Goal: Obtain resource: Obtain resource

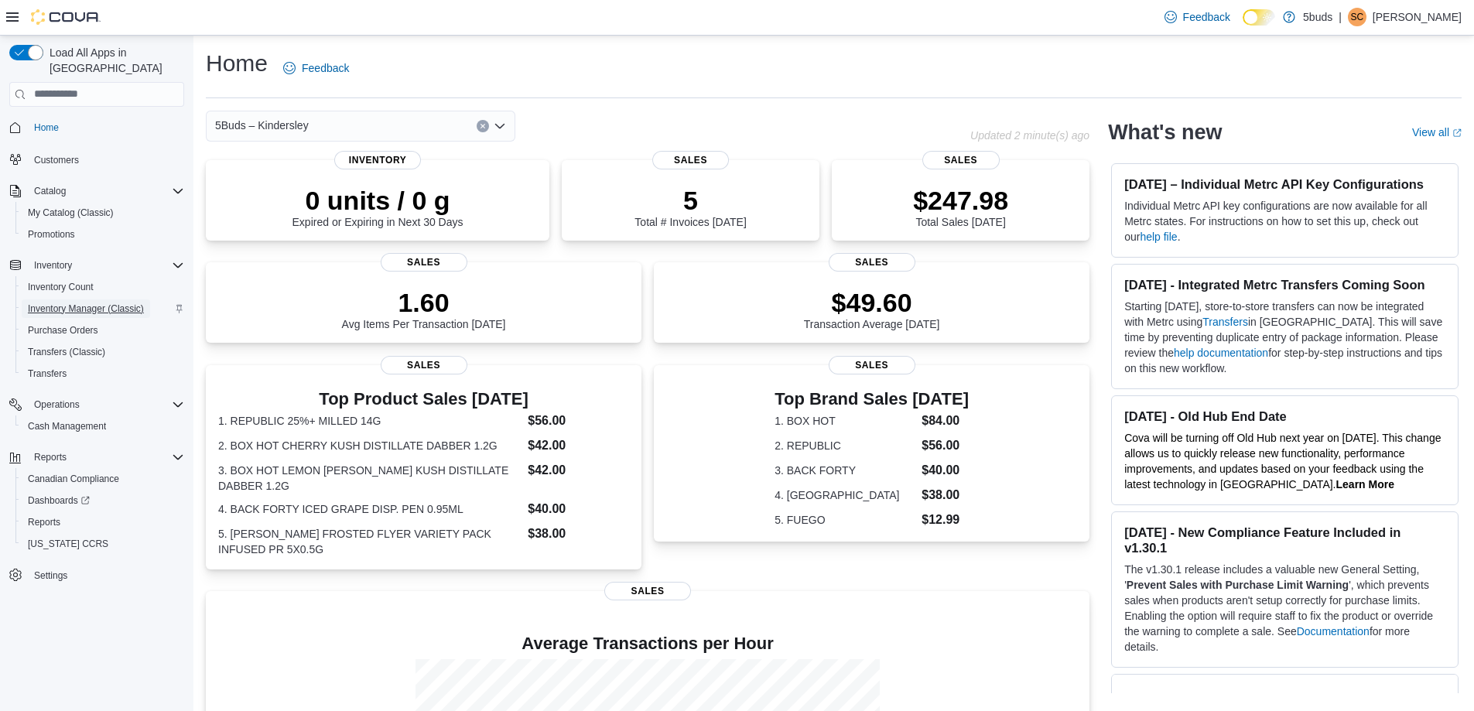
click at [94, 302] on span "Inventory Manager (Classic)" at bounding box center [86, 308] width 116 height 12
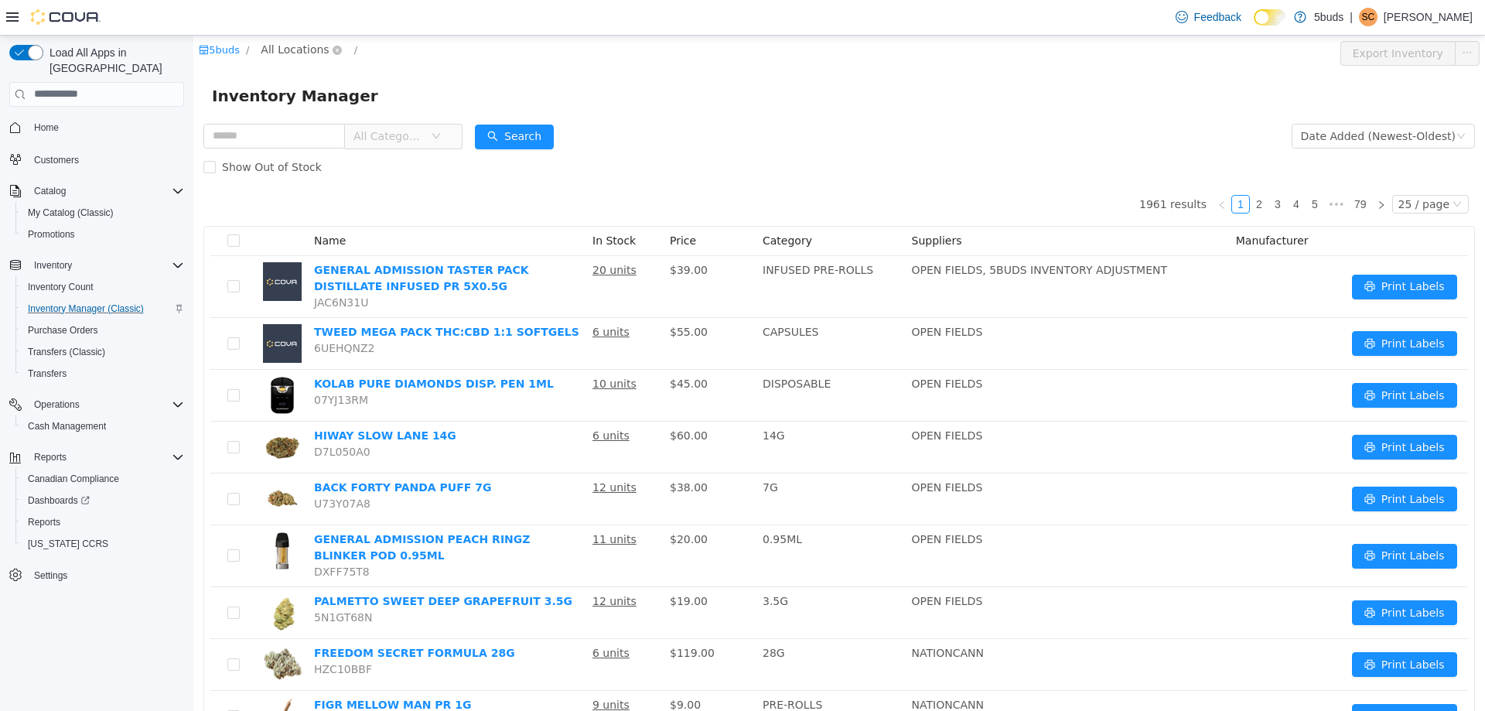
click at [300, 43] on span "All Locations" at bounding box center [295, 48] width 68 height 17
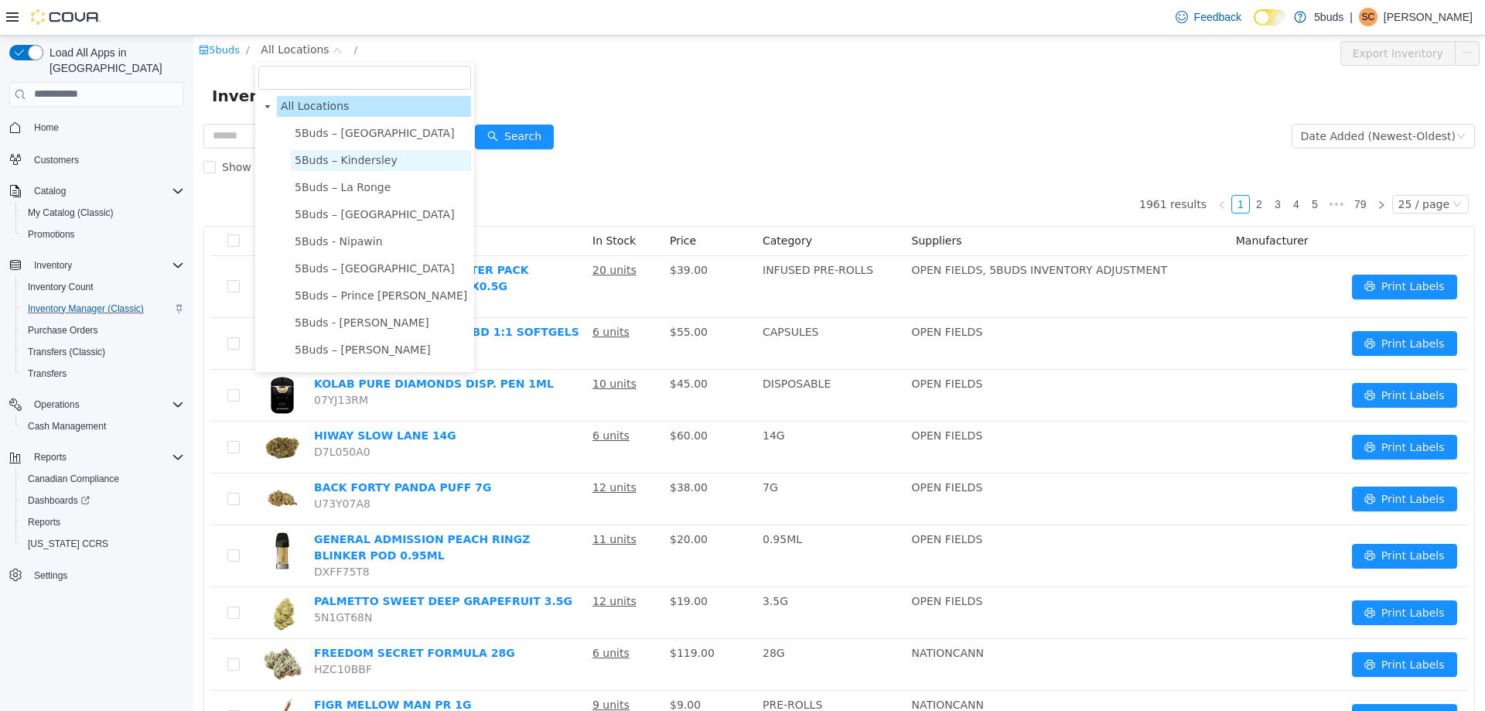
click at [319, 162] on span "5Buds – Kindersley" at bounding box center [346, 159] width 103 height 12
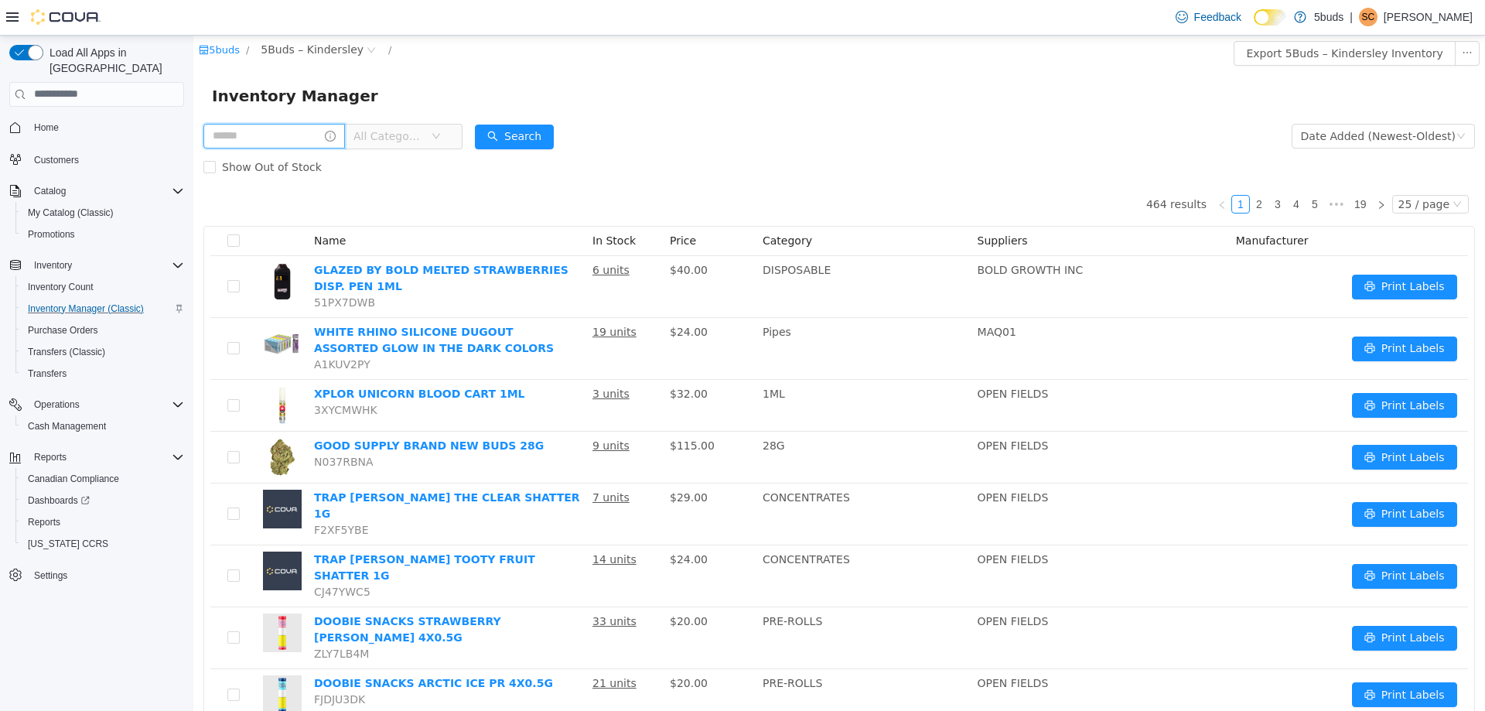
click at [293, 142] on input "text" at bounding box center [274, 135] width 142 height 25
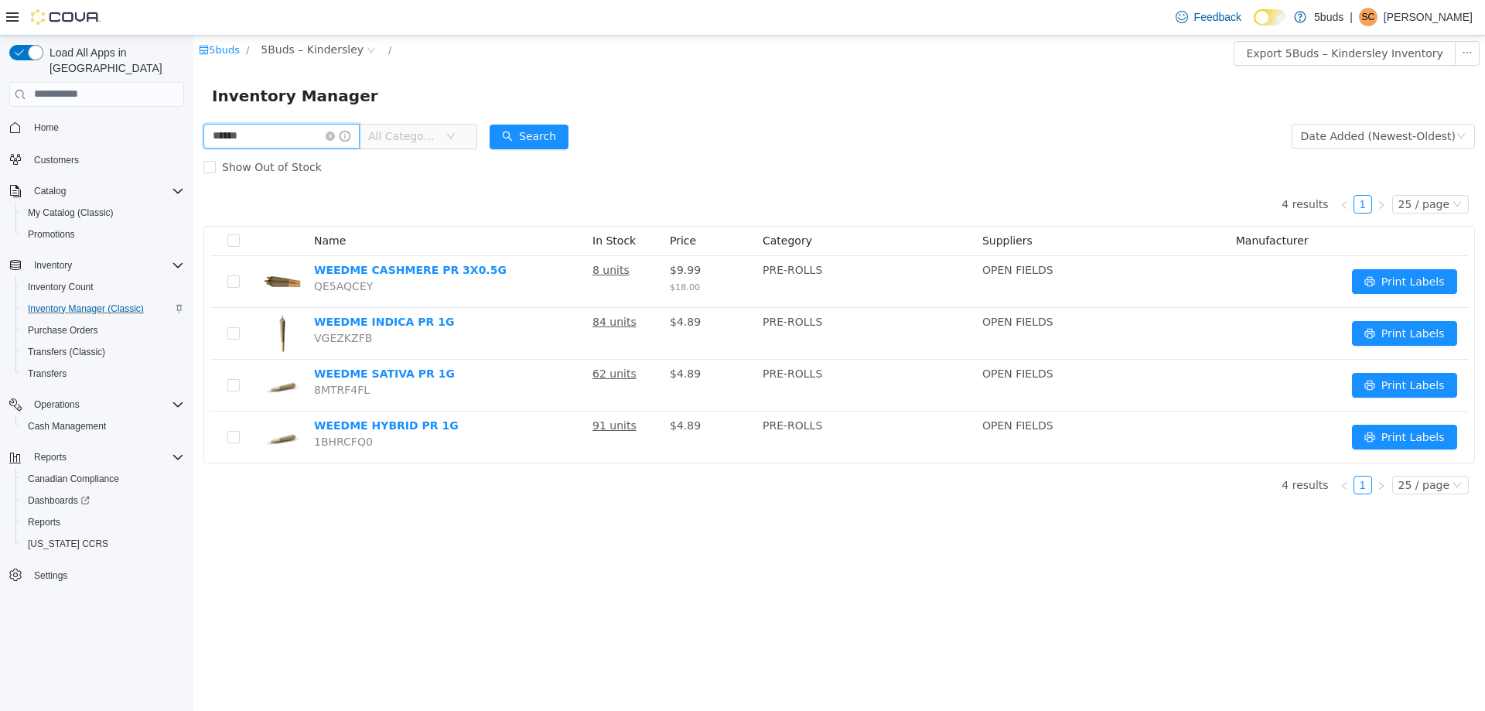
drag, startPoint x: 292, startPoint y: 130, endPoint x: 179, endPoint y: 142, distance: 112.8
click at [193, 142] on html "5buds / 5Buds – Kindersley / Export 5Buds – Kindersley Inventory Inventory Mana…" at bounding box center [839, 372] width 1292 height 675
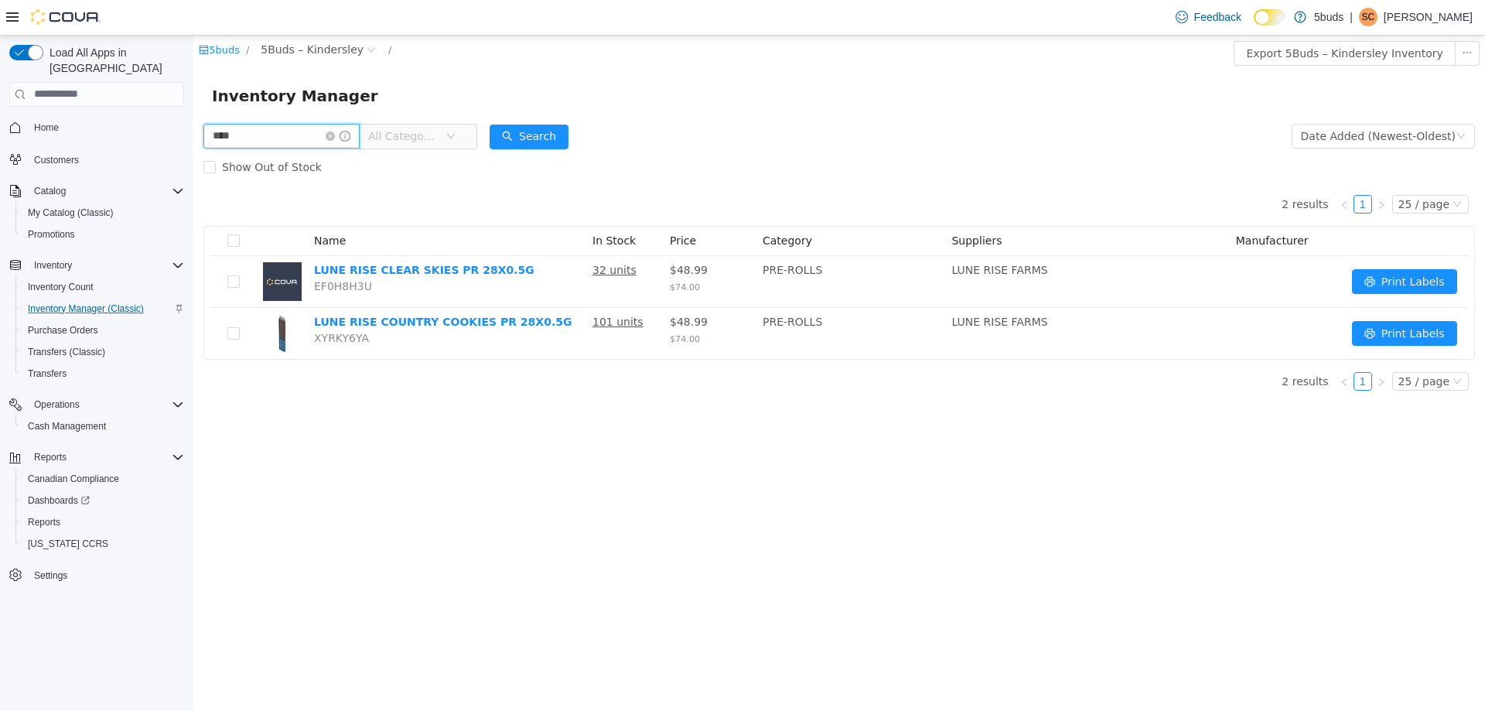
drag, startPoint x: 255, startPoint y: 140, endPoint x: 380, endPoint y: 171, distance: 128.3
click at [193, 135] on html "5buds / 5Buds – Kindersley / Export 5Buds – Kindersley Inventory Inventory Mana…" at bounding box center [839, 372] width 1292 height 675
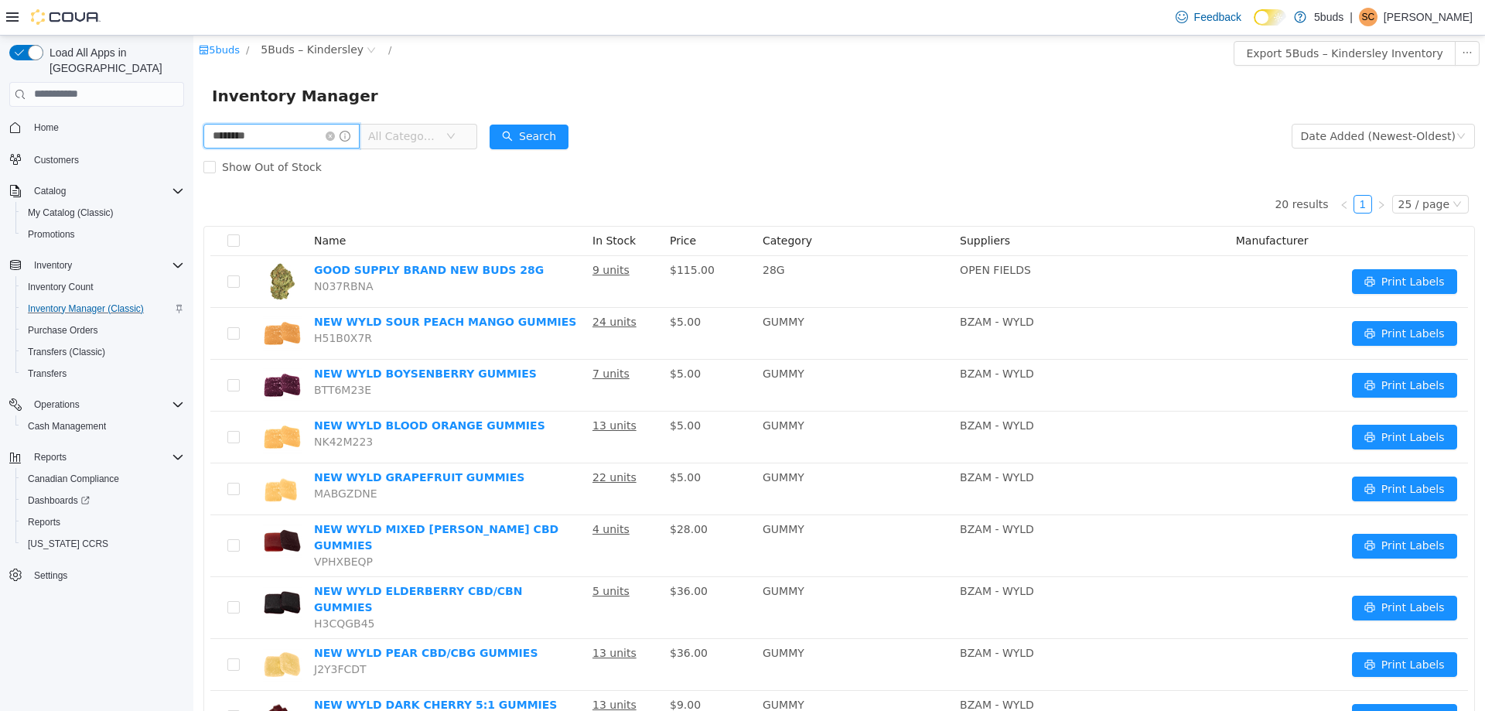
drag, startPoint x: 272, startPoint y: 133, endPoint x: 173, endPoint y: 143, distance: 98.8
click at [193, 143] on html "5buds / 5Buds – Kindersley / Export 5Buds – Kindersley Inventory Inventory Mana…" at bounding box center [839, 372] width 1292 height 675
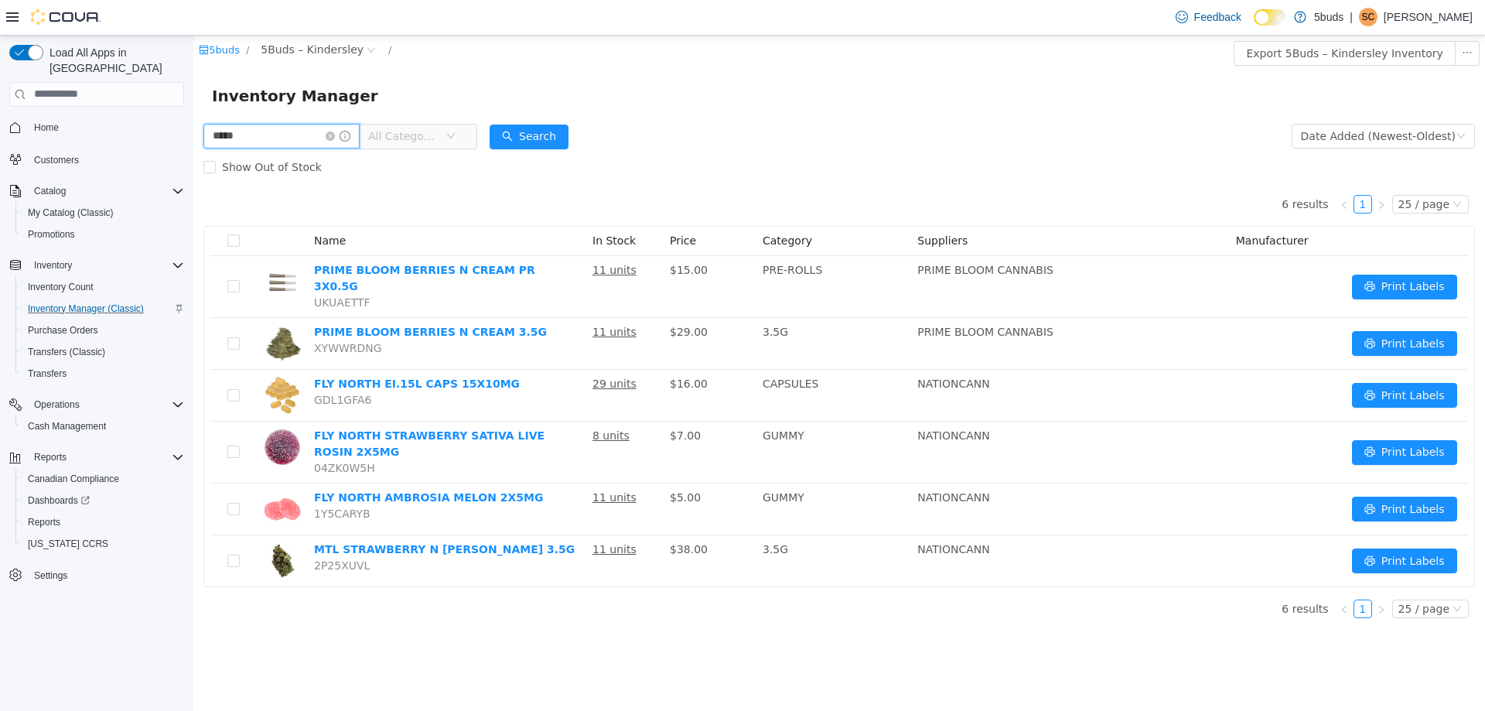
drag, startPoint x: 272, startPoint y: 138, endPoint x: 370, endPoint y: 183, distance: 108.3
click at [193, 148] on html "5buds / 5Buds – Kindersley / Export 5Buds – Kindersley Inventory Inventory Mana…" at bounding box center [839, 372] width 1292 height 675
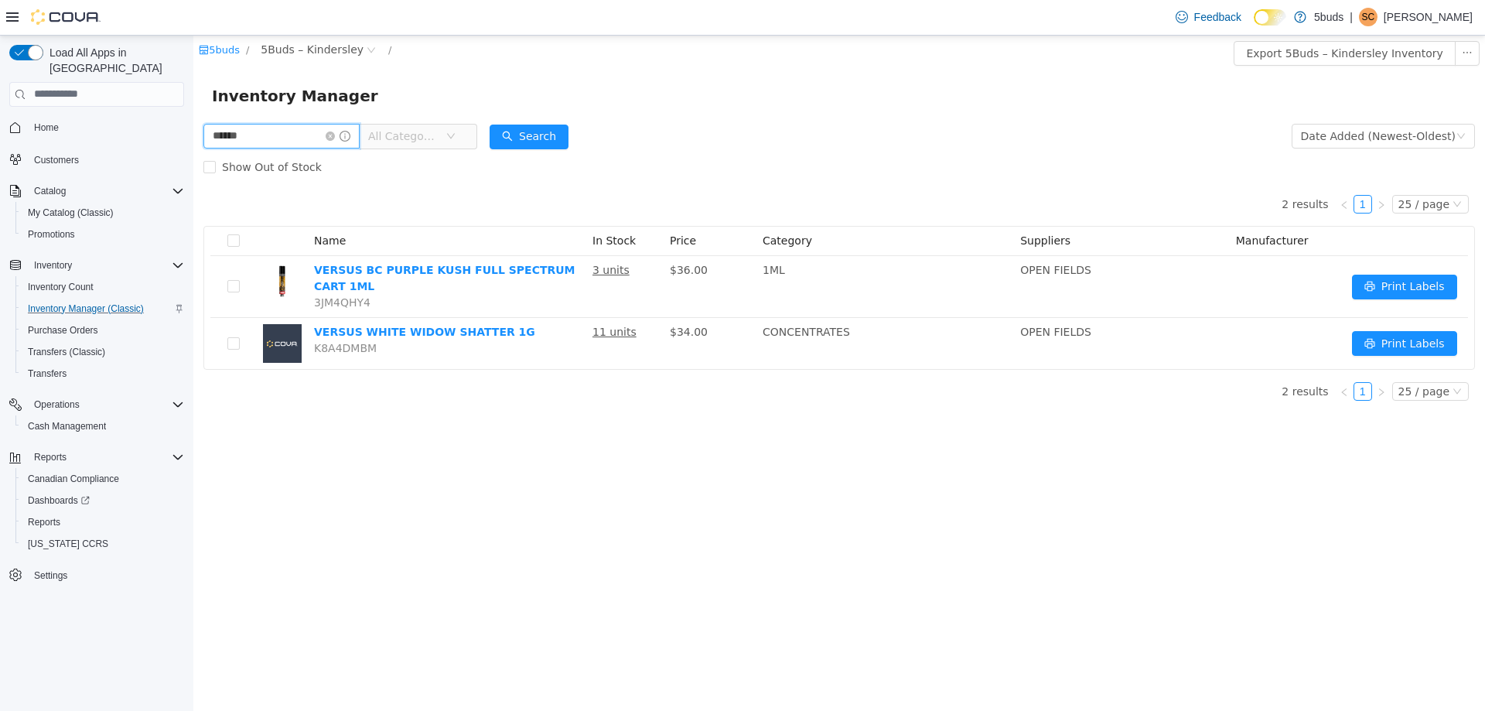
drag, startPoint x: 291, startPoint y: 138, endPoint x: 157, endPoint y: 138, distance: 133.8
click at [193, 138] on html "5buds / 5Buds – Kindersley / Export 5Buds – Kindersley Inventory Inventory Mana…" at bounding box center [839, 372] width 1292 height 675
type input "***"
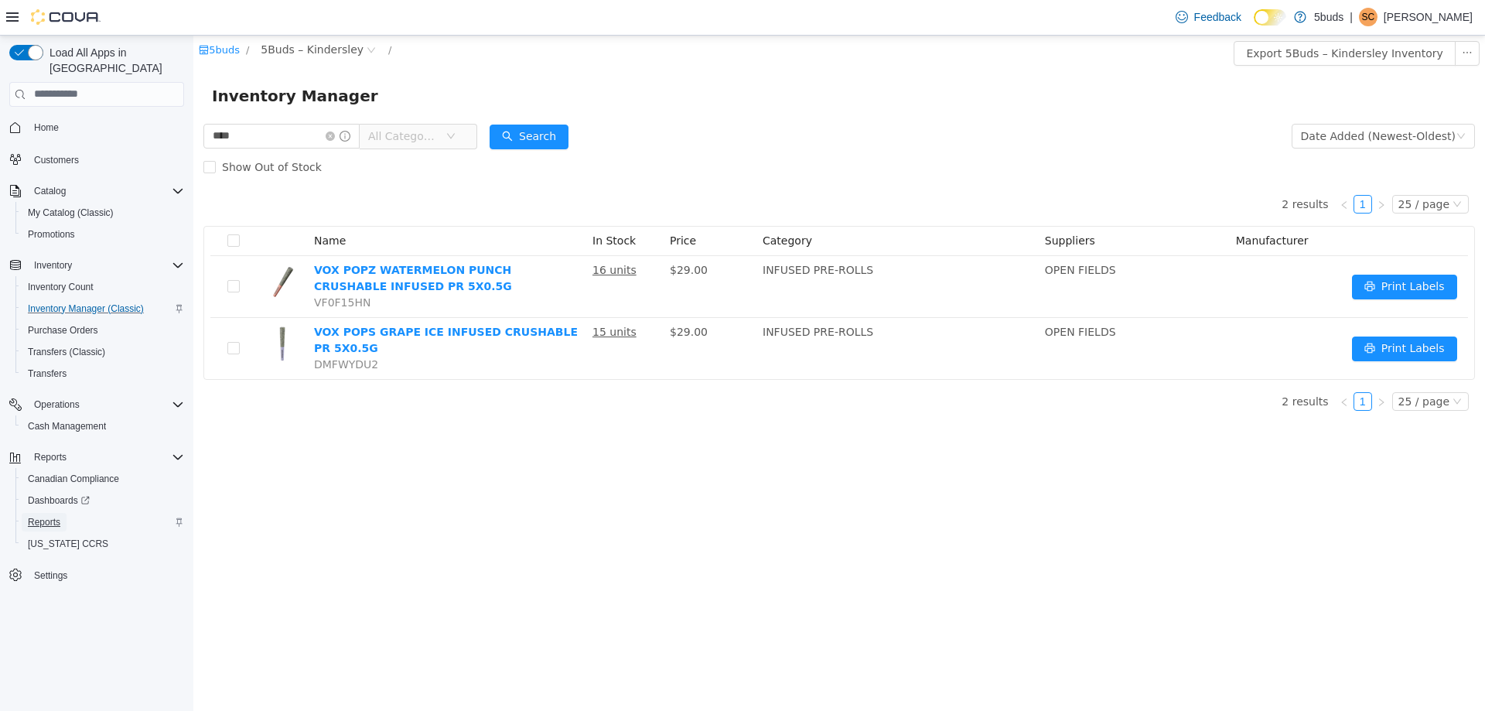
click at [52, 516] on span "Reports" at bounding box center [44, 522] width 32 height 12
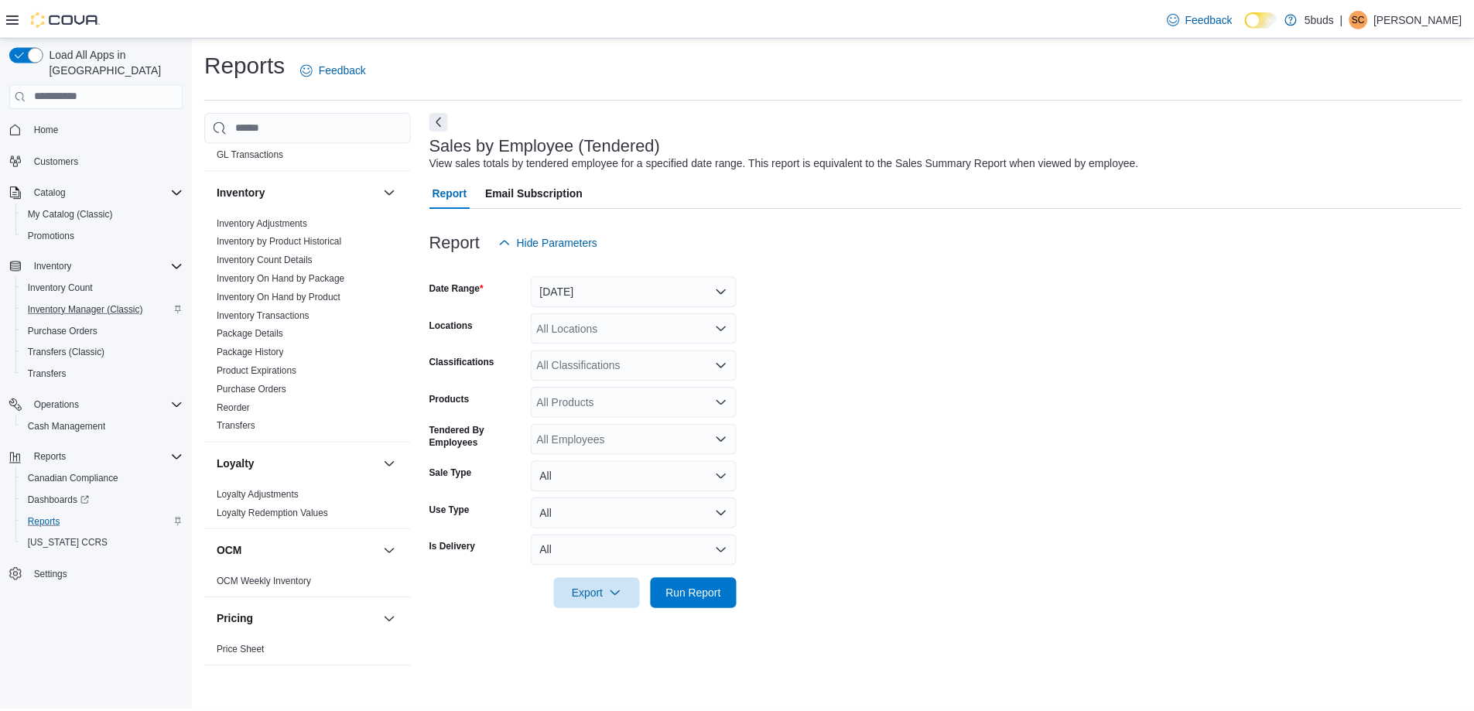
scroll to position [696, 0]
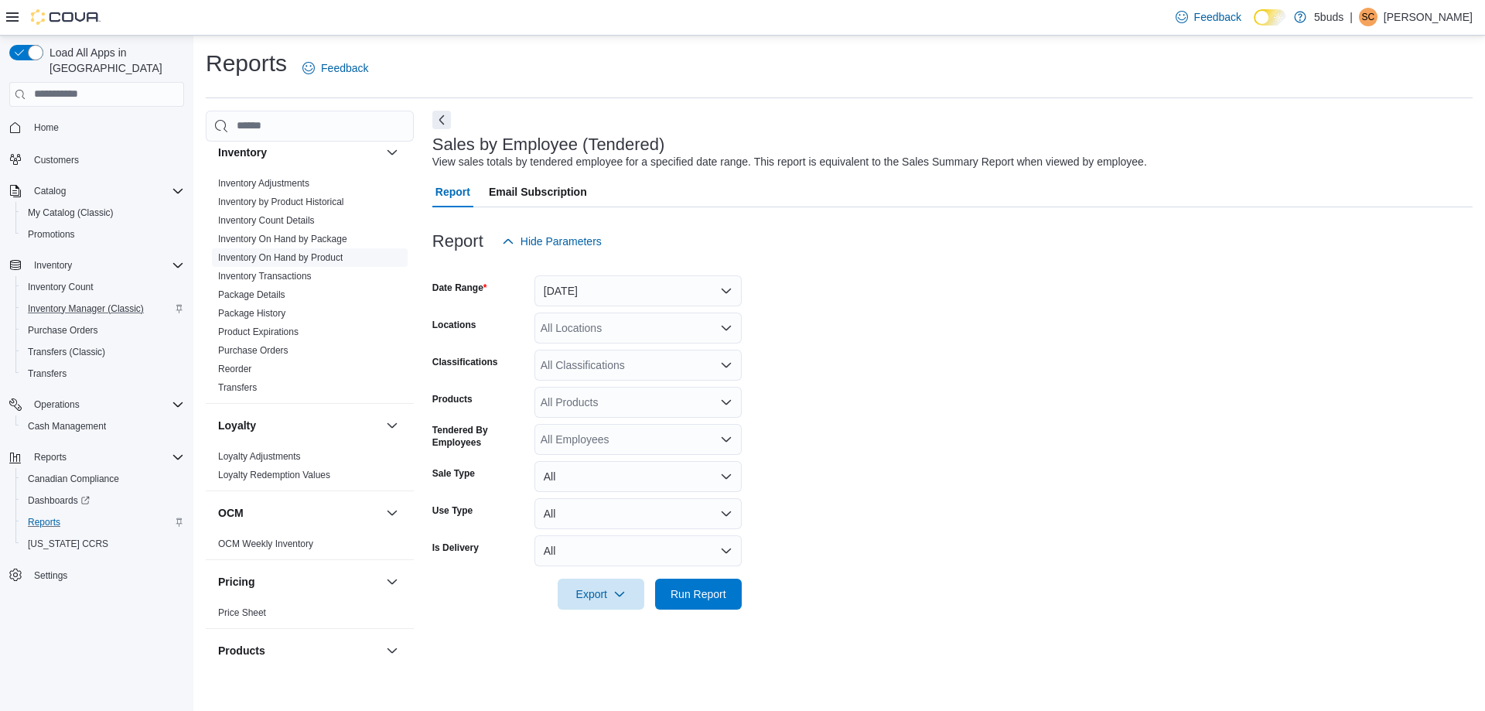
click at [329, 252] on link "Inventory On Hand by Product" at bounding box center [280, 257] width 125 height 11
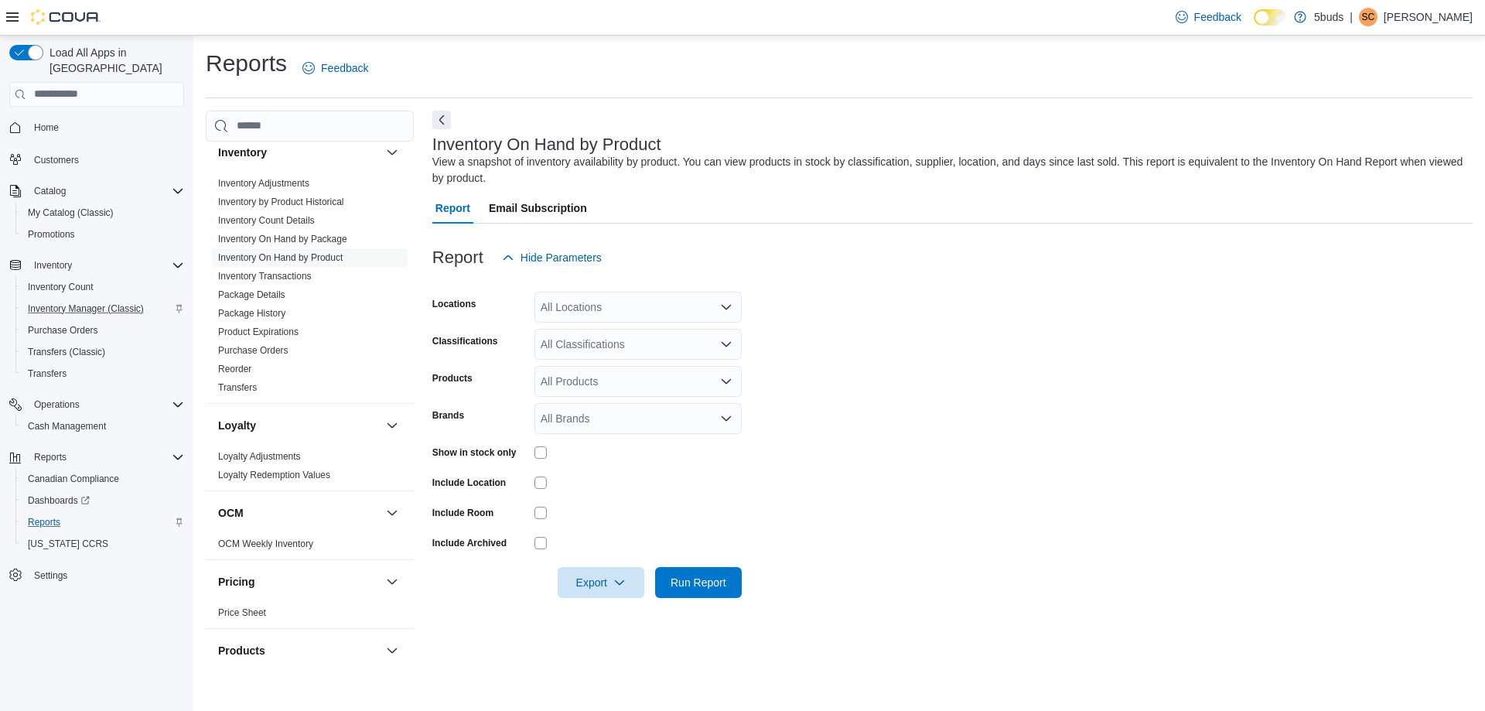
click at [583, 304] on div "All Locations" at bounding box center [638, 307] width 207 height 31
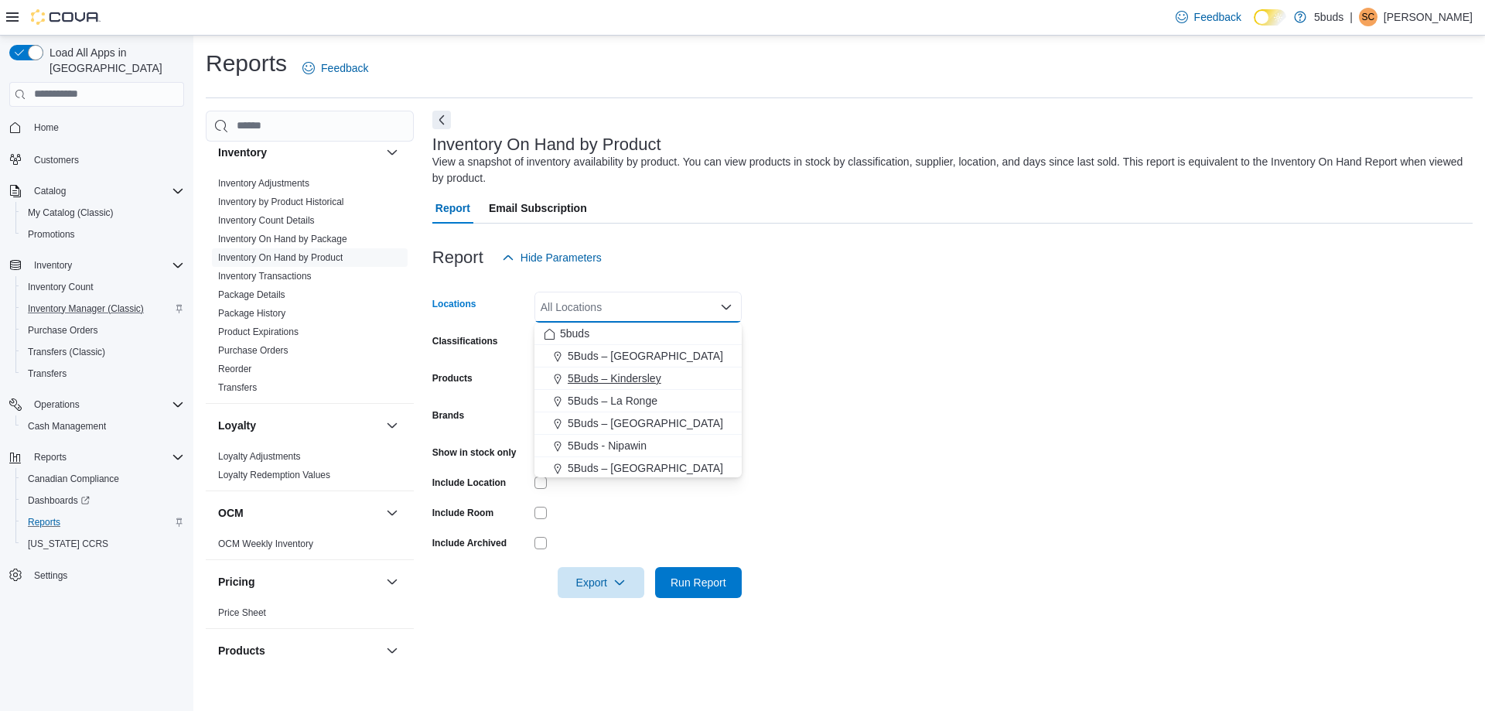
click at [648, 378] on span "5Buds – Kindersley" at bounding box center [615, 378] width 94 height 15
click at [866, 345] on form "Locations 5Buds – Kindersley Combo box. Selected. 5Buds – Kindersley. Press Bac…" at bounding box center [952, 435] width 1040 height 325
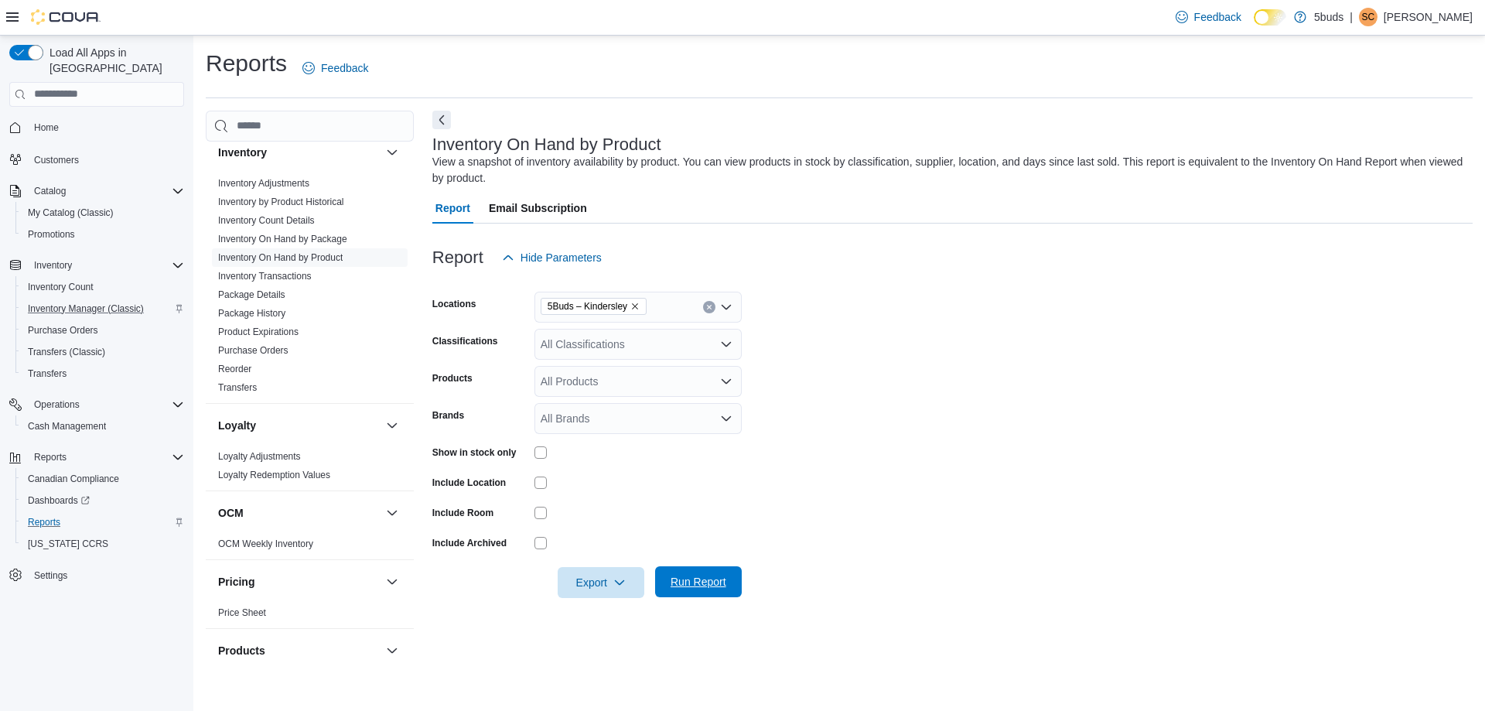
click at [691, 581] on span "Run Report" at bounding box center [699, 581] width 56 height 15
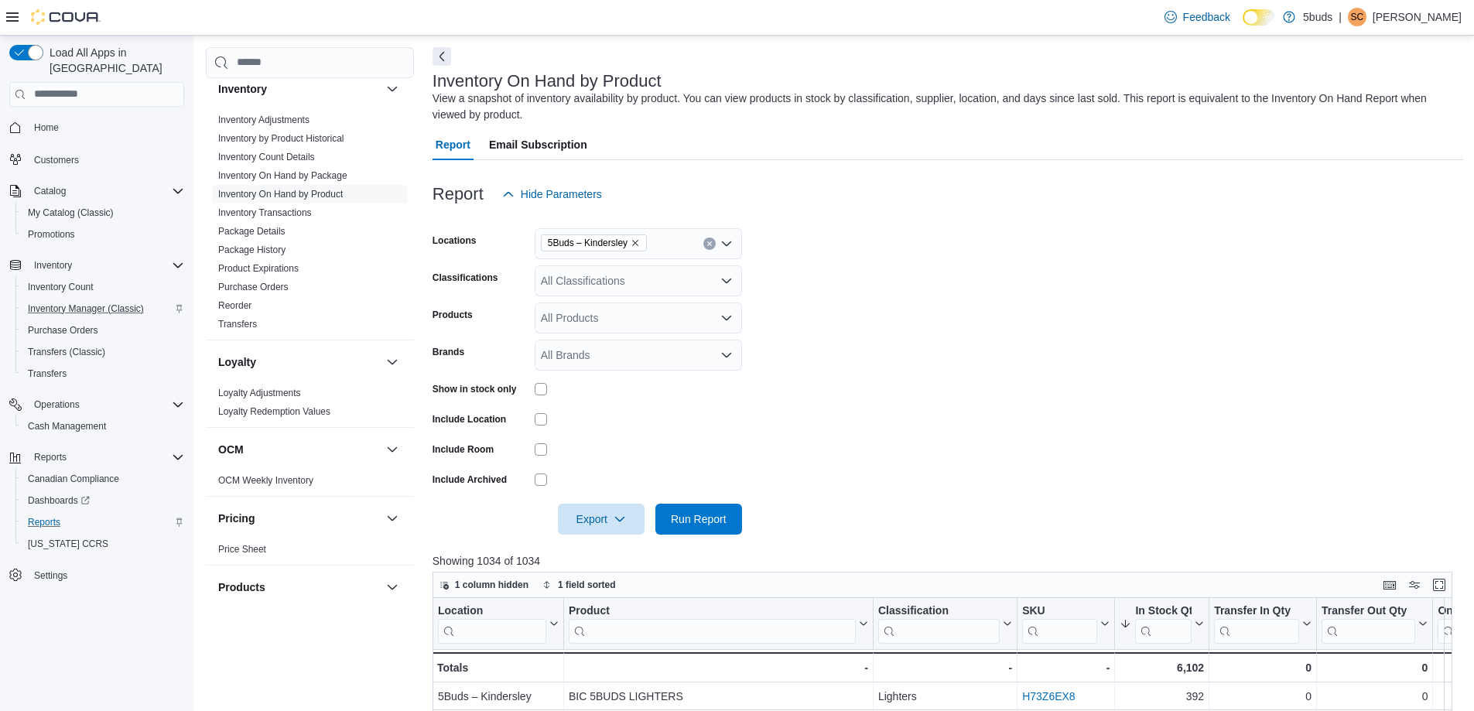
scroll to position [232, 0]
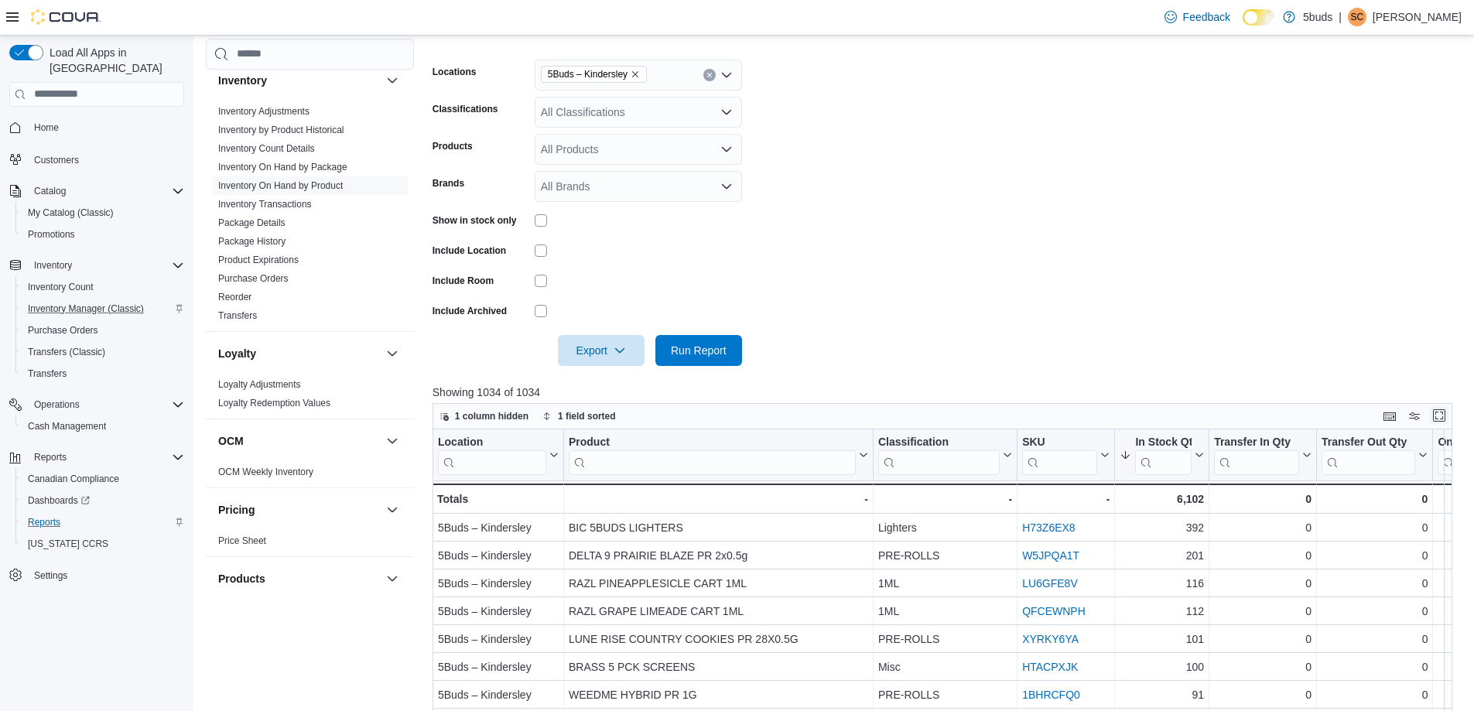
click at [1448, 417] on button "Enter fullscreen" at bounding box center [1439, 415] width 19 height 19
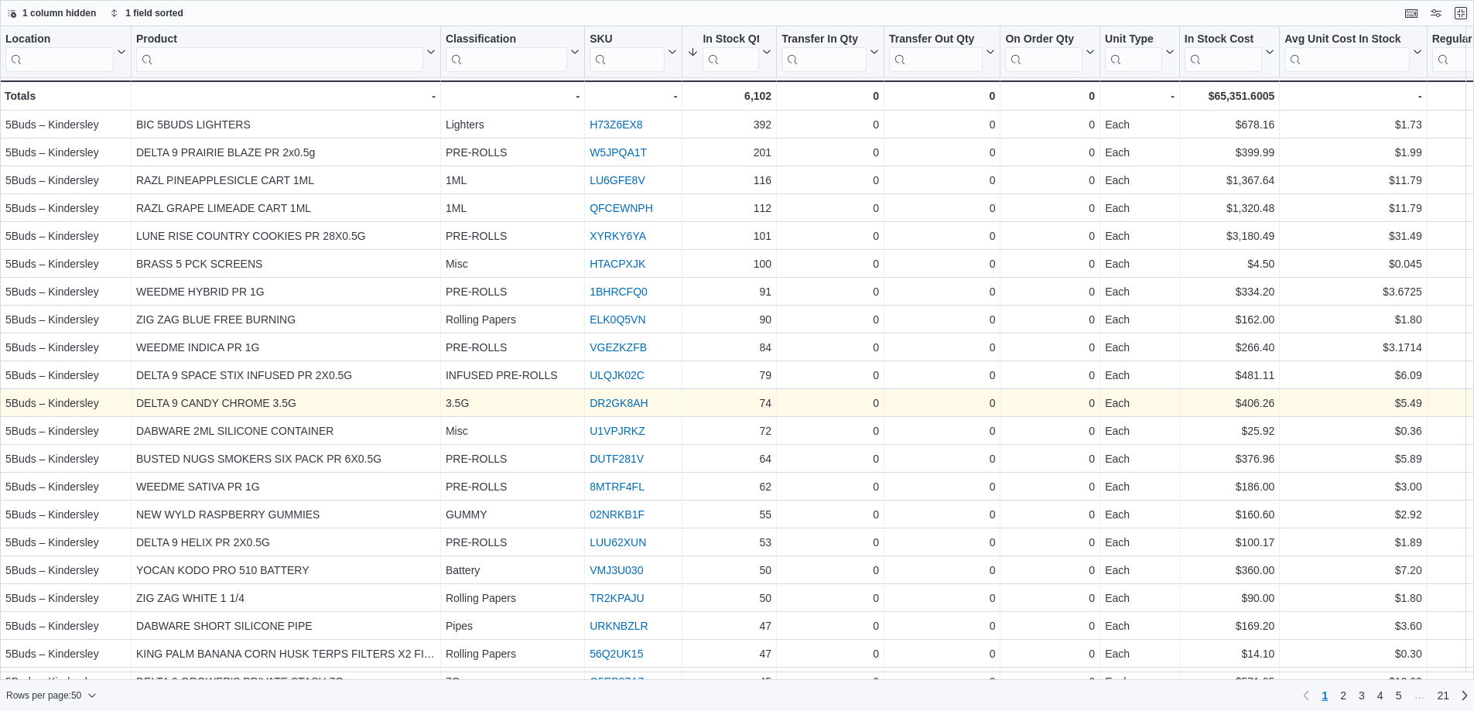
scroll to position [0, 0]
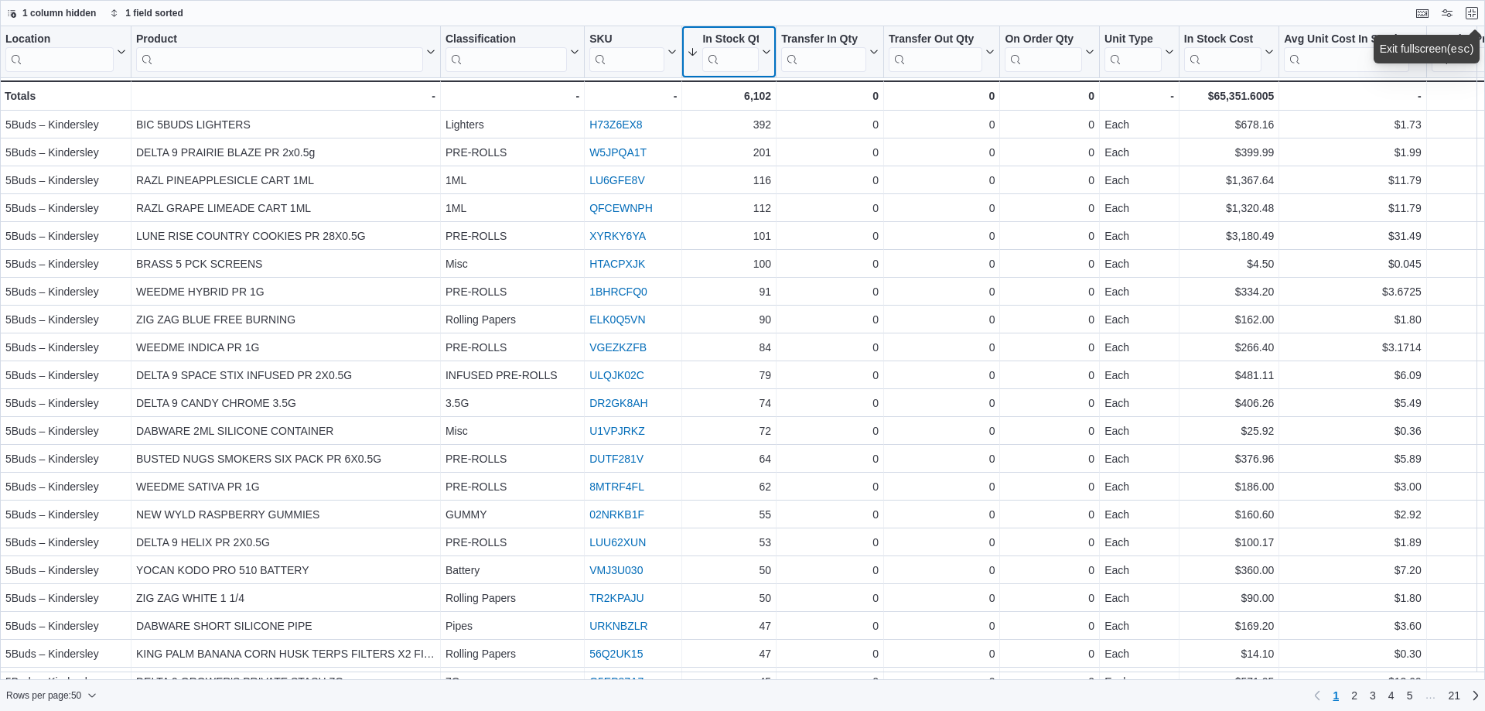
click at [765, 51] on icon at bounding box center [765, 51] width 12 height 9
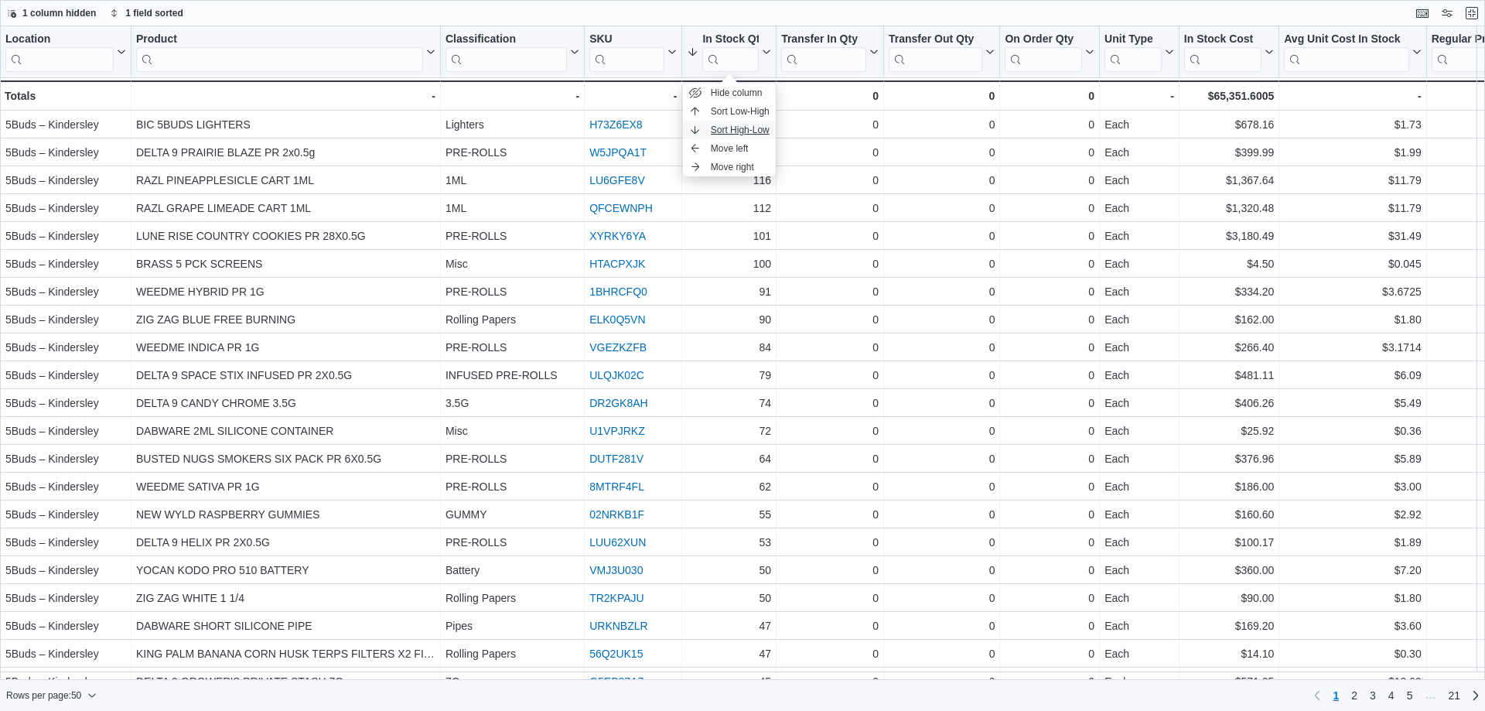
click at [750, 124] on span "Sort High-Low" at bounding box center [740, 130] width 59 height 12
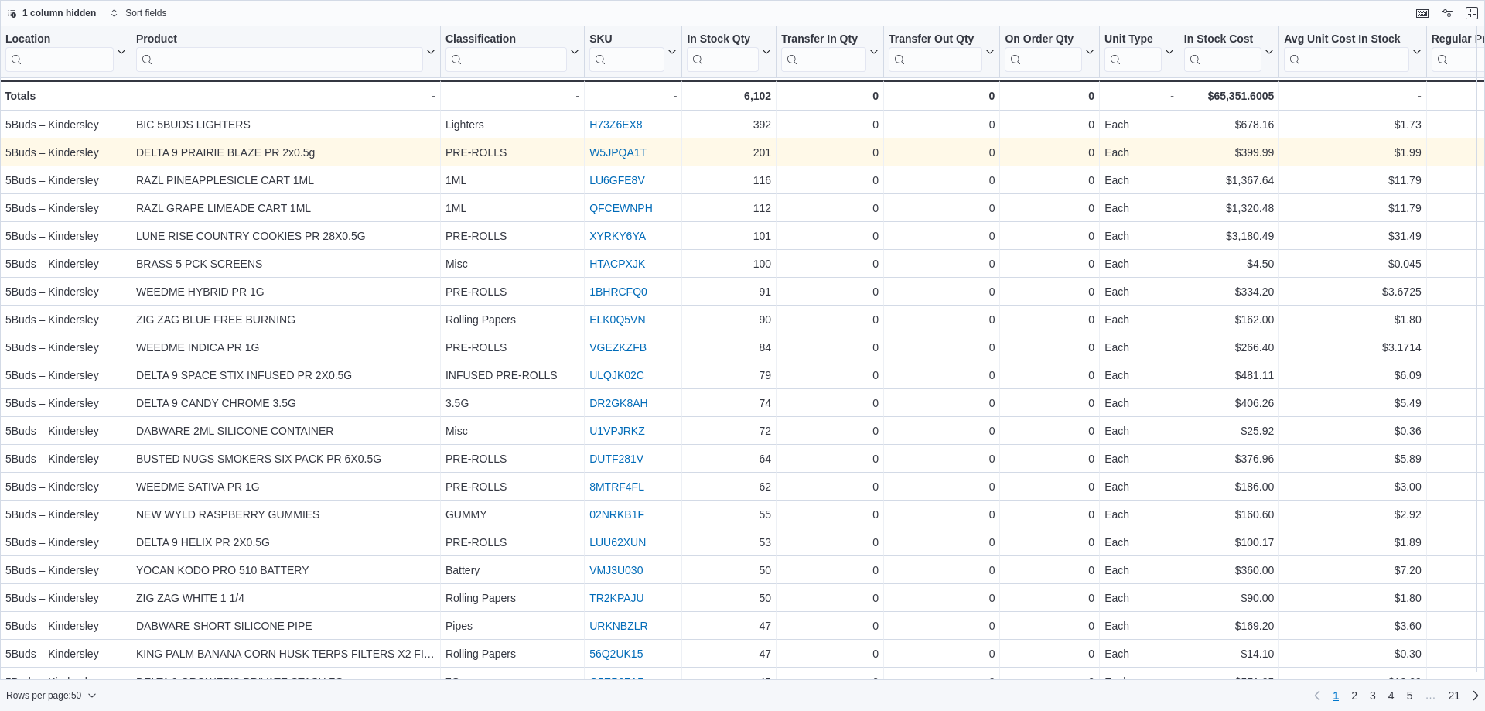
click at [612, 141] on div "W5JPQA1T - SKU URL, column 4, row 2" at bounding box center [633, 152] width 97 height 28
click at [613, 151] on link "W5JPQA1T" at bounding box center [617, 152] width 57 height 12
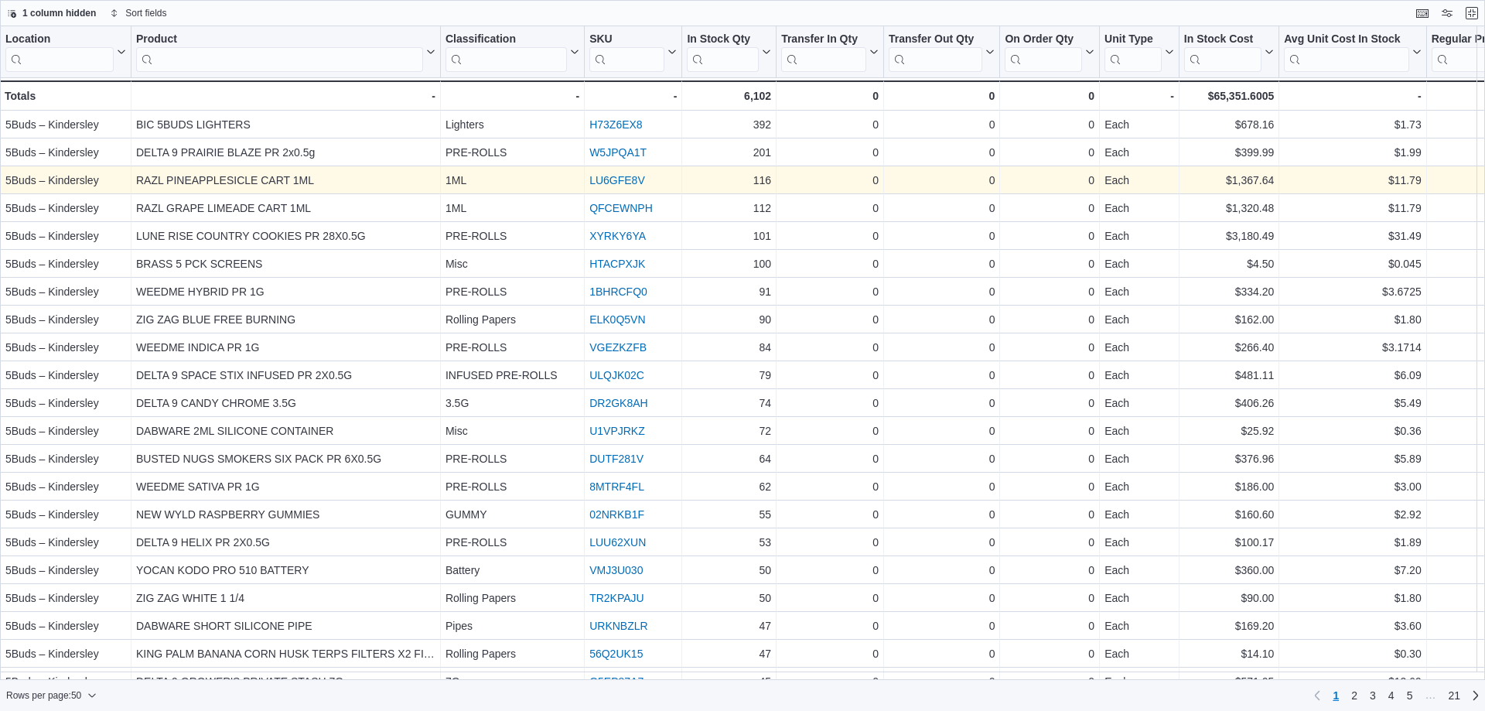
click at [606, 183] on link "LU6GFE8V" at bounding box center [617, 180] width 56 height 12
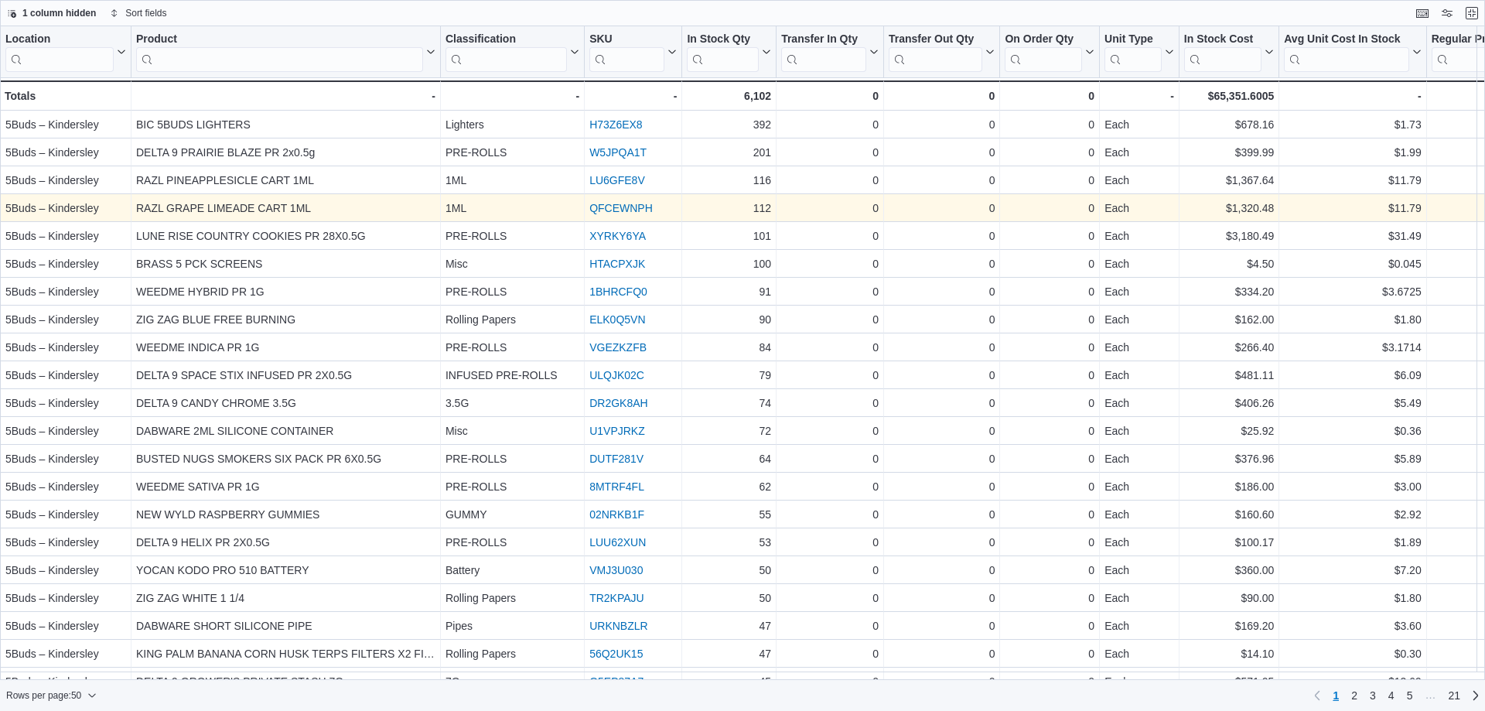
click at [620, 213] on link "QFCEWNPH" at bounding box center [620, 208] width 63 height 12
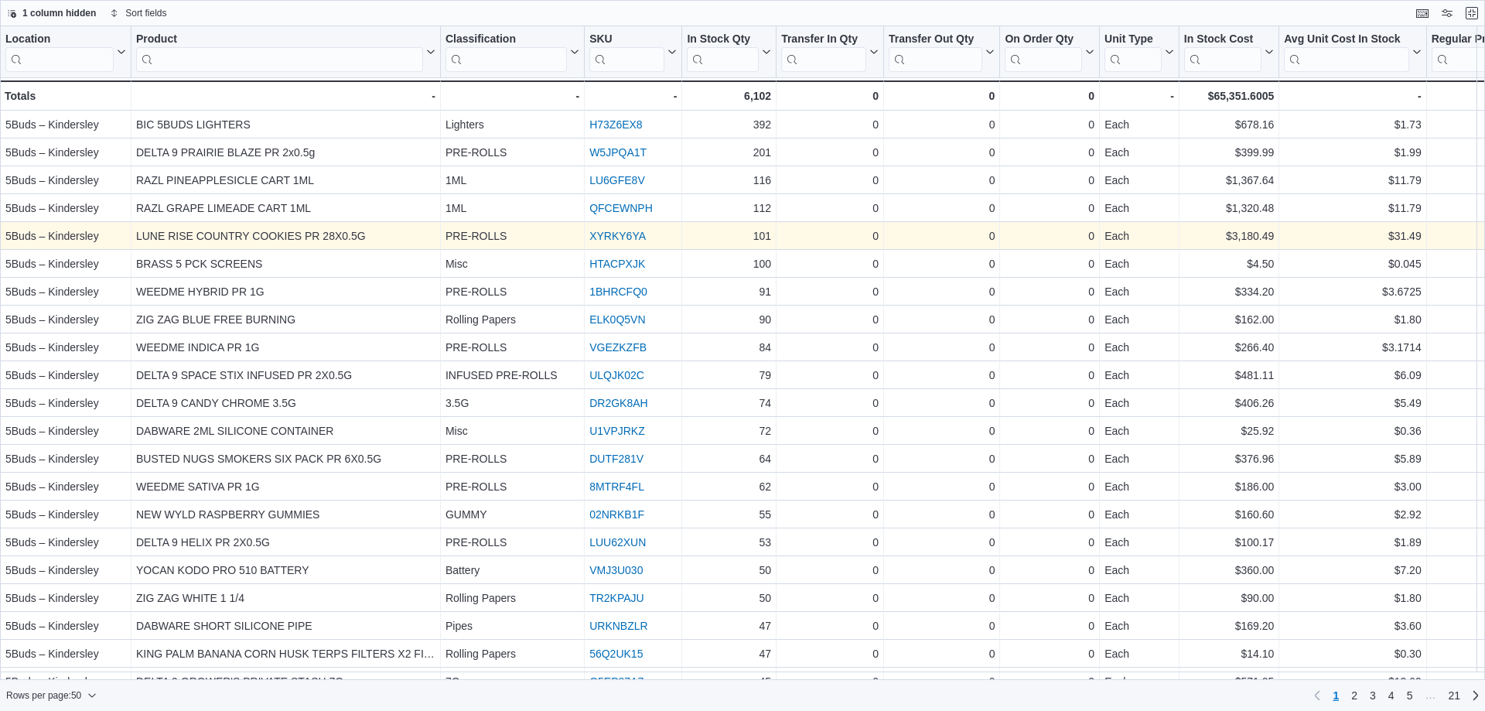
click at [613, 233] on link "XYRKY6YA" at bounding box center [617, 236] width 56 height 12
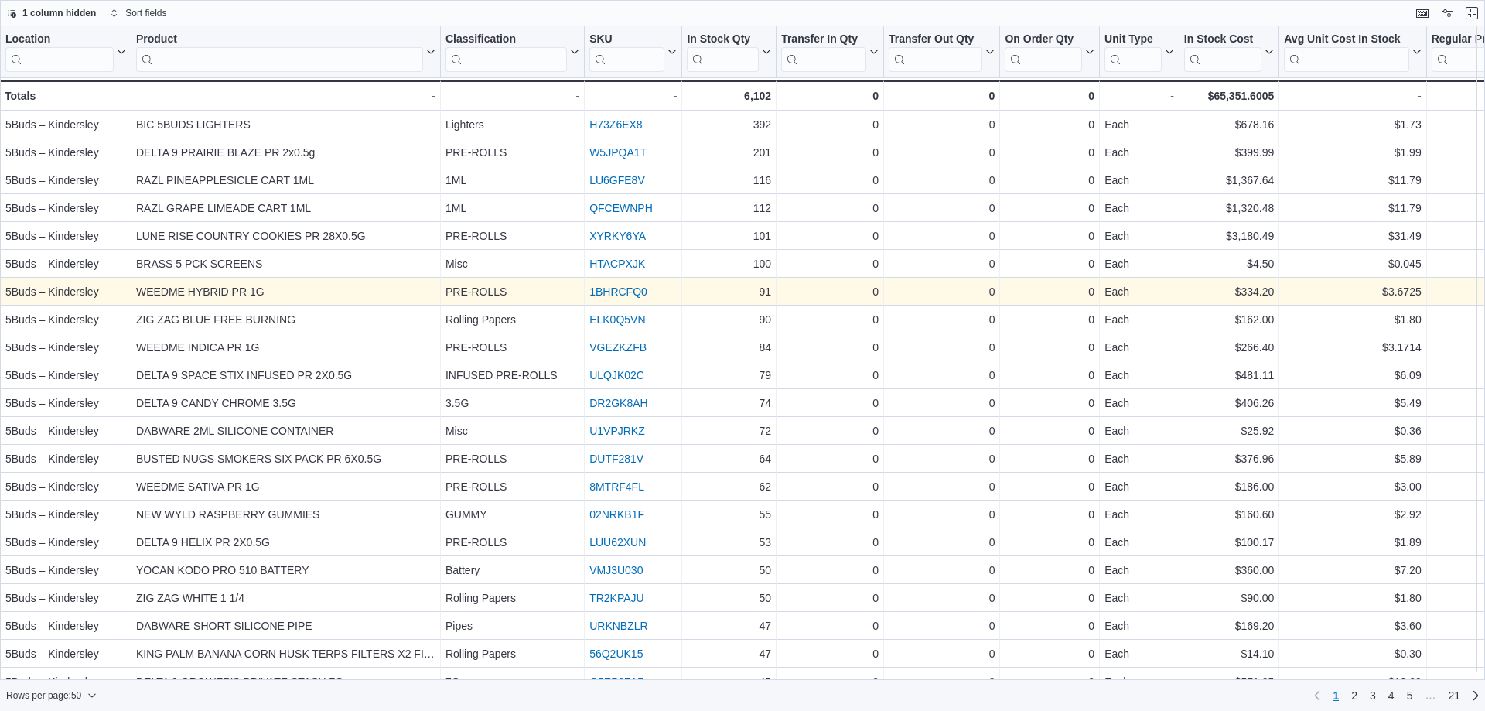
click at [613, 289] on link "1BHRCFQ0" at bounding box center [618, 291] width 58 height 12
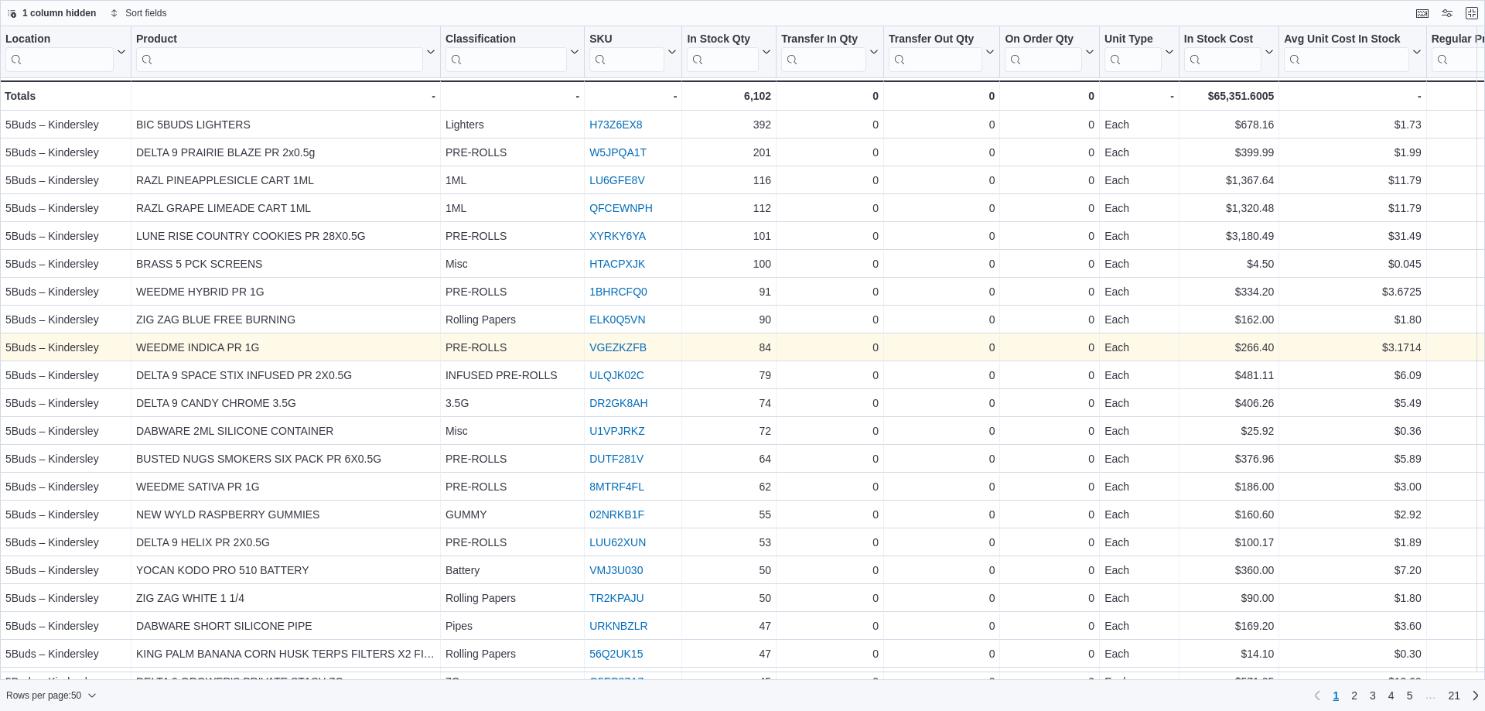
click at [602, 346] on link "VGEZKZFB" at bounding box center [617, 347] width 57 height 12
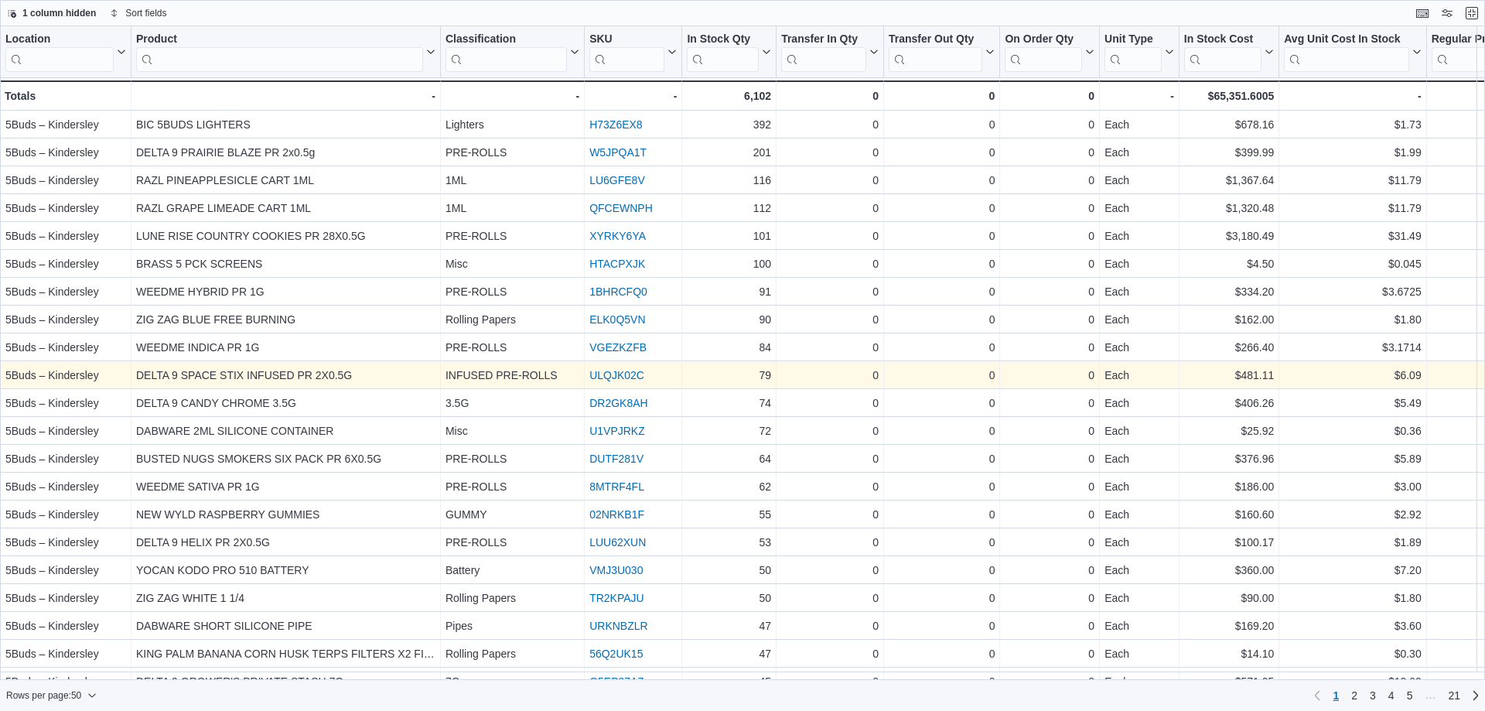
click at [600, 376] on link "ULQJK02C" at bounding box center [616, 375] width 55 height 12
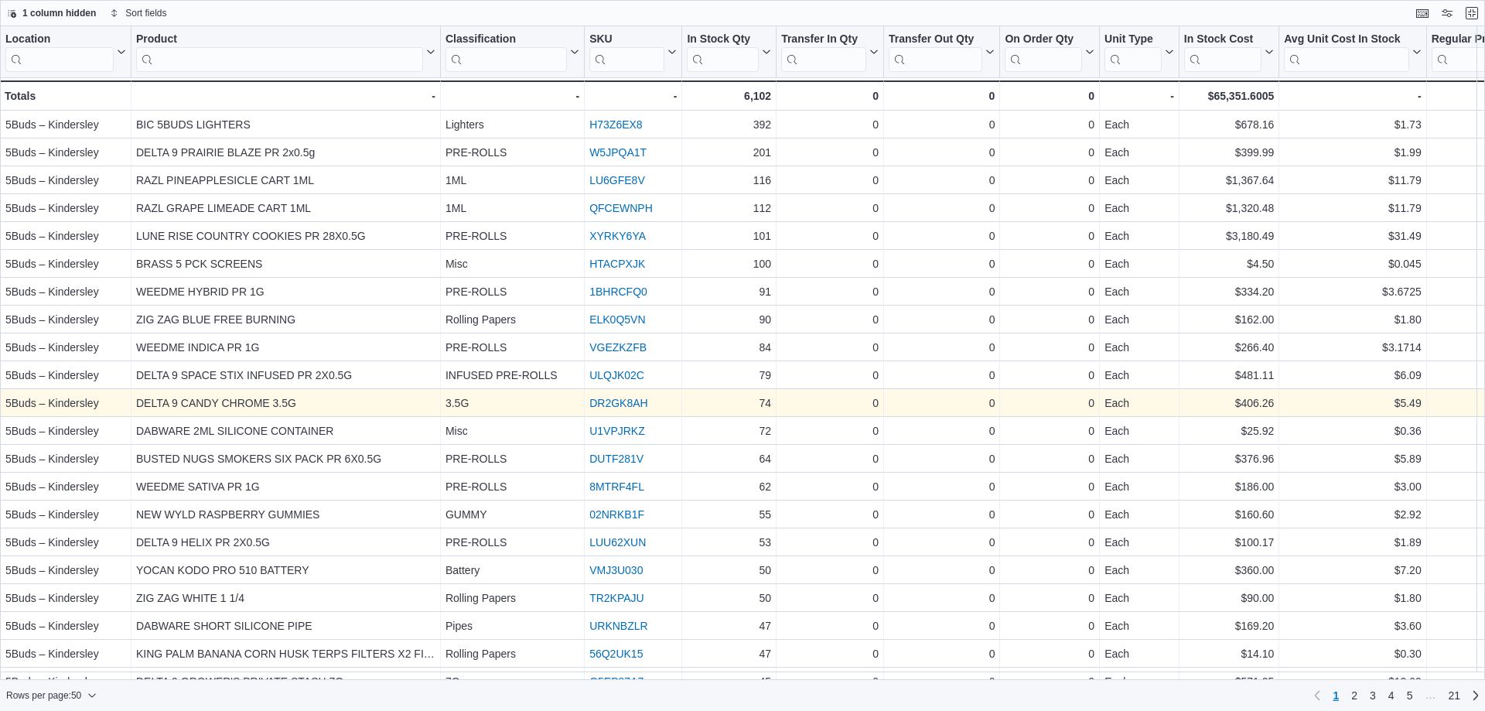
click at [612, 400] on link "DR2GK8AH" at bounding box center [618, 403] width 58 height 12
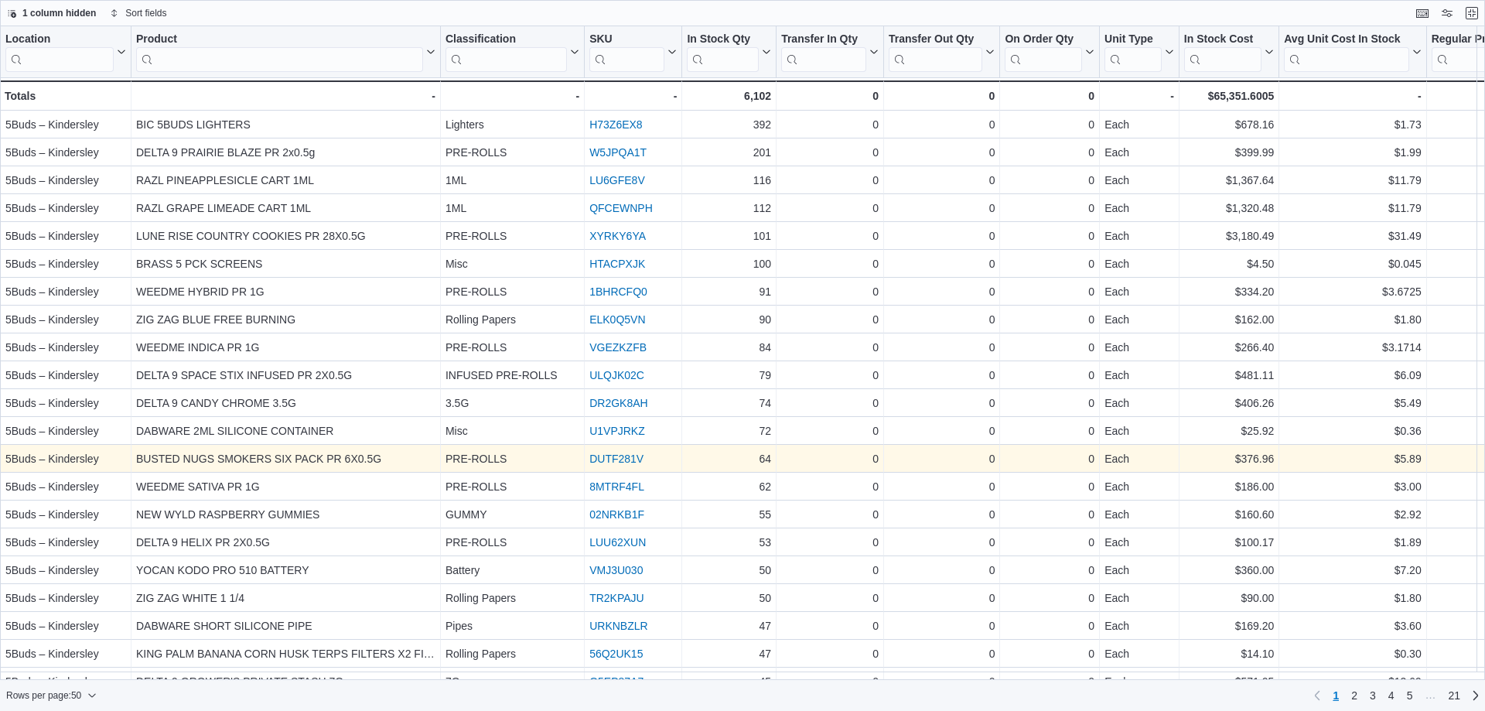
click at [628, 460] on link "DUTF281V" at bounding box center [616, 459] width 54 height 12
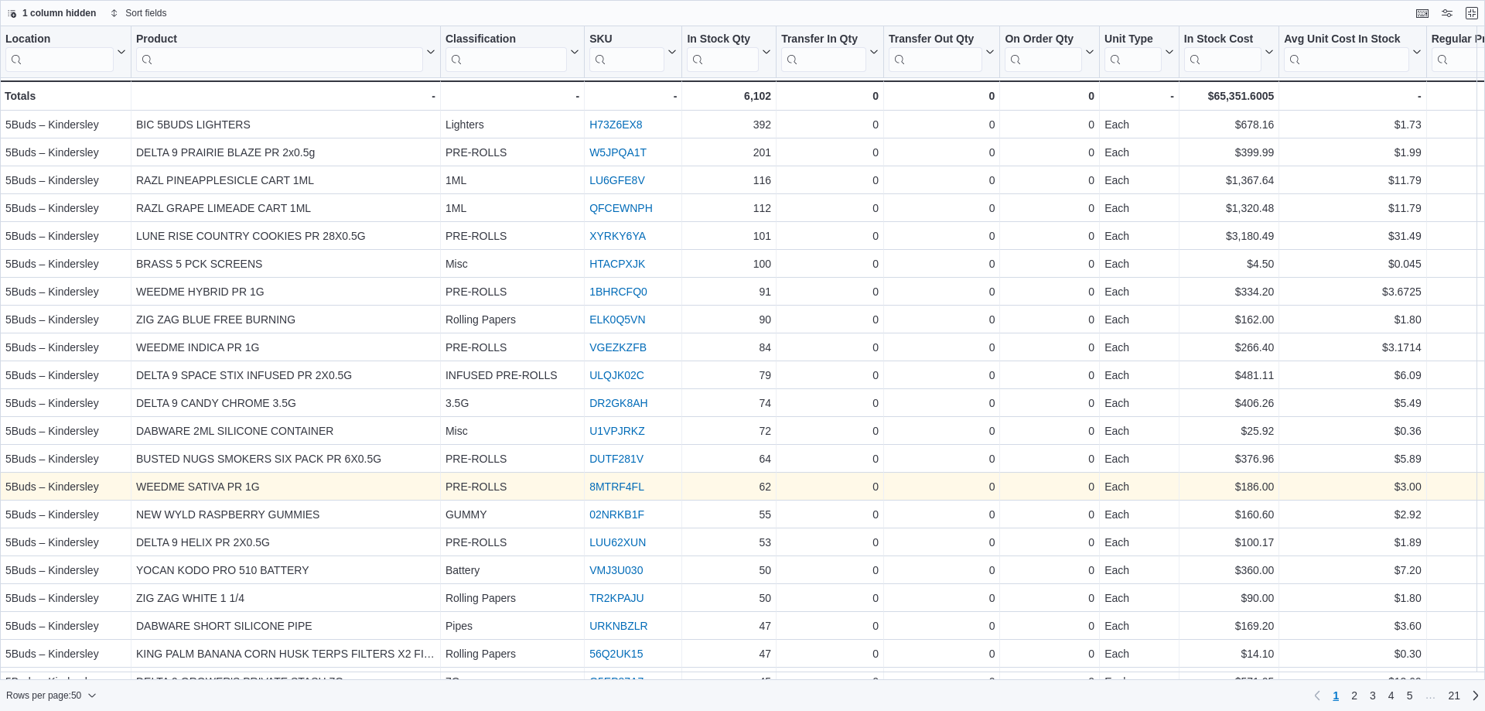
click at [635, 482] on link "8MTRF4FL" at bounding box center [616, 486] width 55 height 12
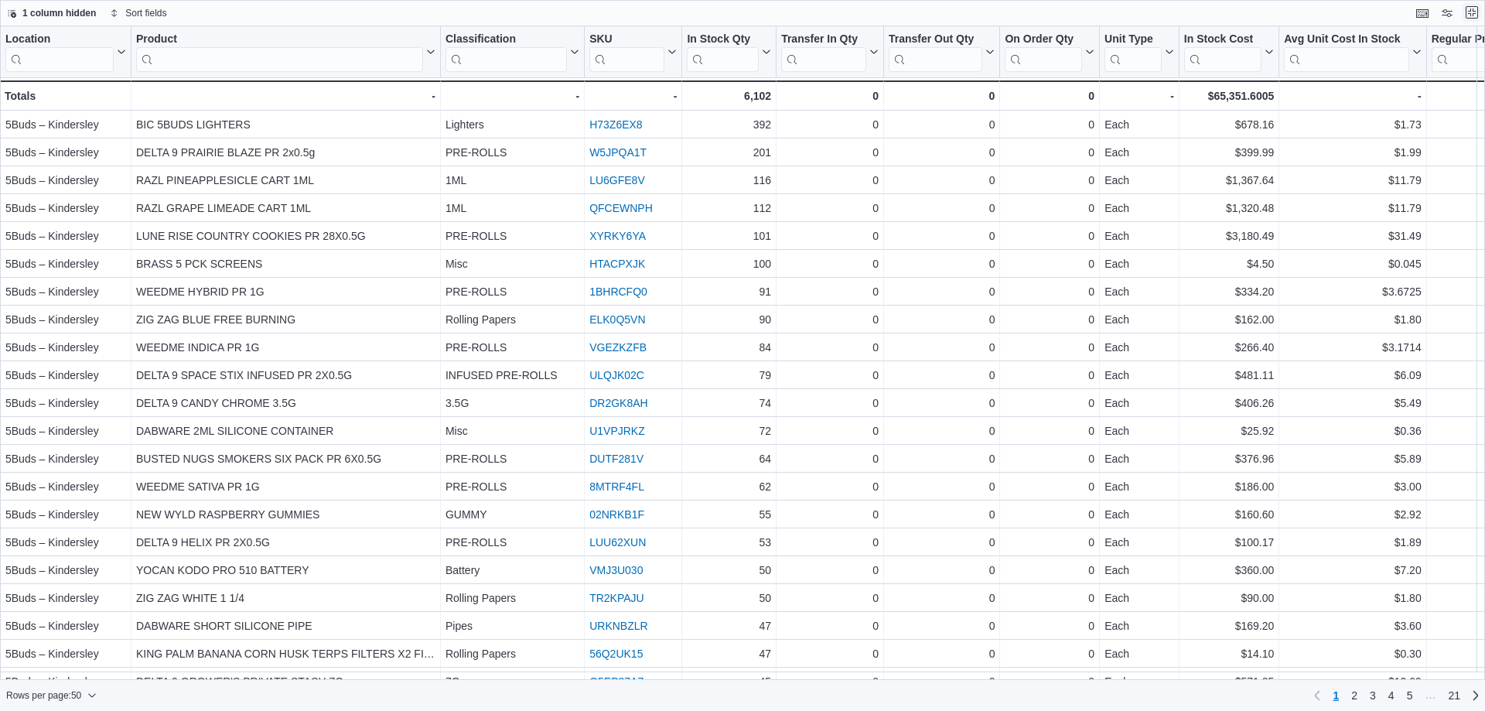
click at [1469, 10] on button "Exit fullscreen" at bounding box center [1472, 12] width 19 height 19
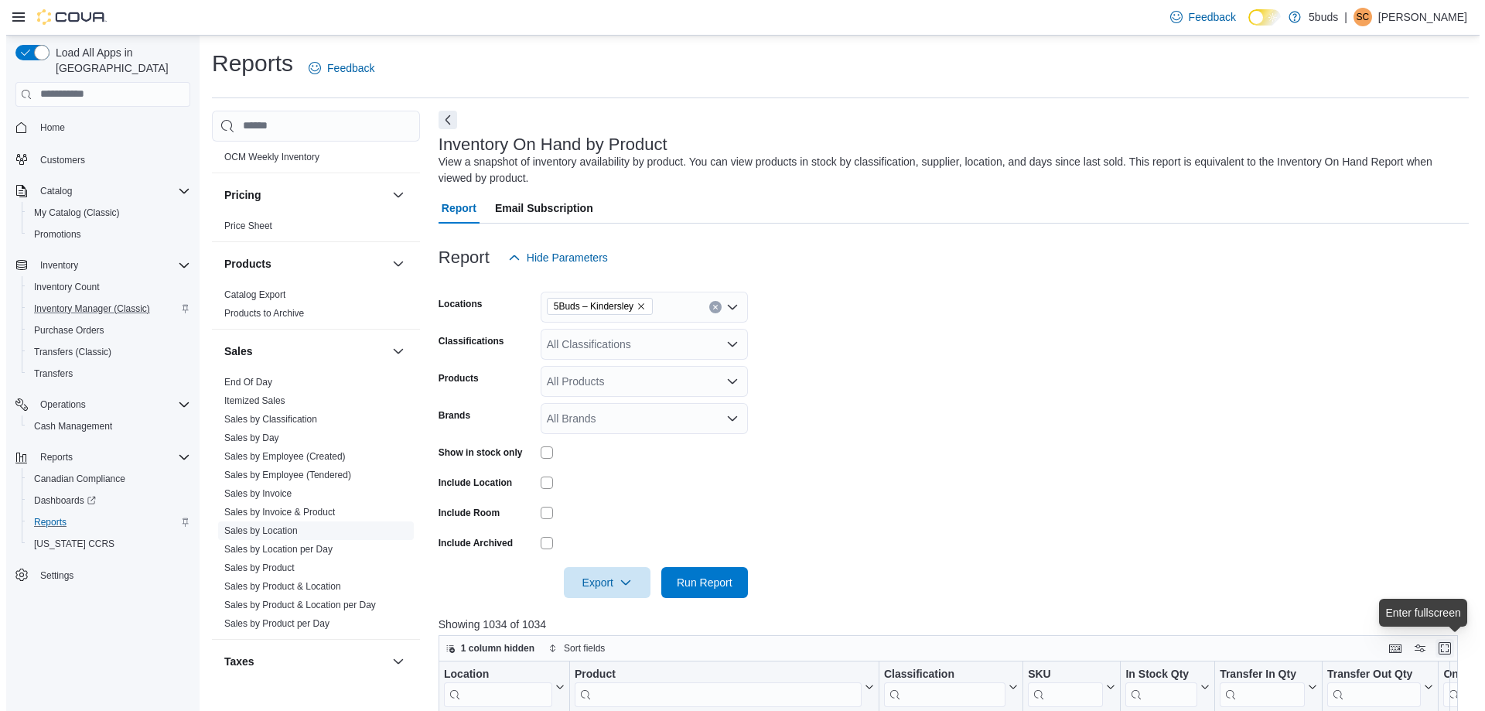
scroll to position [1139, 0]
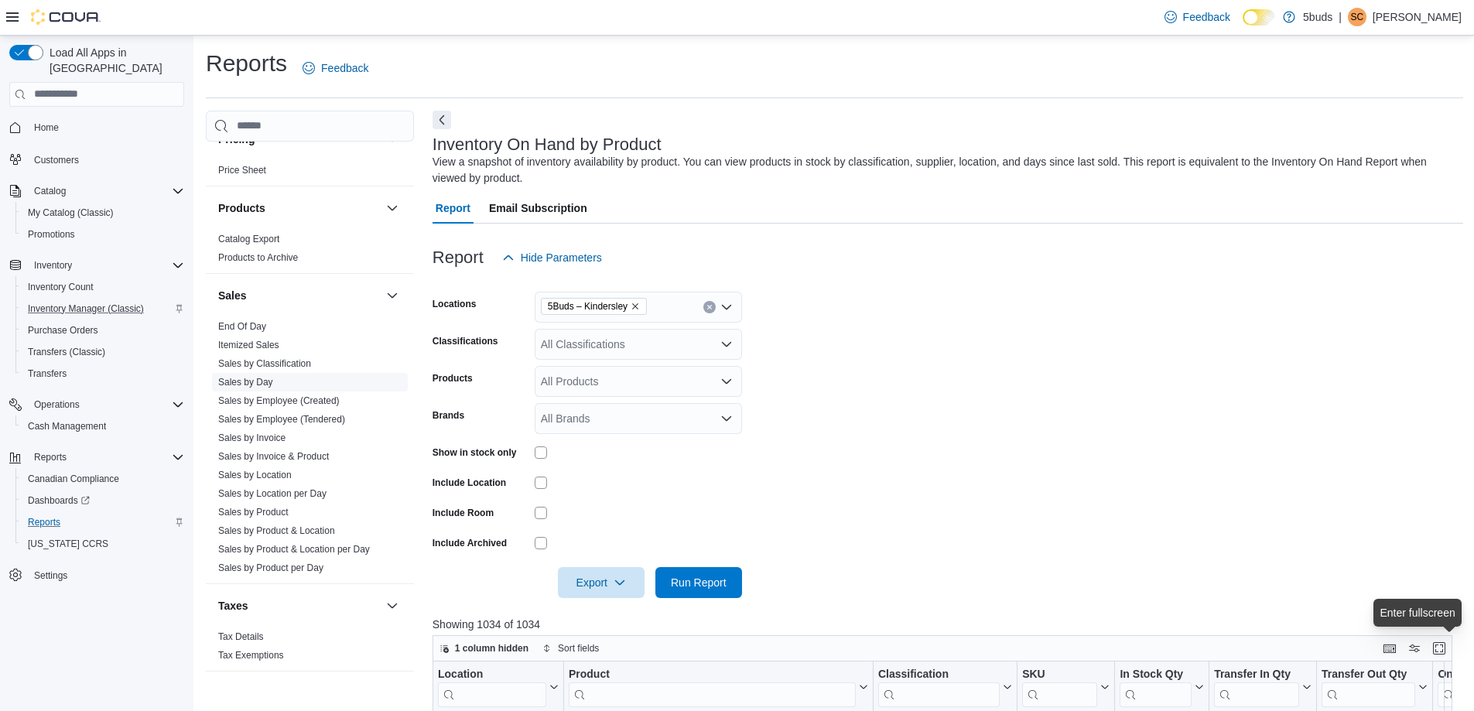
click at [260, 377] on link "Sales by Day" at bounding box center [245, 382] width 55 height 11
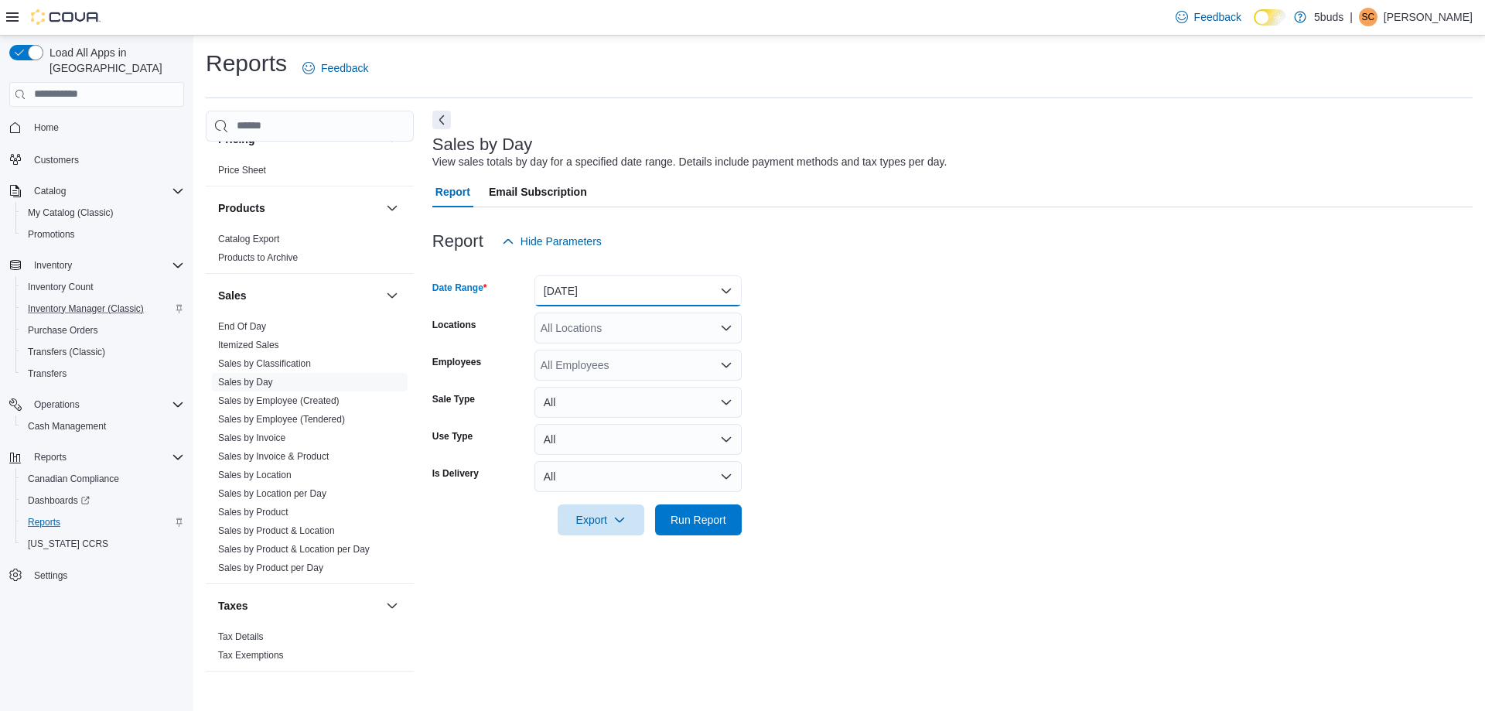
click at [646, 283] on button "Yesterday" at bounding box center [638, 290] width 207 height 31
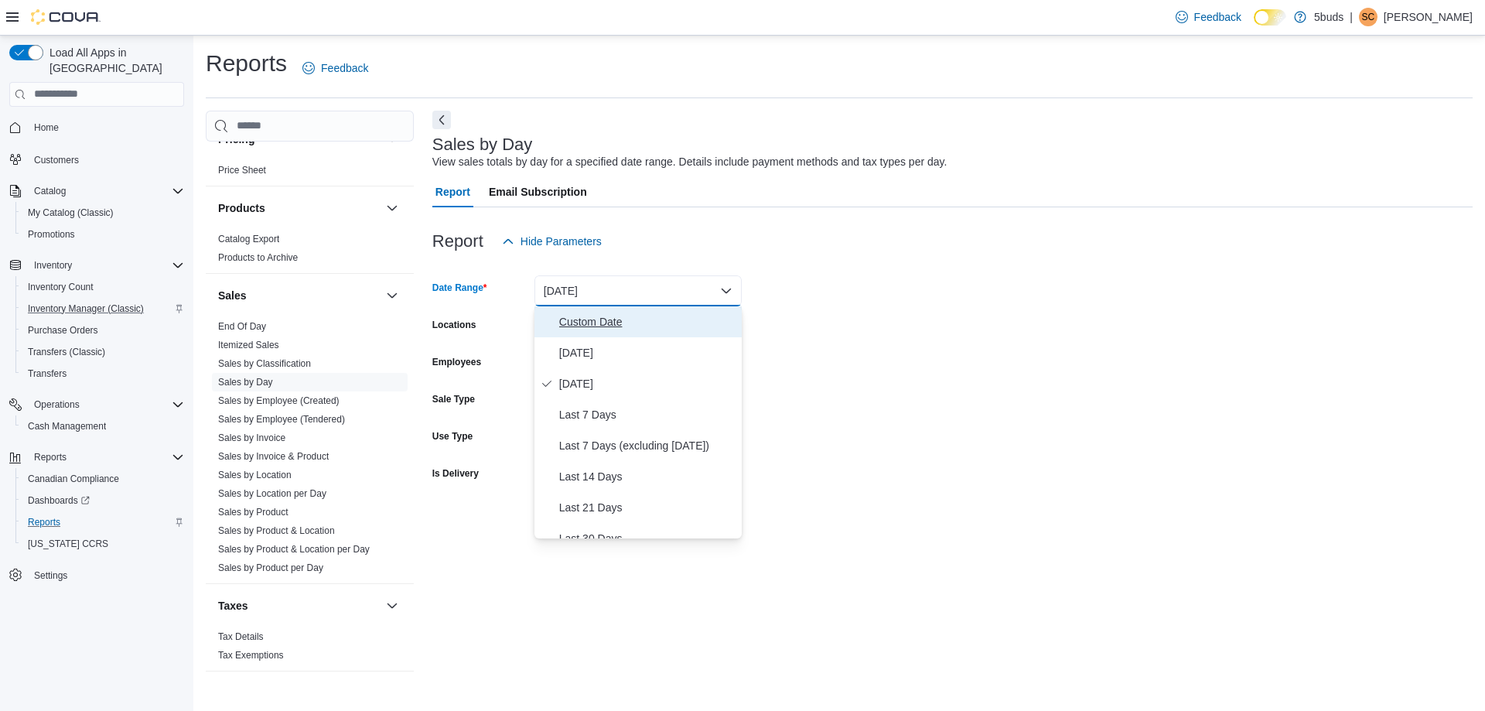
click at [600, 328] on span "Custom Date" at bounding box center [647, 322] width 176 height 19
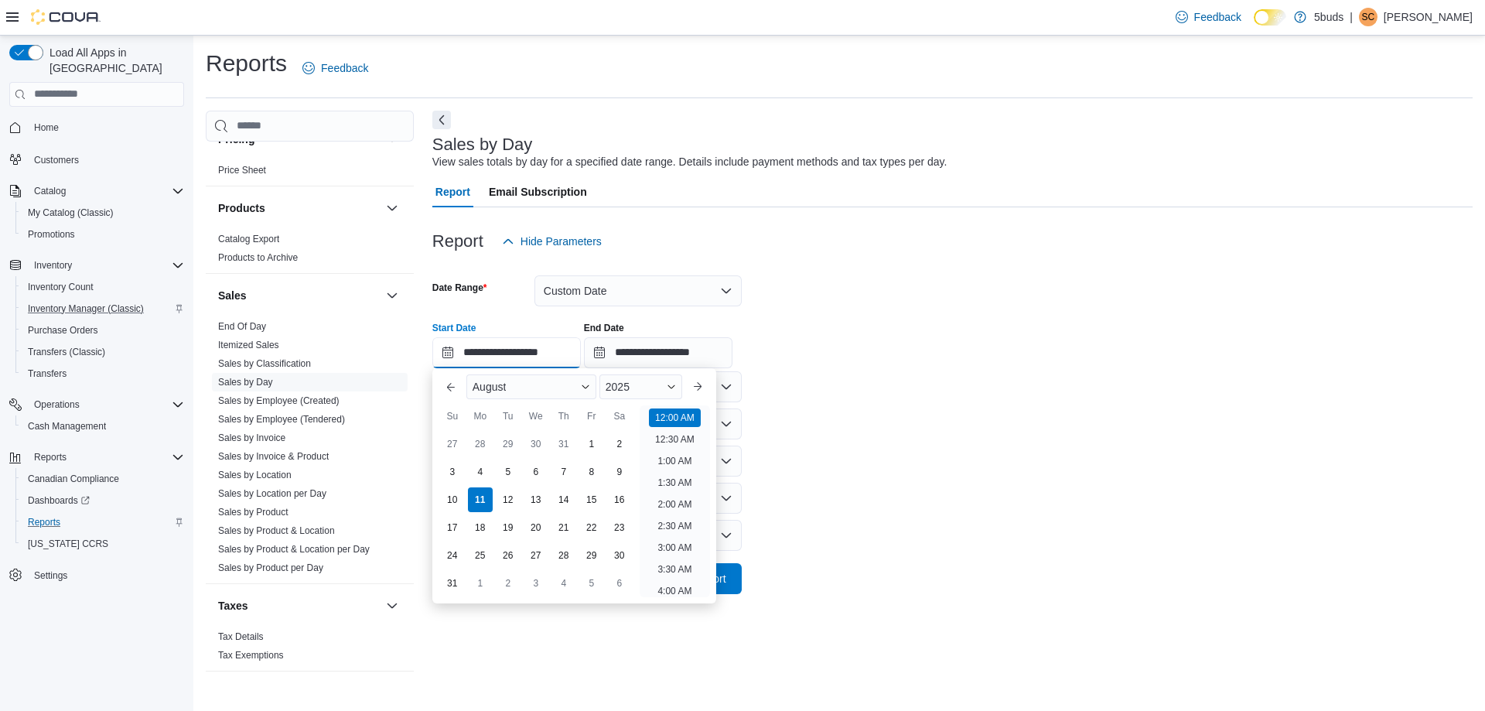
click at [562, 348] on input "**********" at bounding box center [506, 352] width 149 height 31
click at [624, 440] on div "2" at bounding box center [619, 443] width 27 height 27
type input "**********"
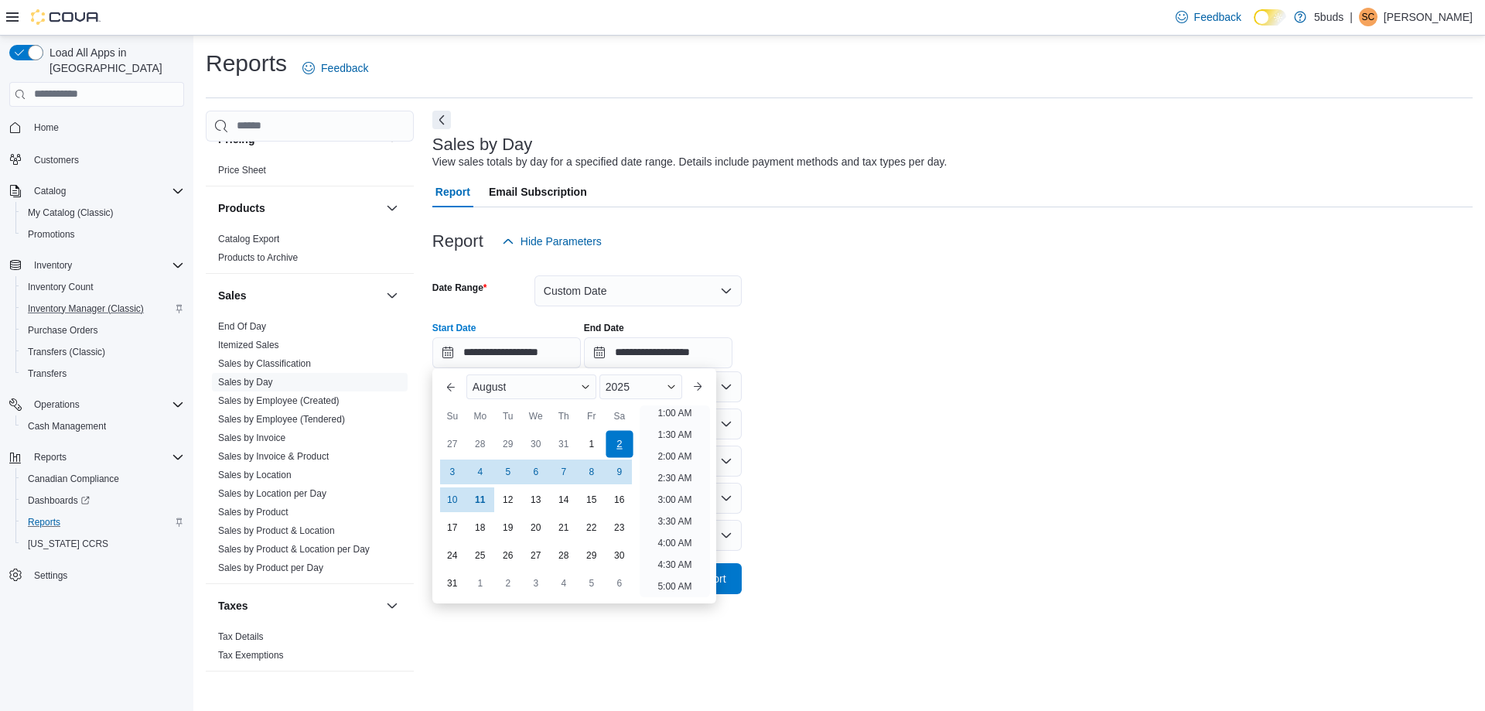
scroll to position [3, 0]
click at [823, 435] on form "**********" at bounding box center [952, 425] width 1040 height 337
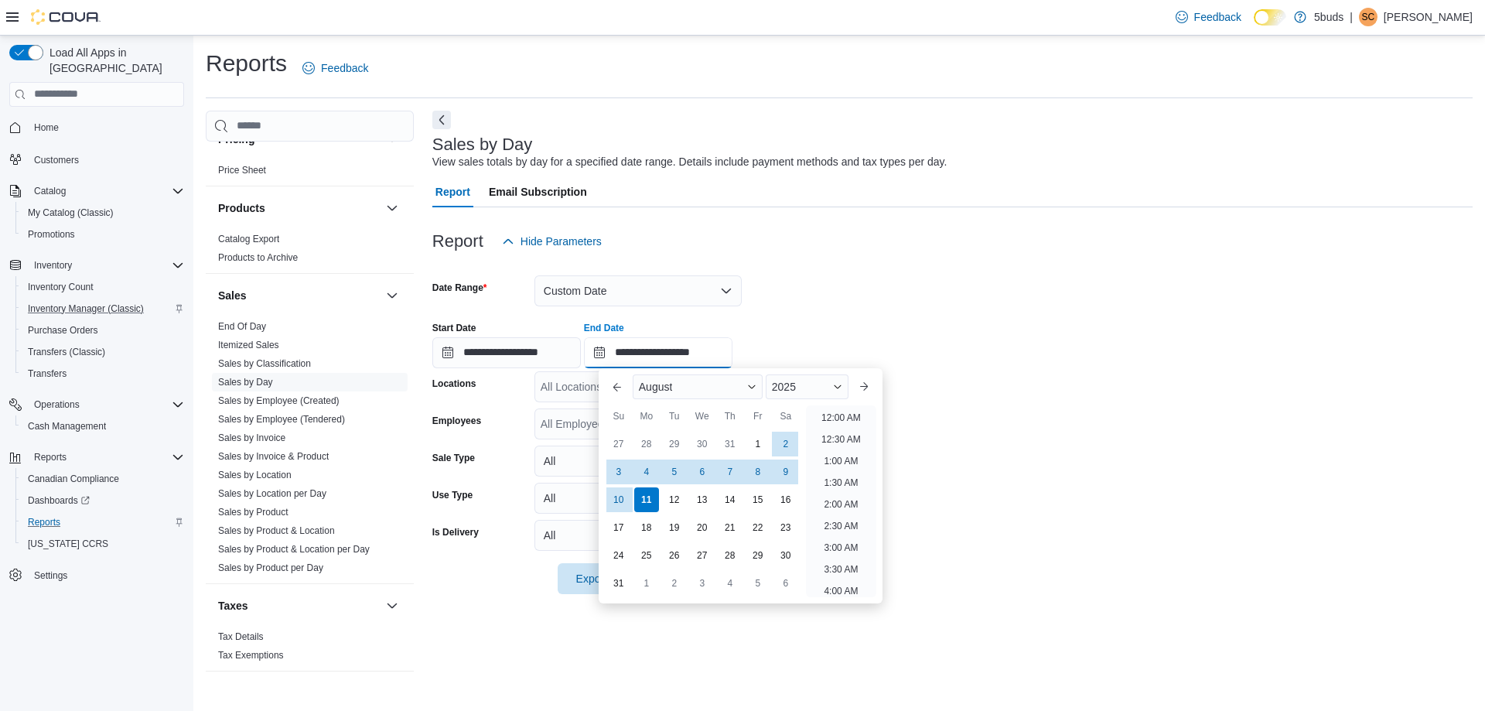
click at [728, 348] on input "**********" at bounding box center [658, 352] width 149 height 31
click at [763, 469] on div "8" at bounding box center [757, 471] width 27 height 27
type input "**********"
click at [915, 462] on form "**********" at bounding box center [952, 425] width 1040 height 337
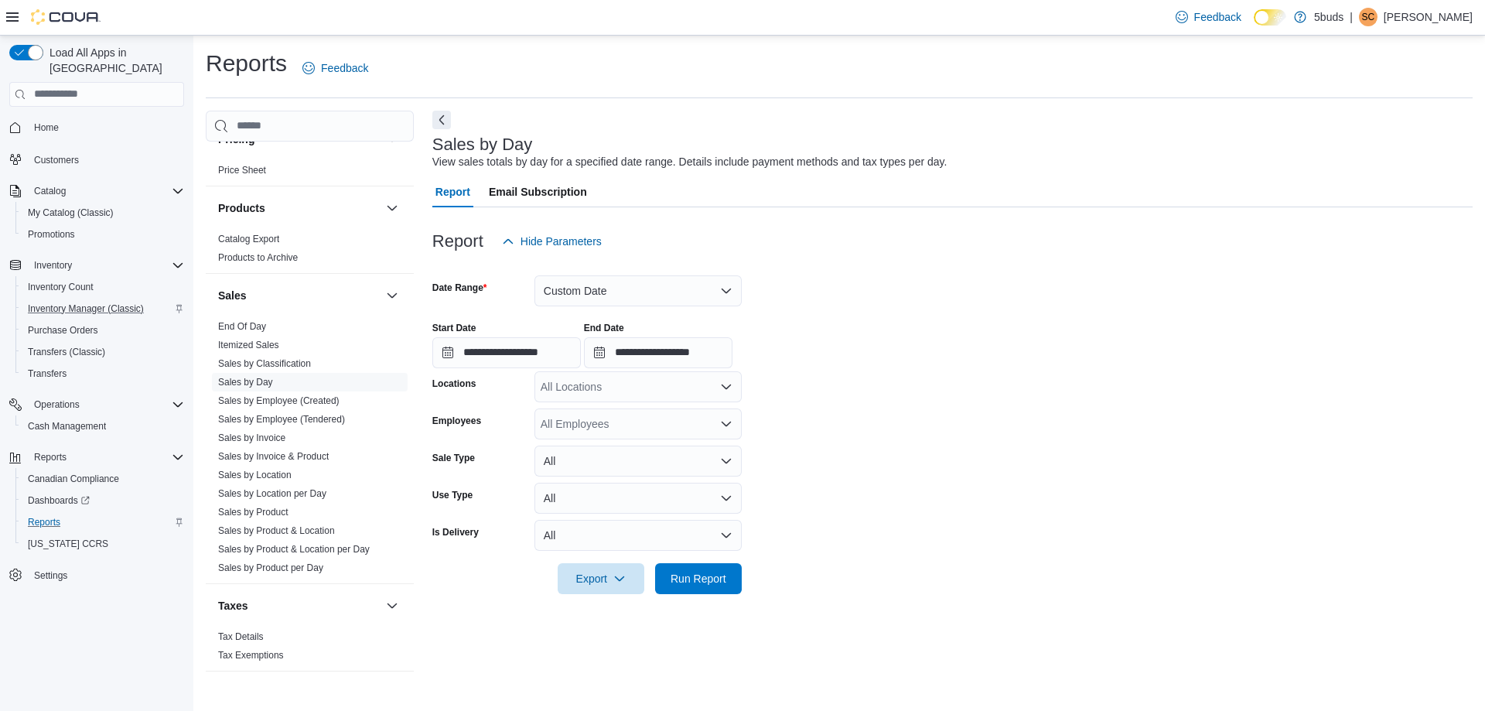
click at [627, 388] on div "All Locations" at bounding box center [638, 386] width 207 height 31
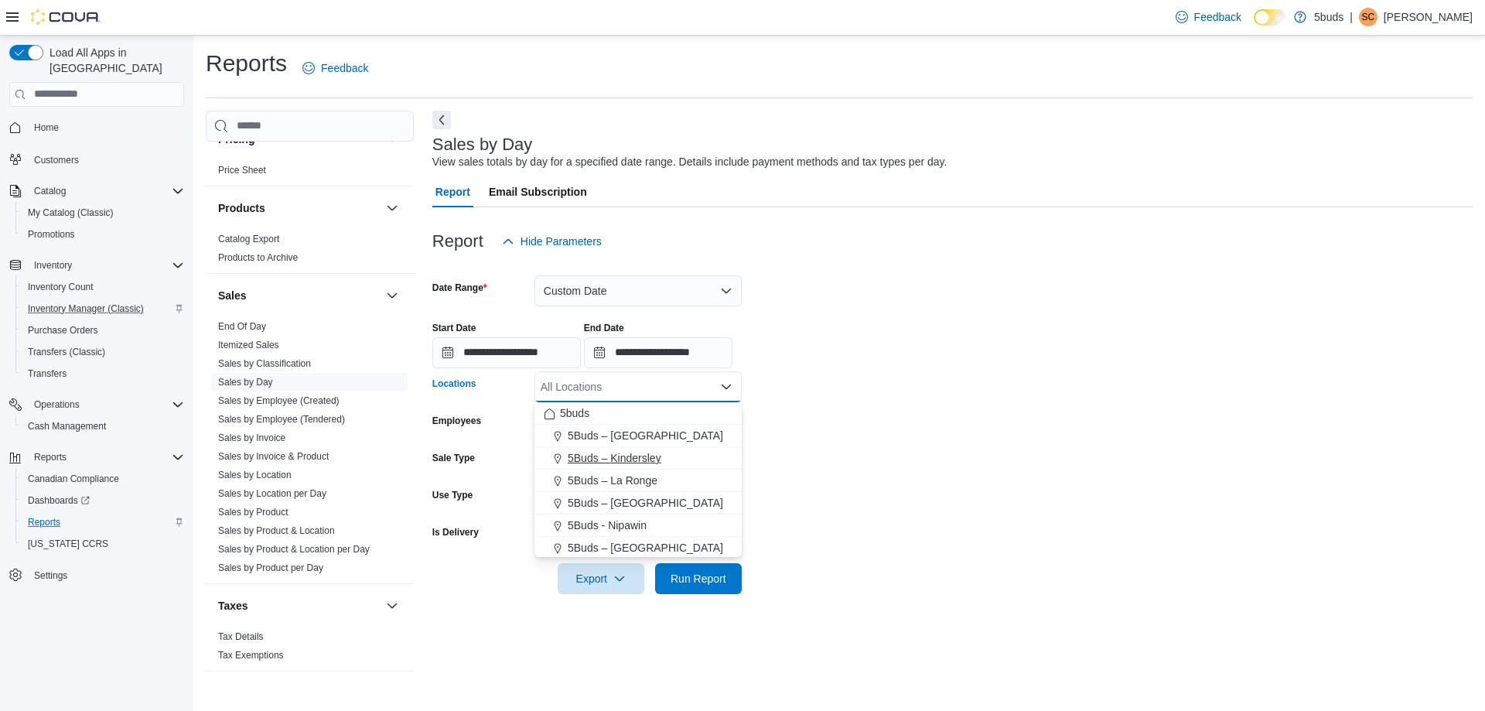
click at [629, 453] on span "5Buds – Kindersley" at bounding box center [615, 457] width 94 height 15
click at [829, 453] on form "**********" at bounding box center [952, 425] width 1040 height 337
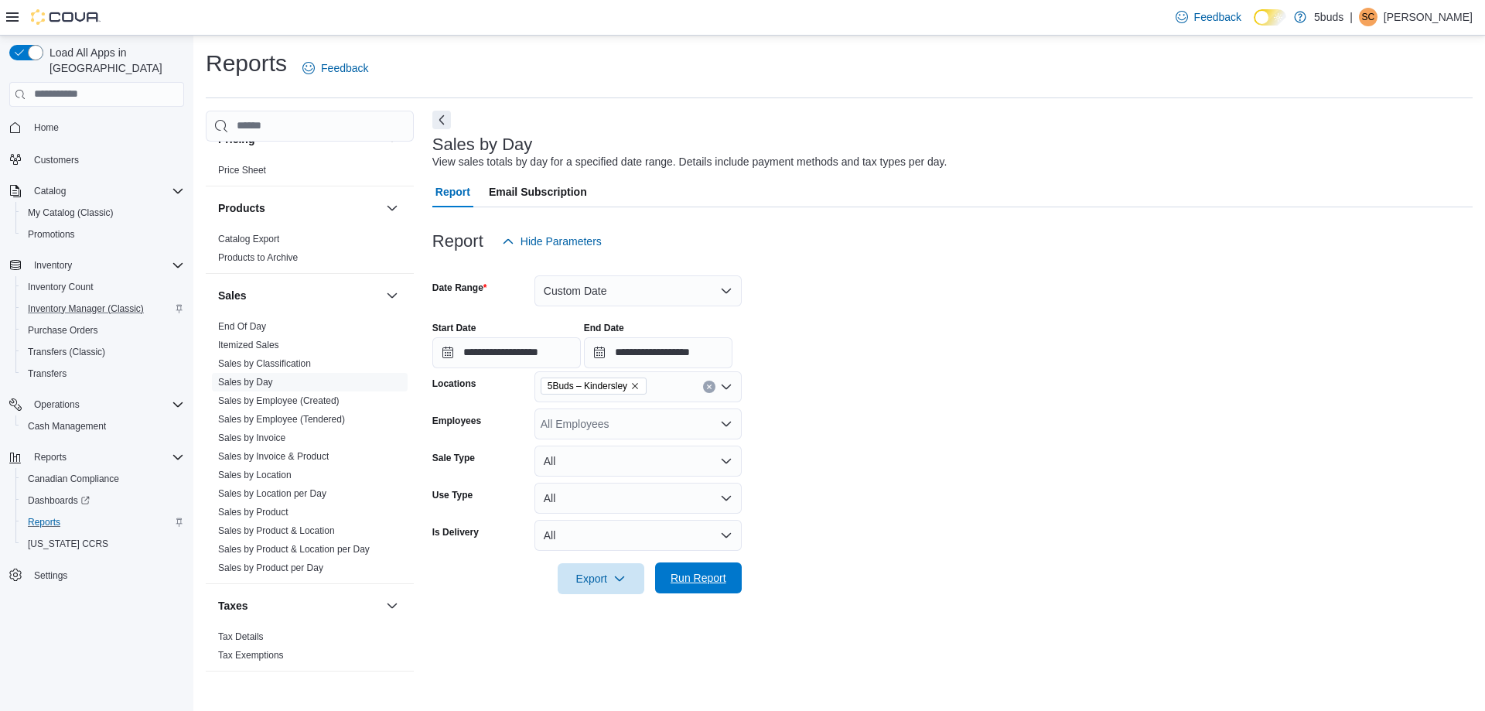
click at [730, 576] on span "Run Report" at bounding box center [699, 577] width 68 height 31
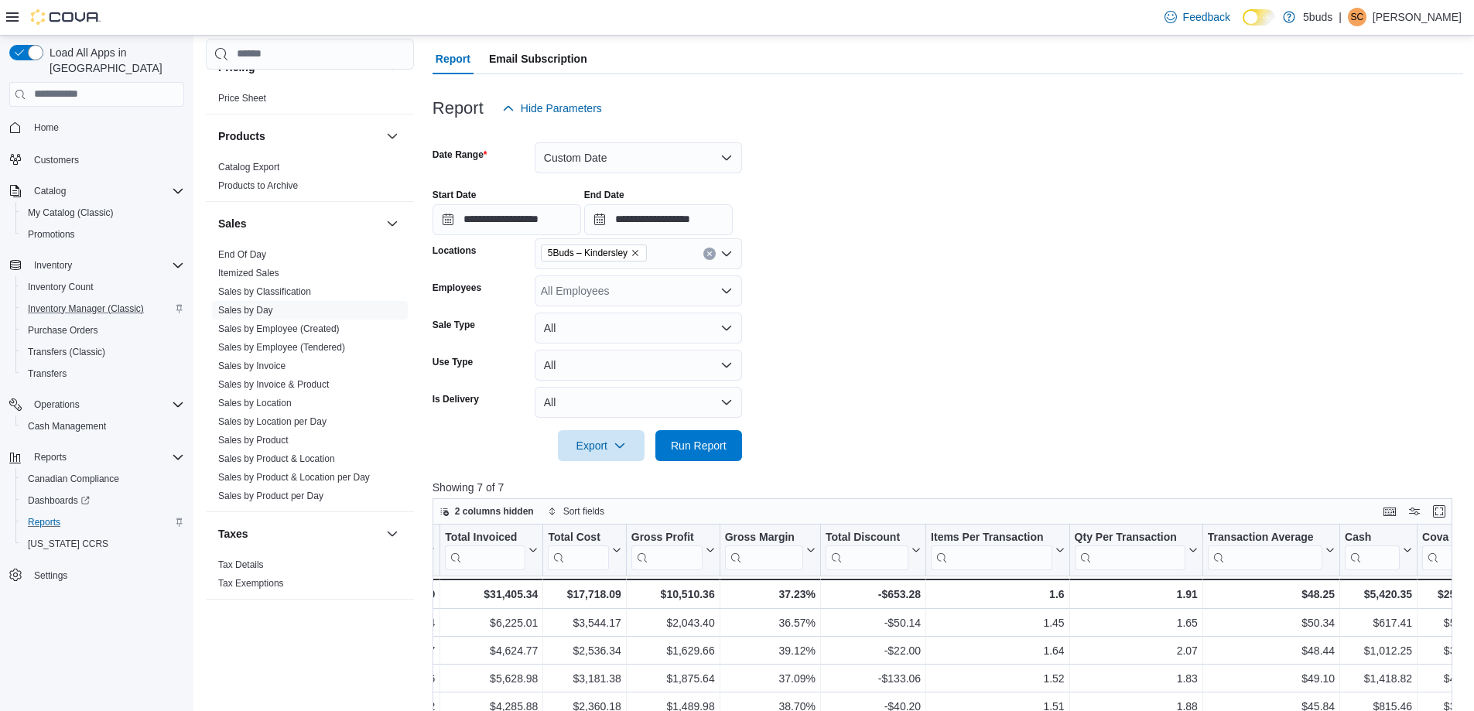
scroll to position [114, 0]
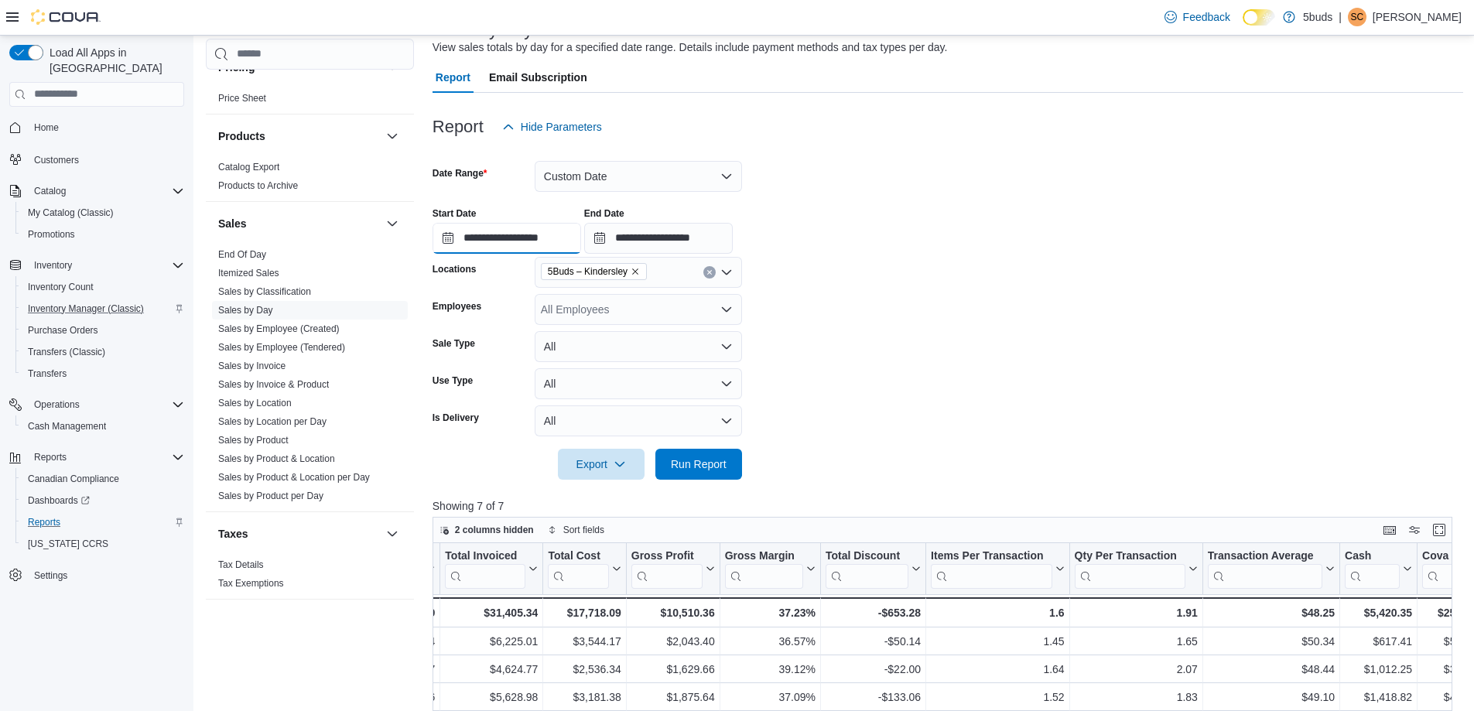
click at [549, 242] on input "**********" at bounding box center [506, 238] width 149 height 31
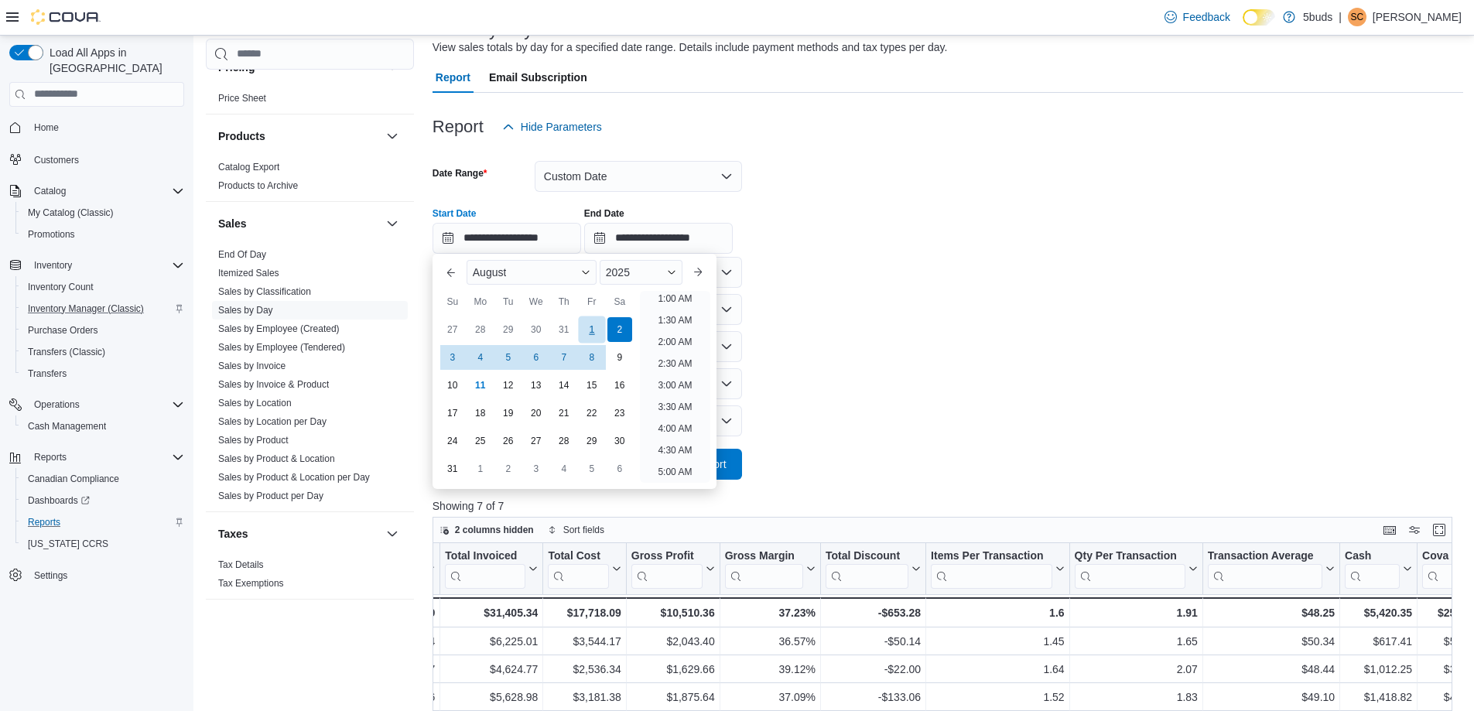
click at [591, 328] on div "1" at bounding box center [591, 329] width 27 height 27
type input "**********"
click at [815, 328] on form "**********" at bounding box center [947, 310] width 1030 height 337
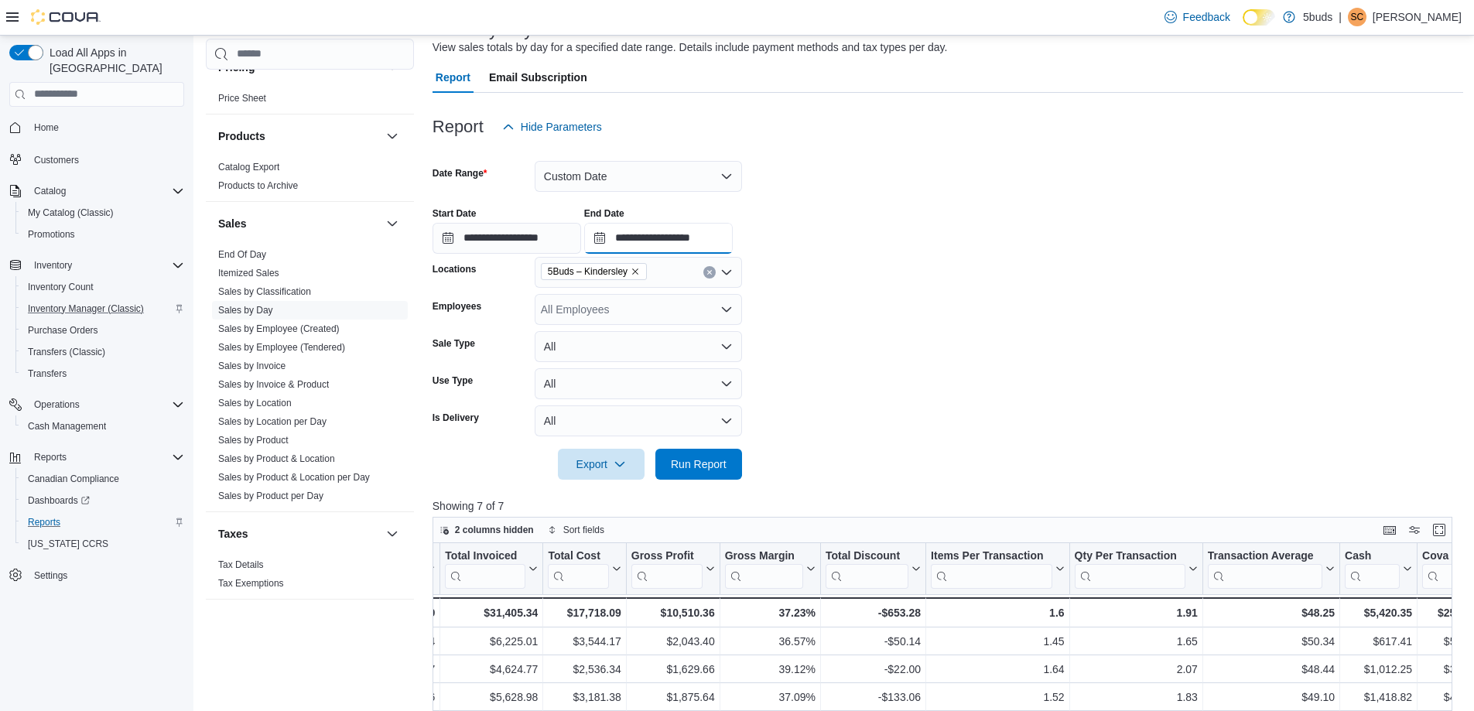
click at [714, 232] on input "**********" at bounding box center [658, 238] width 149 height 31
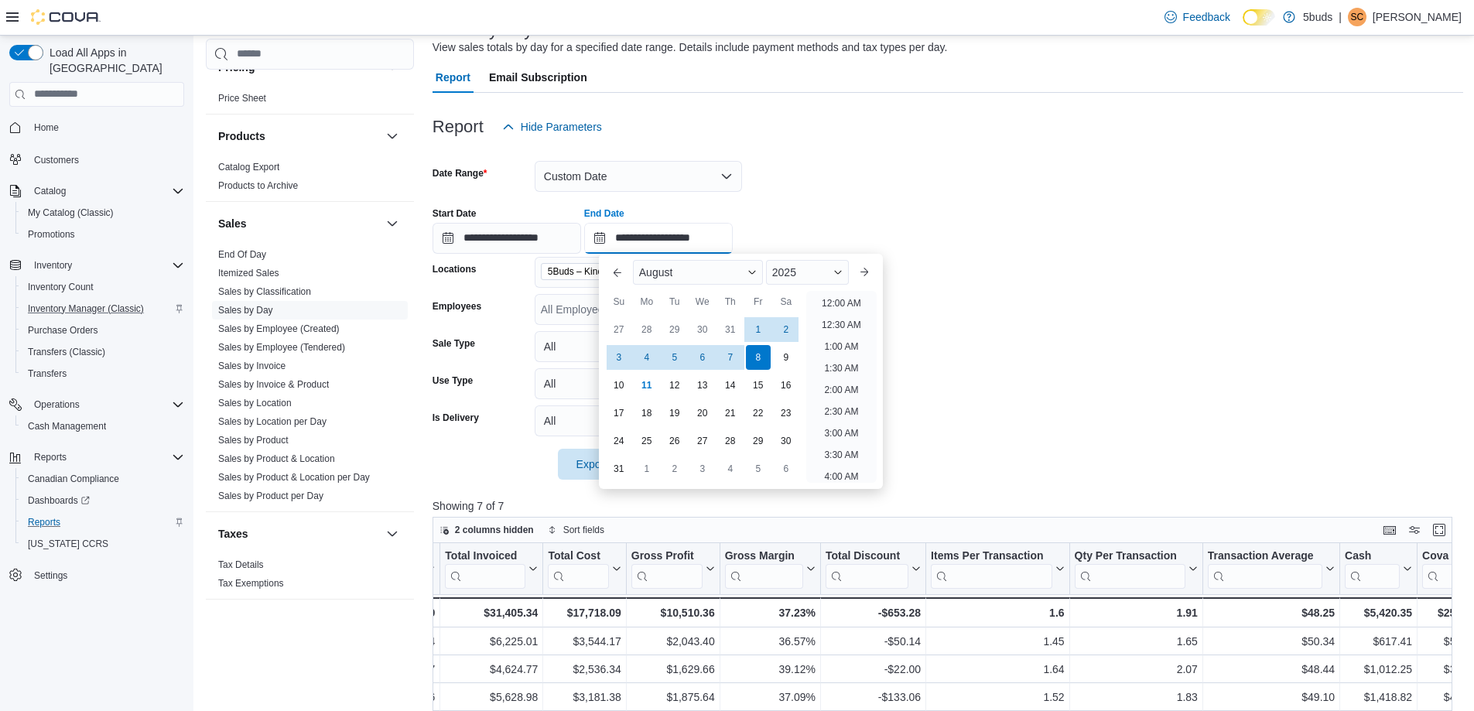
scroll to position [851, 0]
click at [619, 387] on div "10" at bounding box center [618, 384] width 27 height 27
type input "**********"
click at [1013, 427] on form "**********" at bounding box center [947, 310] width 1030 height 337
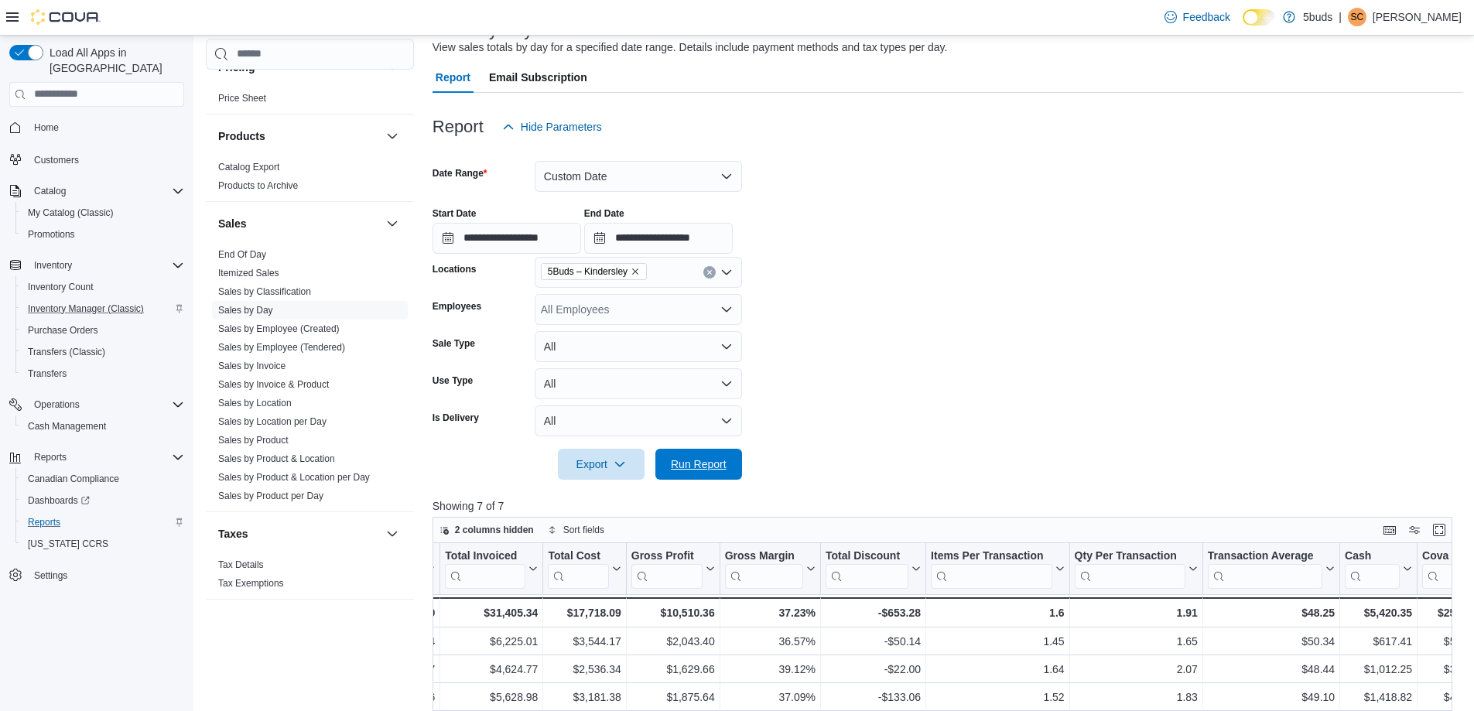
click at [696, 464] on span "Run Report" at bounding box center [699, 463] width 56 height 15
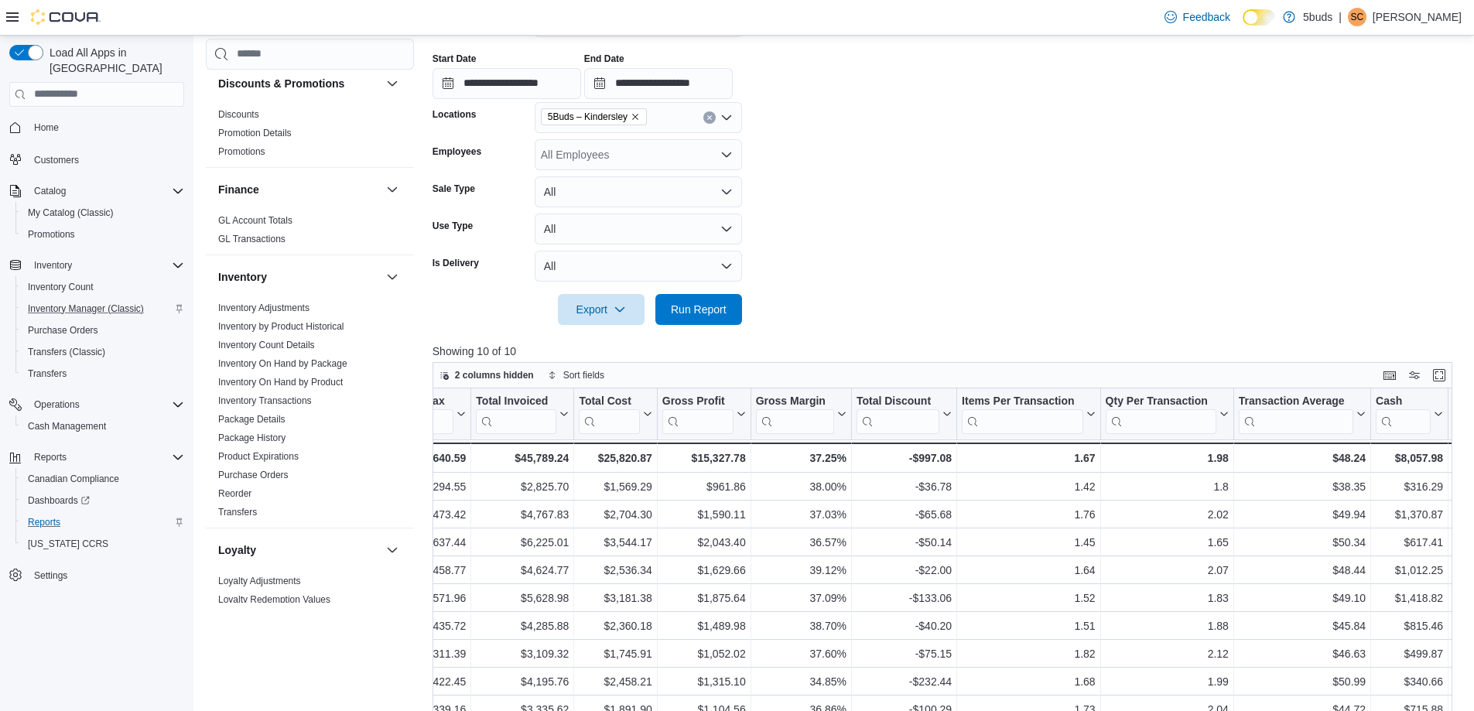
scroll to position [365, 0]
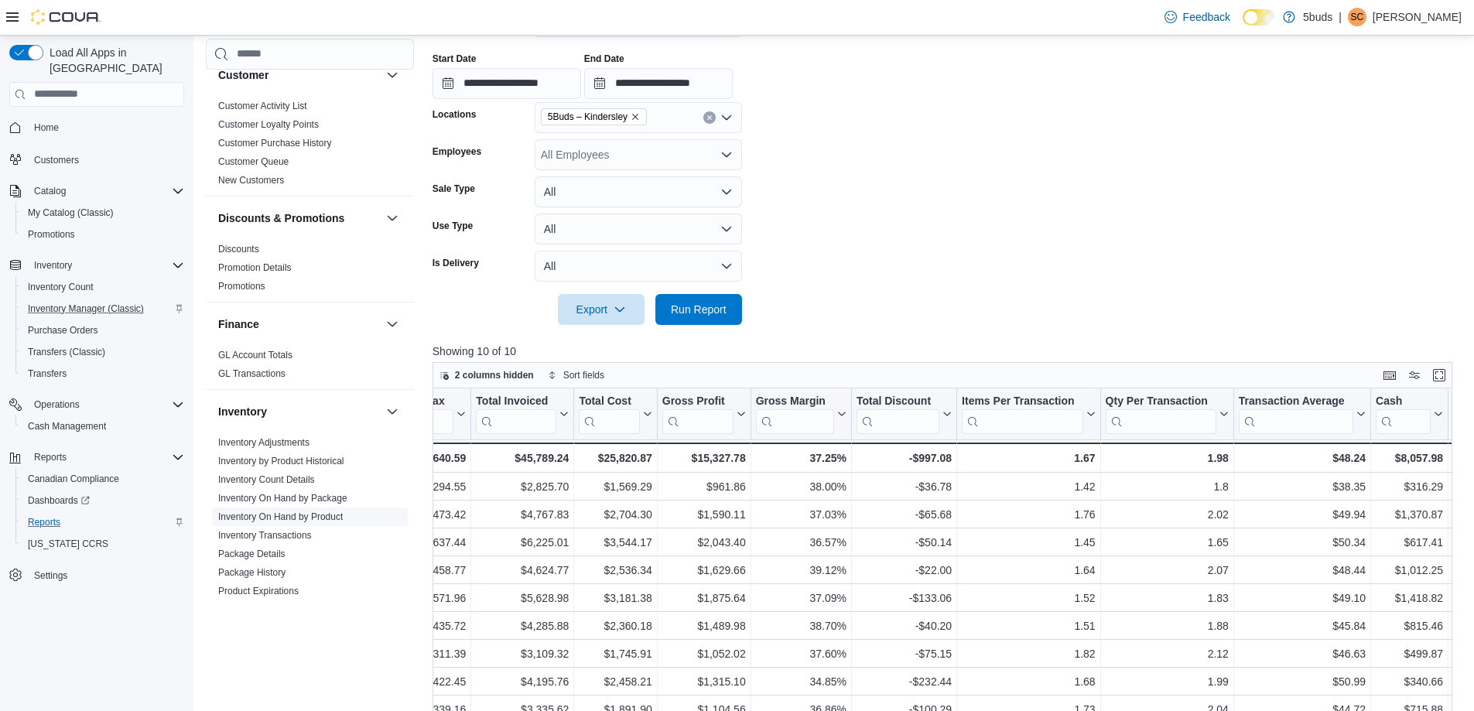
click at [320, 511] on link "Inventory On Hand by Product" at bounding box center [280, 516] width 125 height 11
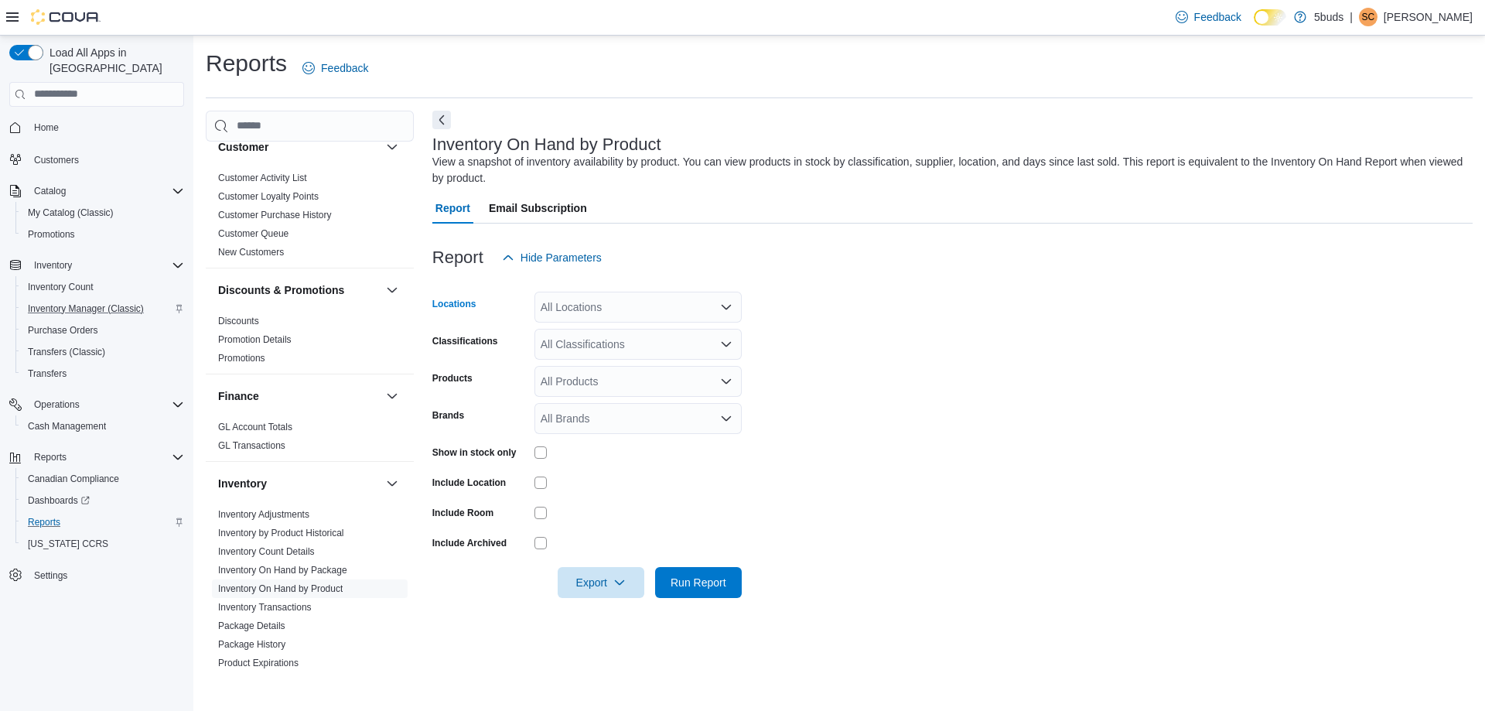
click at [622, 309] on div "All Locations" at bounding box center [638, 307] width 207 height 31
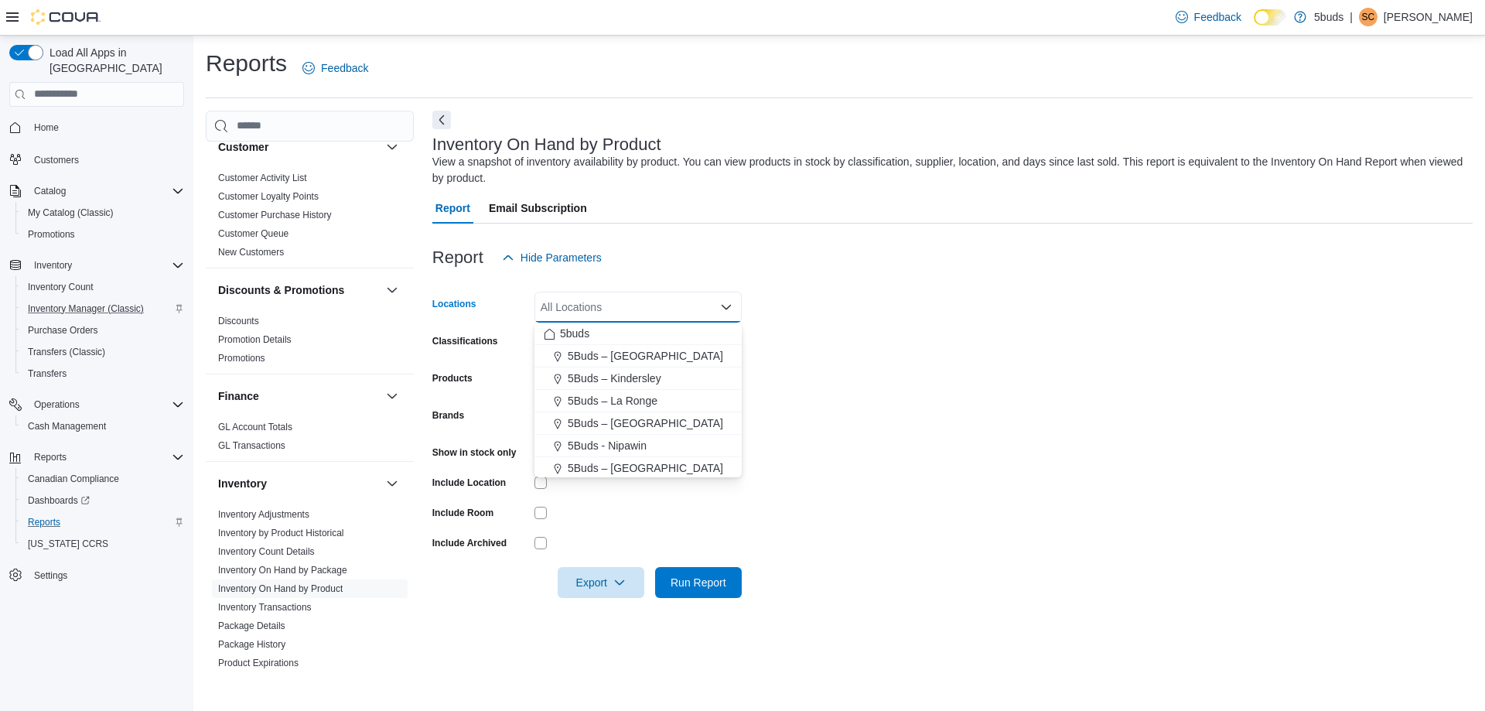
click at [828, 245] on div "Report Hide Parameters" at bounding box center [952, 257] width 1040 height 31
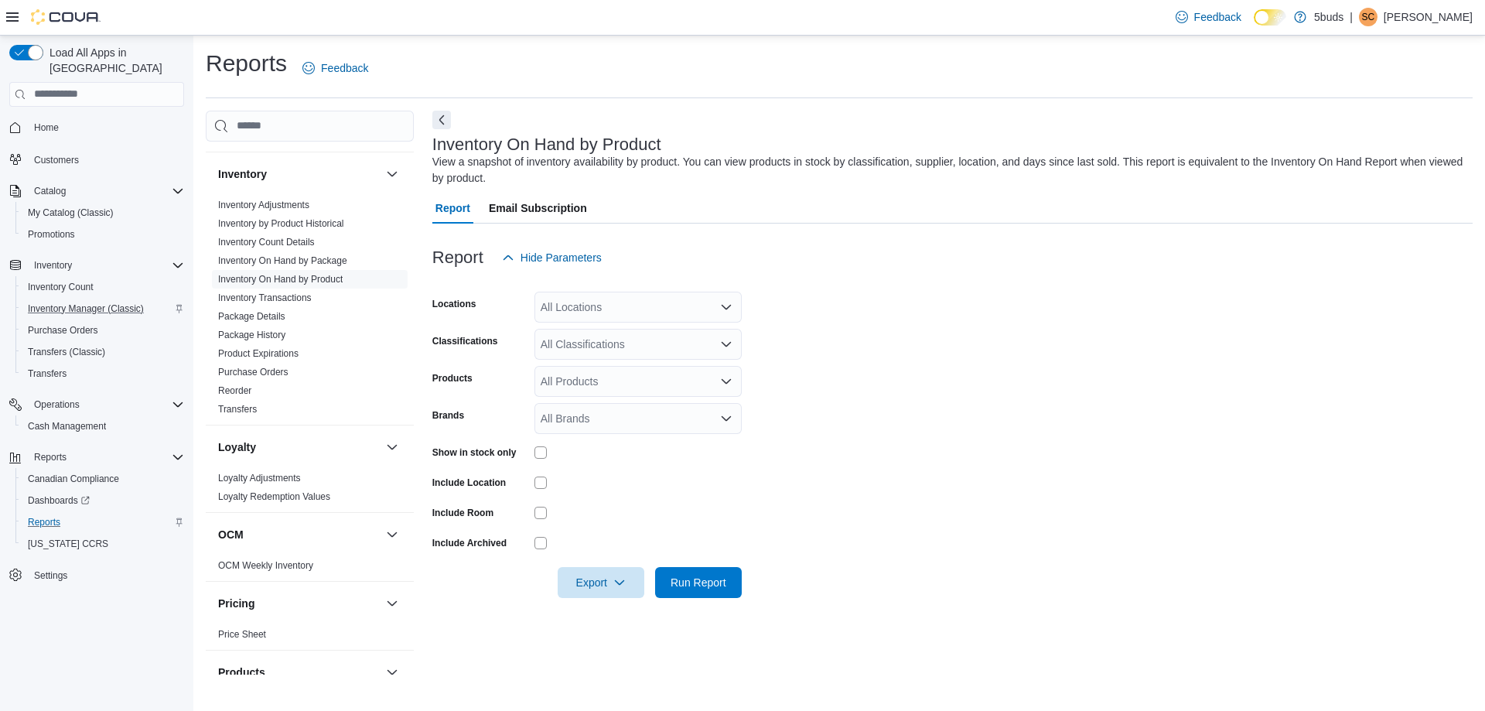
scroll to position [1139, 0]
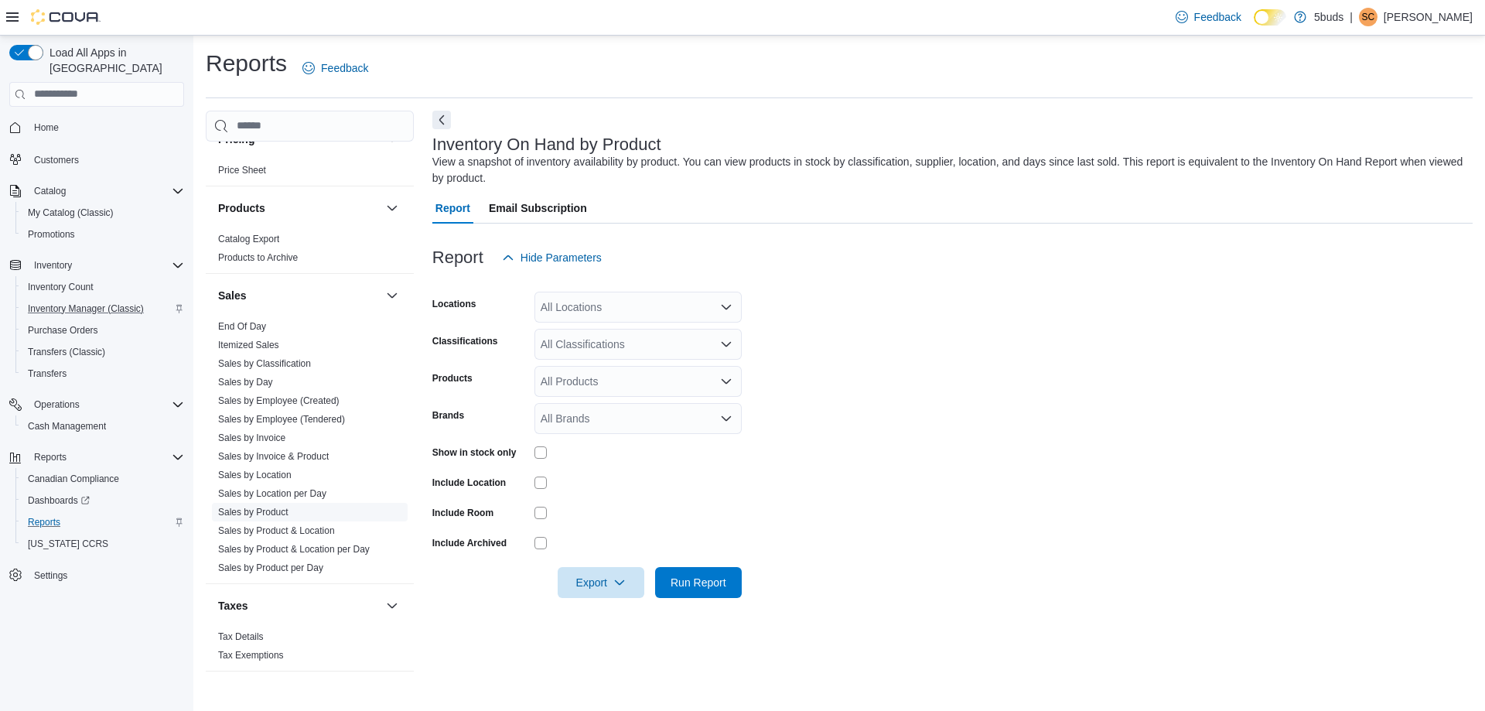
click at [271, 507] on link "Sales by Product" at bounding box center [253, 512] width 70 height 11
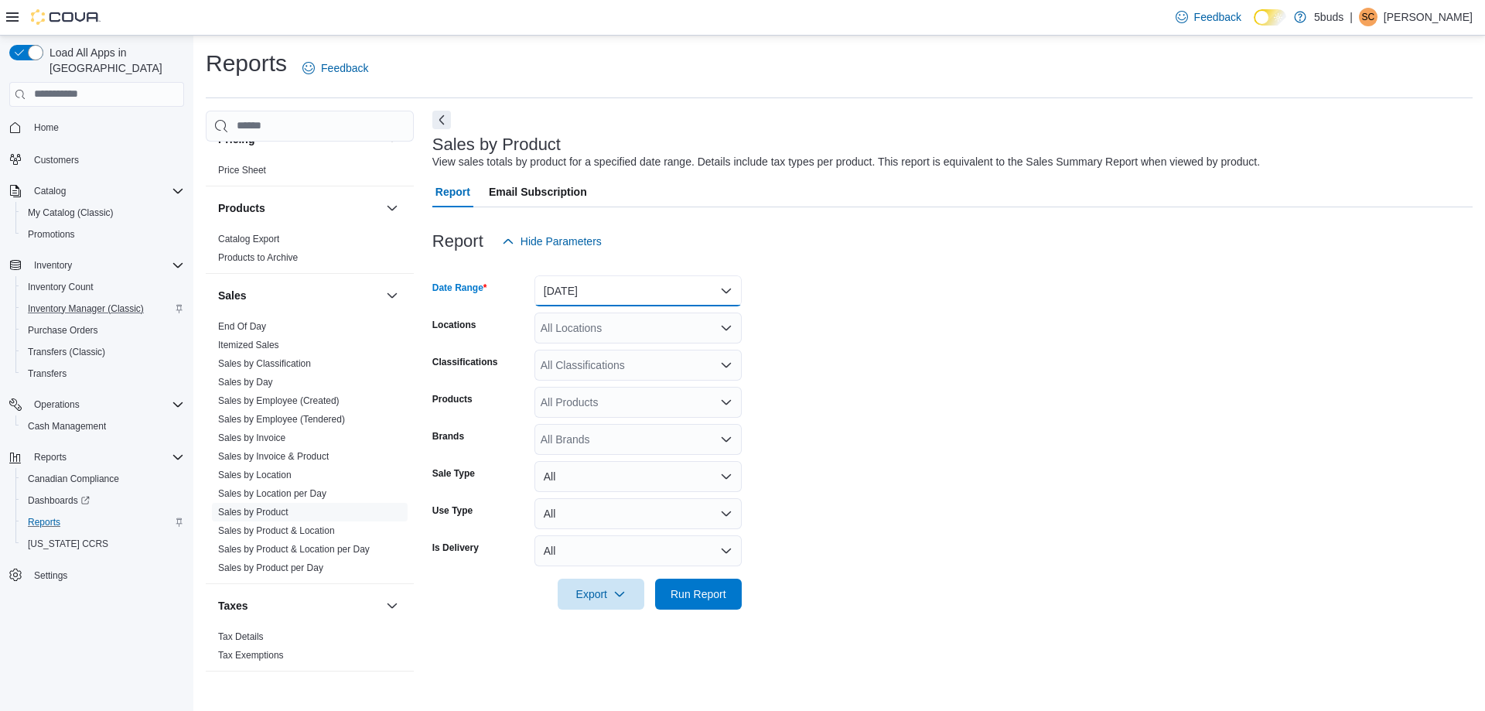
click at [569, 297] on button "Yesterday" at bounding box center [638, 290] width 207 height 31
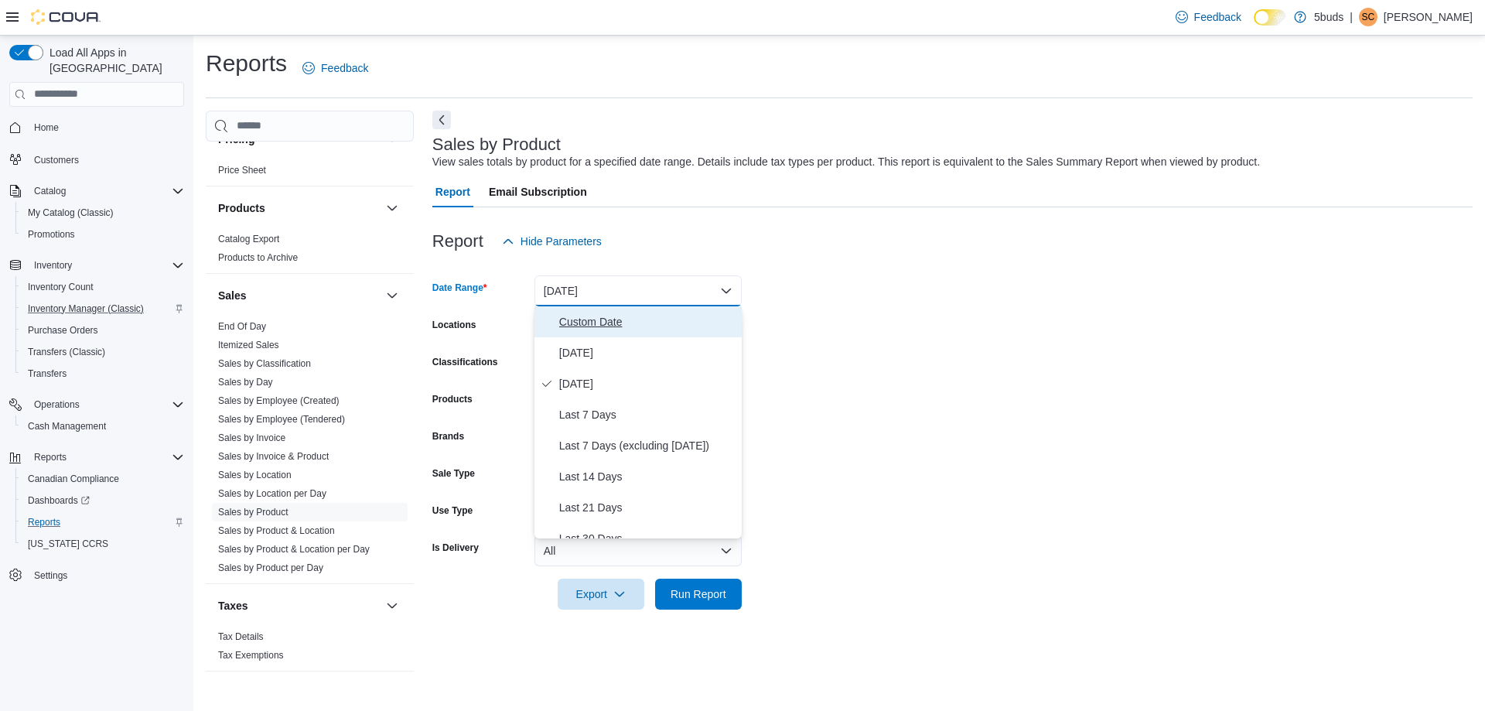
click at [576, 316] on span "Custom Date" at bounding box center [647, 322] width 176 height 19
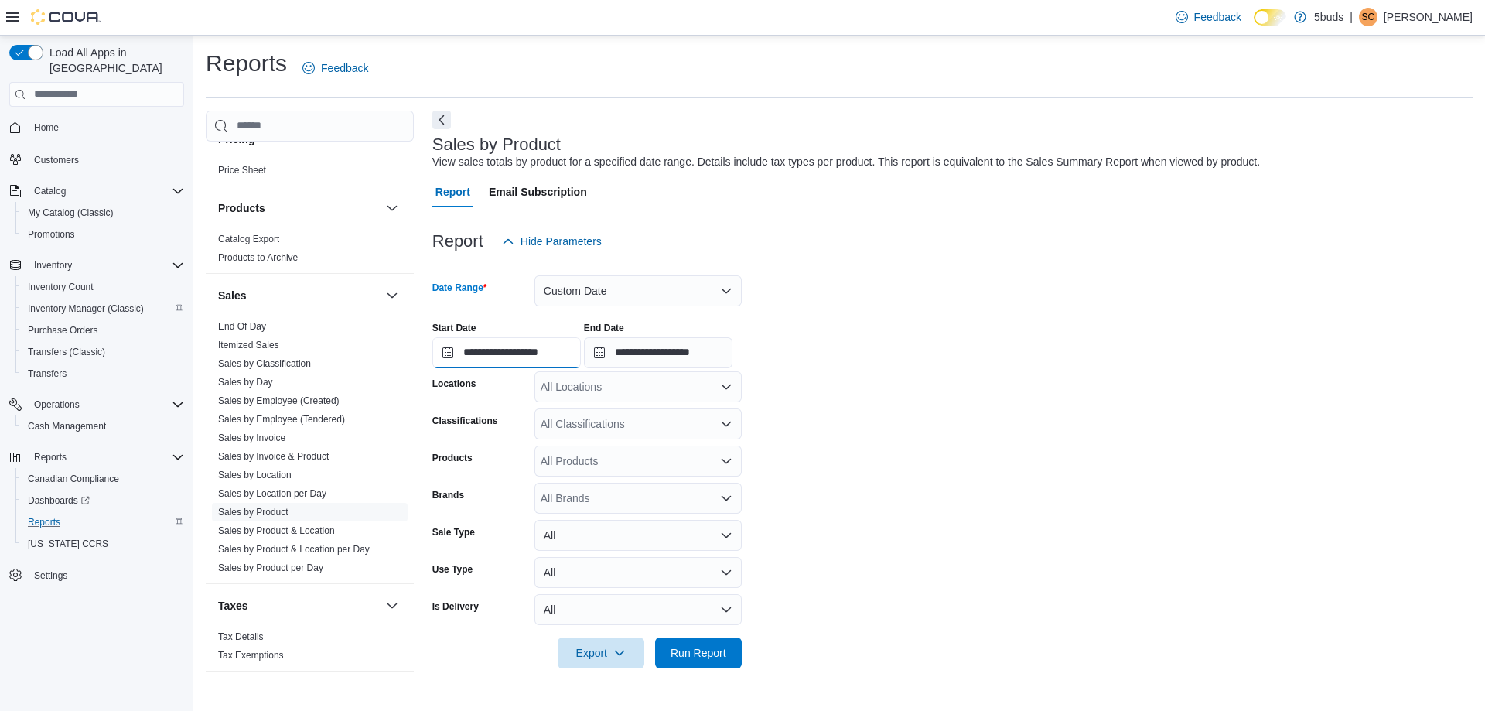
click at [561, 346] on input "**********" at bounding box center [506, 352] width 149 height 31
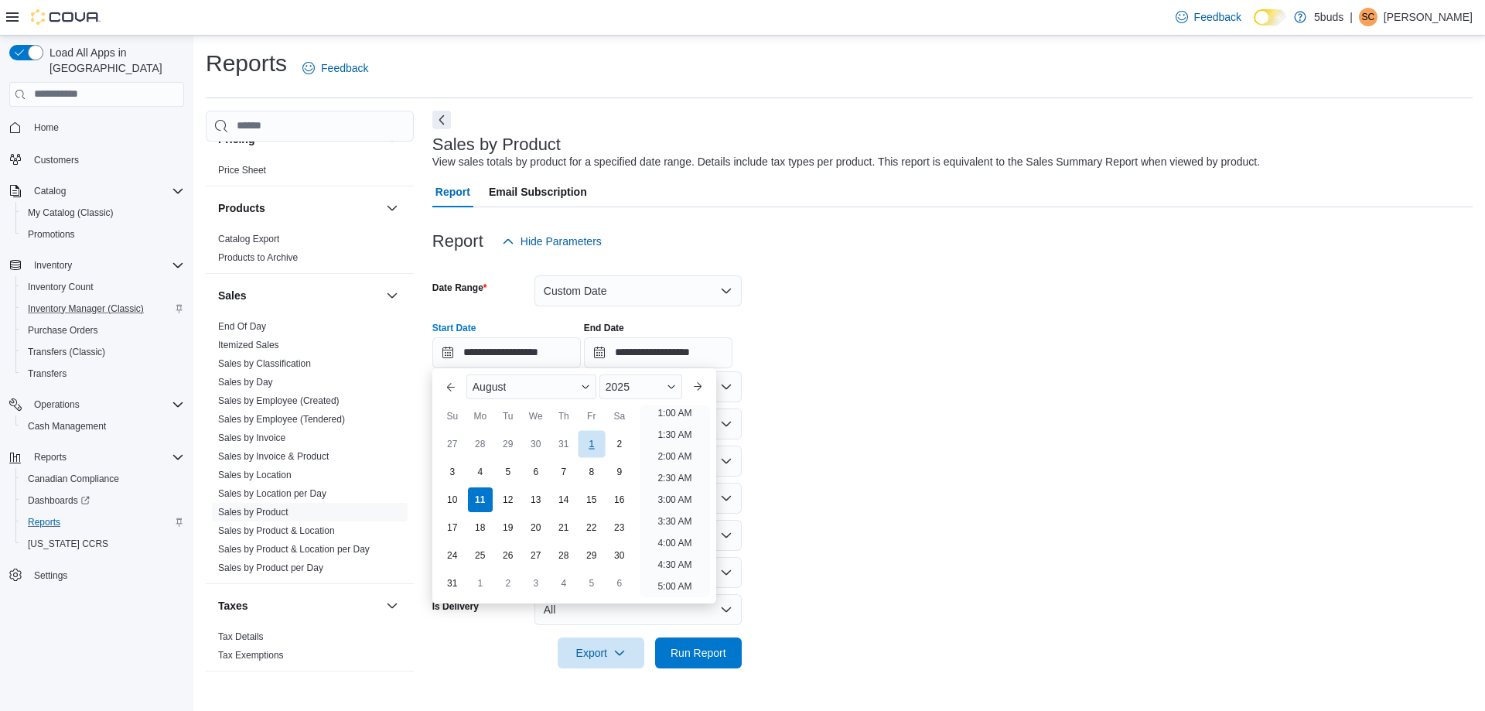
click at [588, 447] on div "1" at bounding box center [591, 443] width 27 height 27
type input "**********"
click at [801, 438] on form "**********" at bounding box center [952, 463] width 1040 height 412
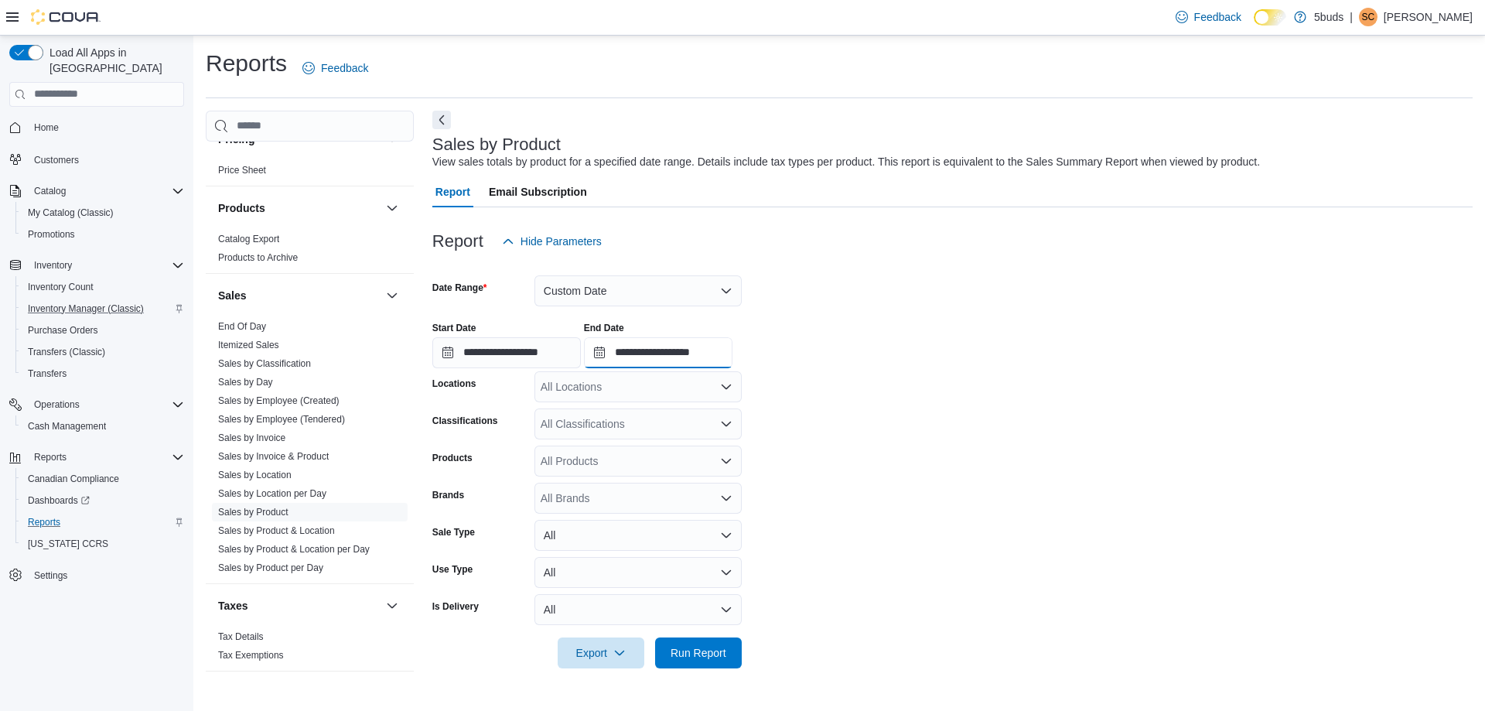
click at [733, 361] on input "**********" at bounding box center [658, 352] width 149 height 31
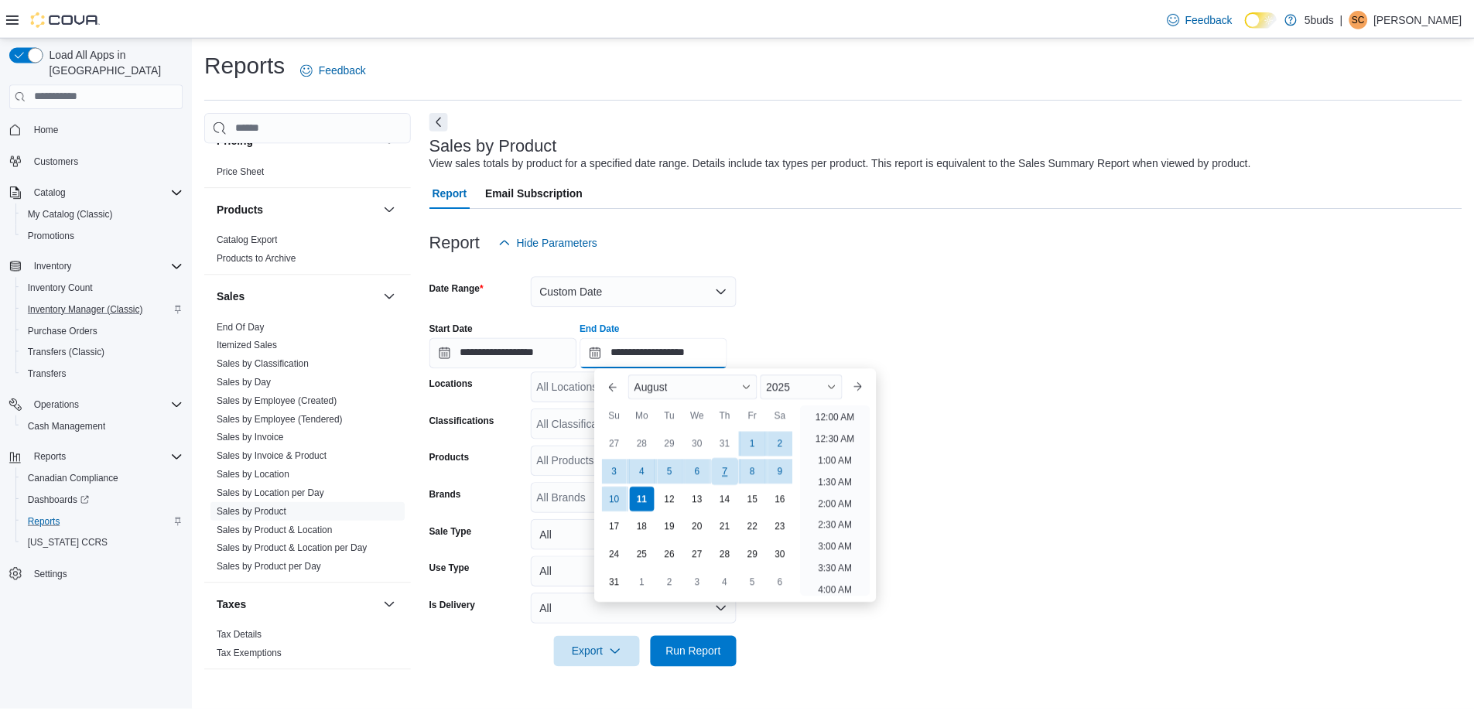
scroll to position [851, 0]
click at [628, 502] on div "10" at bounding box center [618, 499] width 27 height 27
type input "**********"
click at [1004, 565] on form "**********" at bounding box center [952, 463] width 1040 height 412
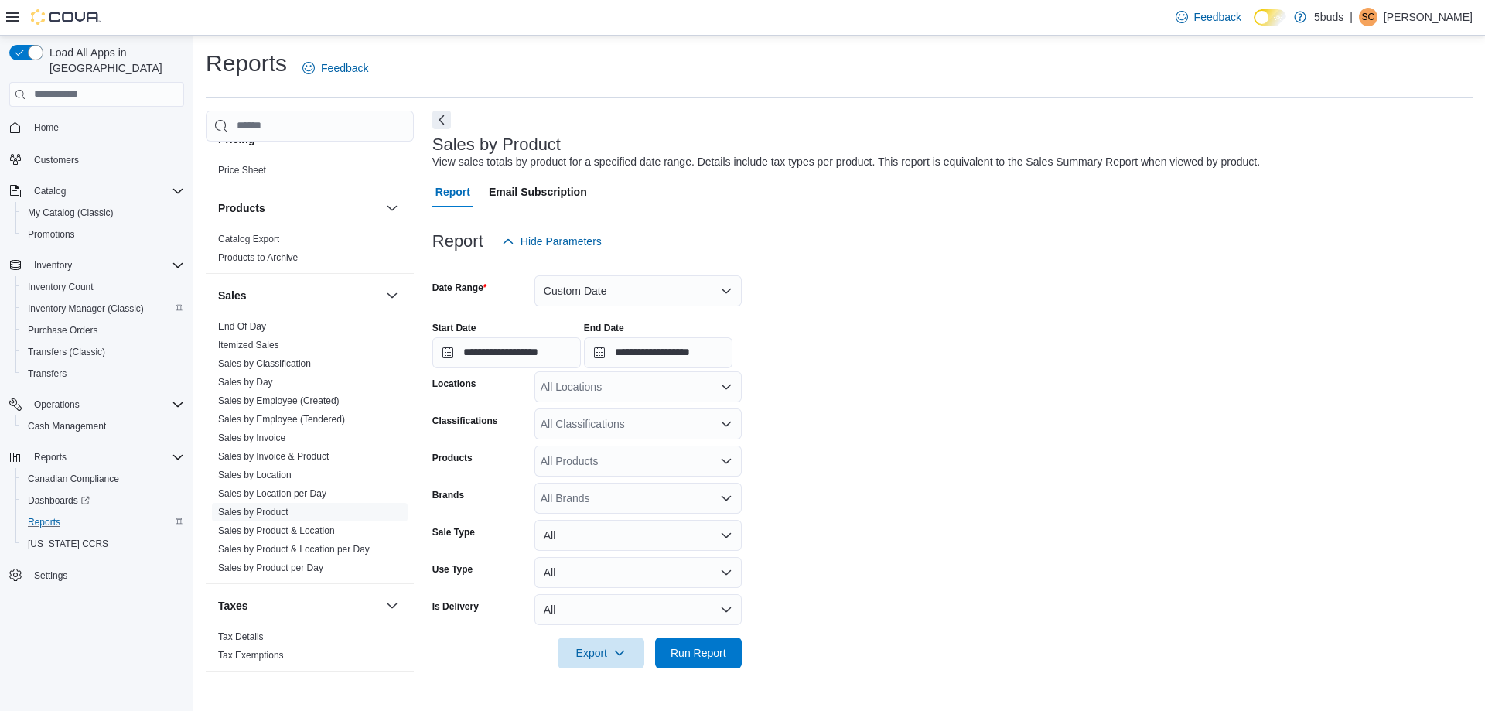
click at [596, 398] on div "All Locations" at bounding box center [638, 386] width 207 height 31
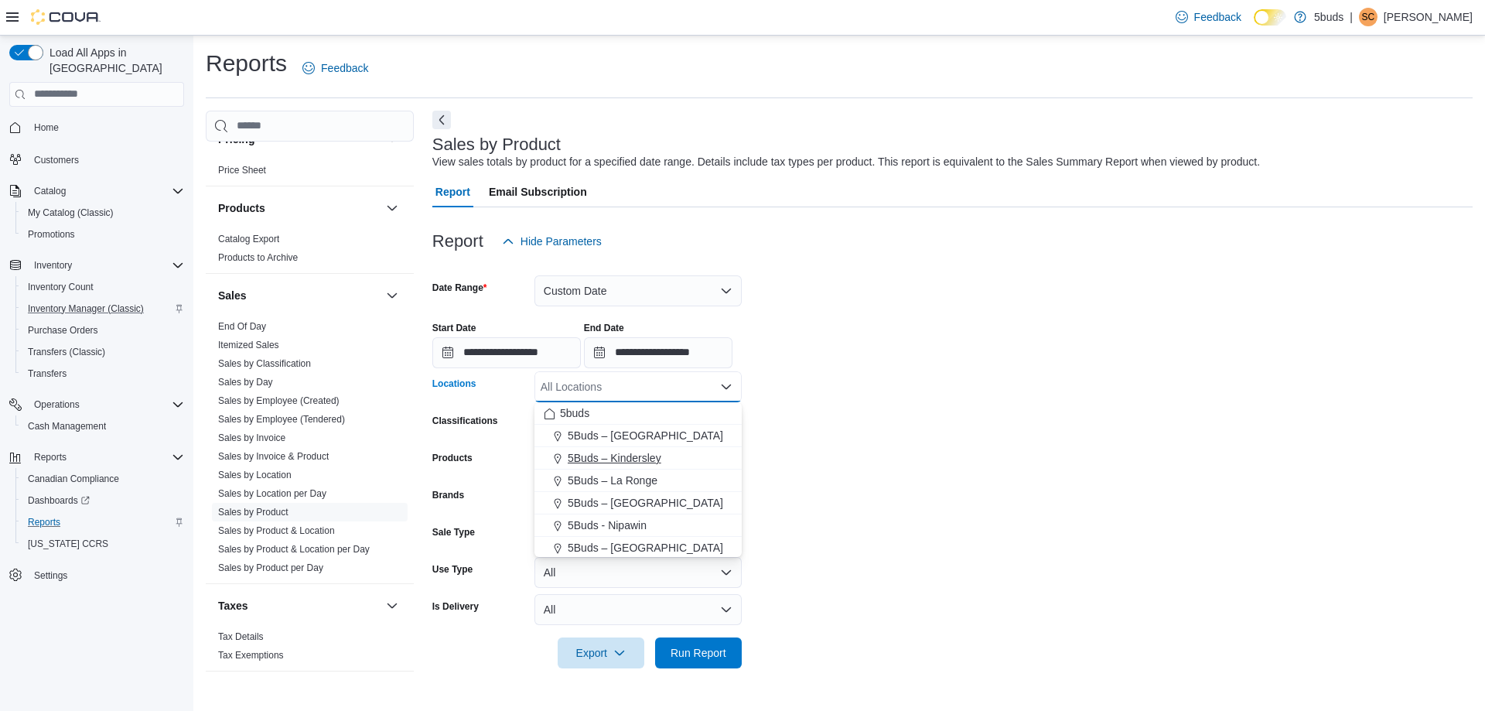
click at [605, 453] on span "5Buds – Kindersley" at bounding box center [615, 457] width 94 height 15
click at [795, 434] on form "**********" at bounding box center [952, 463] width 1040 height 412
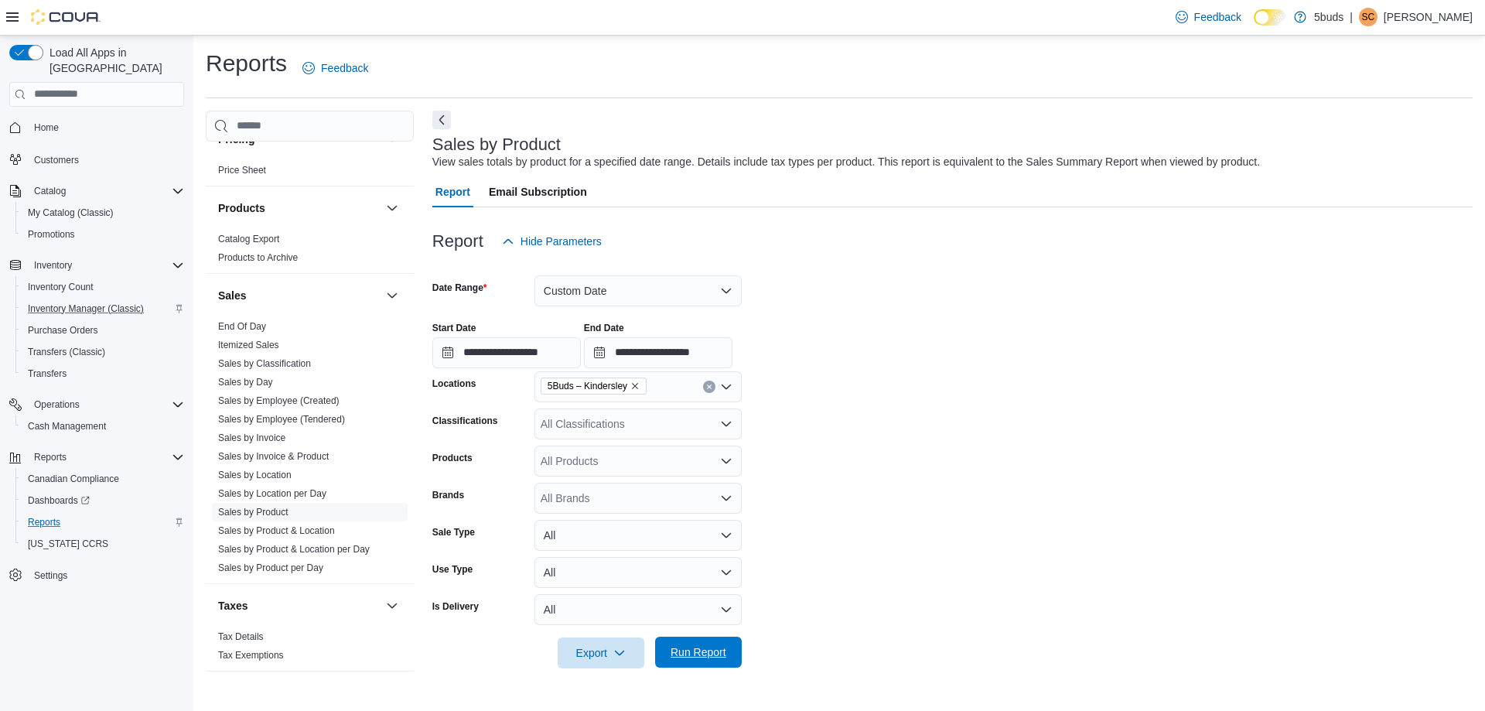
click at [724, 643] on span "Run Report" at bounding box center [699, 652] width 68 height 31
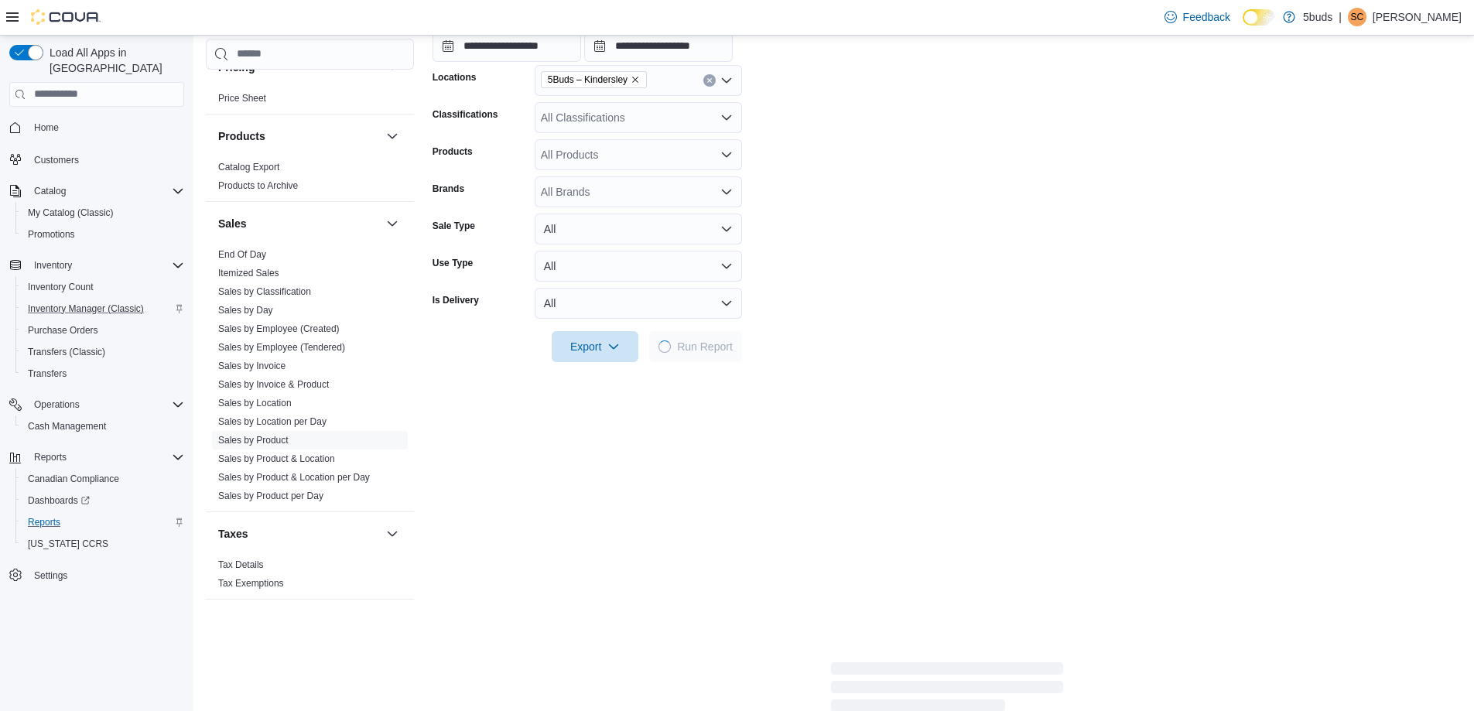
scroll to position [309, 0]
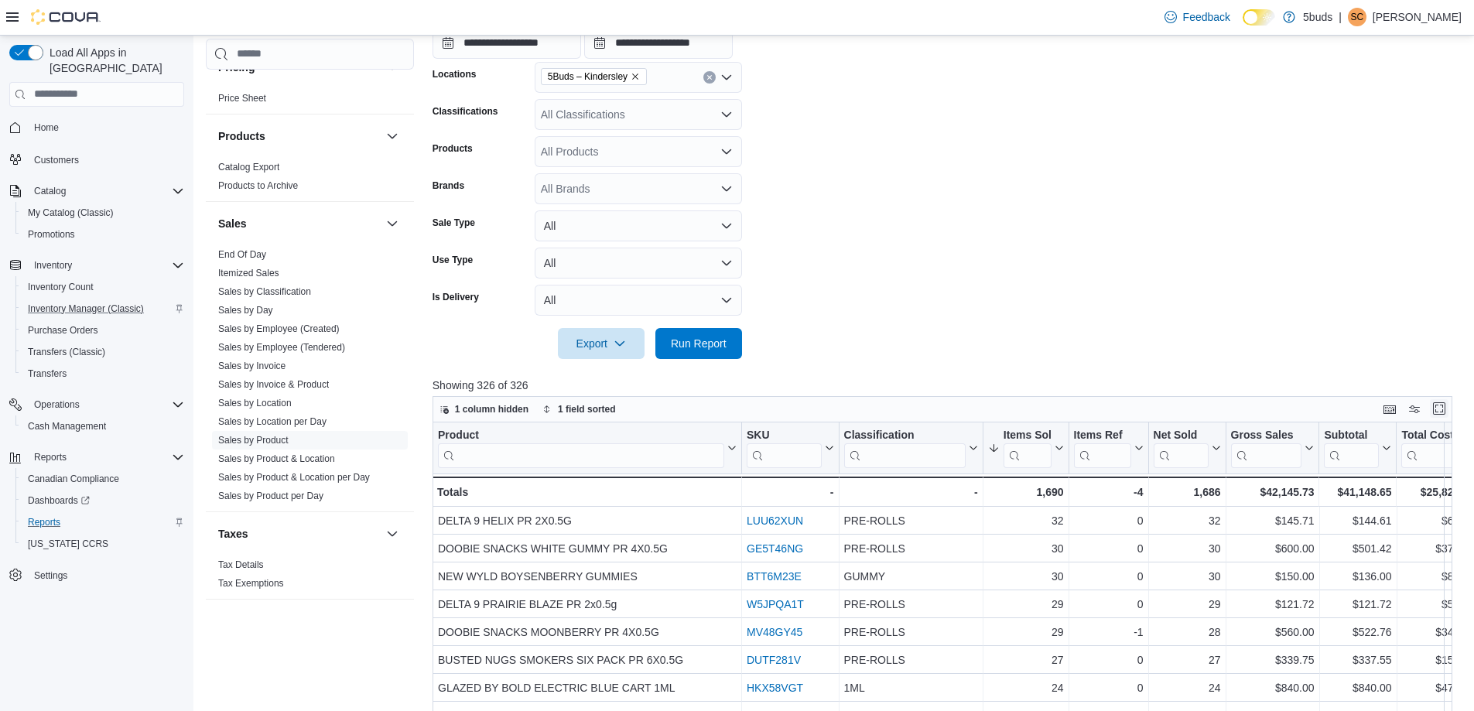
click at [1448, 407] on button "Enter fullscreen" at bounding box center [1439, 408] width 19 height 19
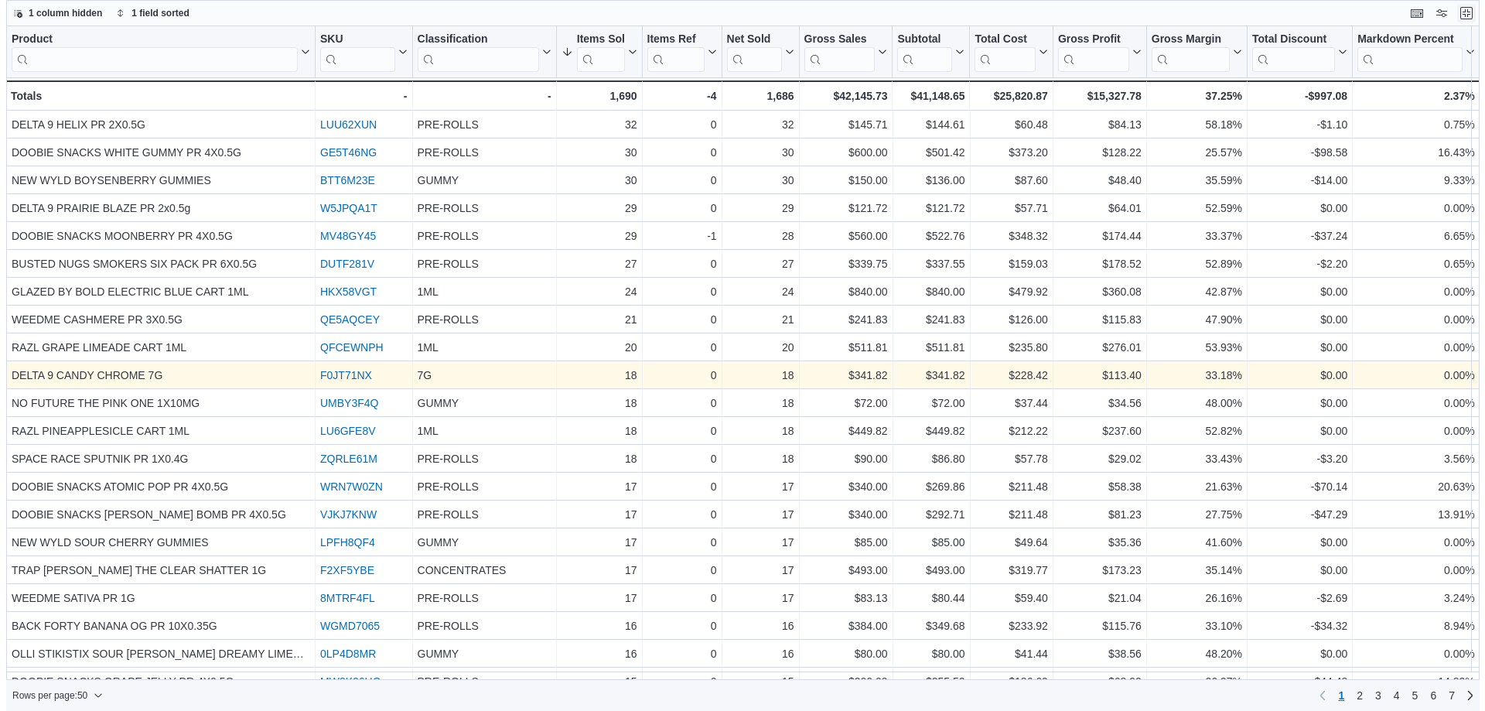
scroll to position [0, 0]
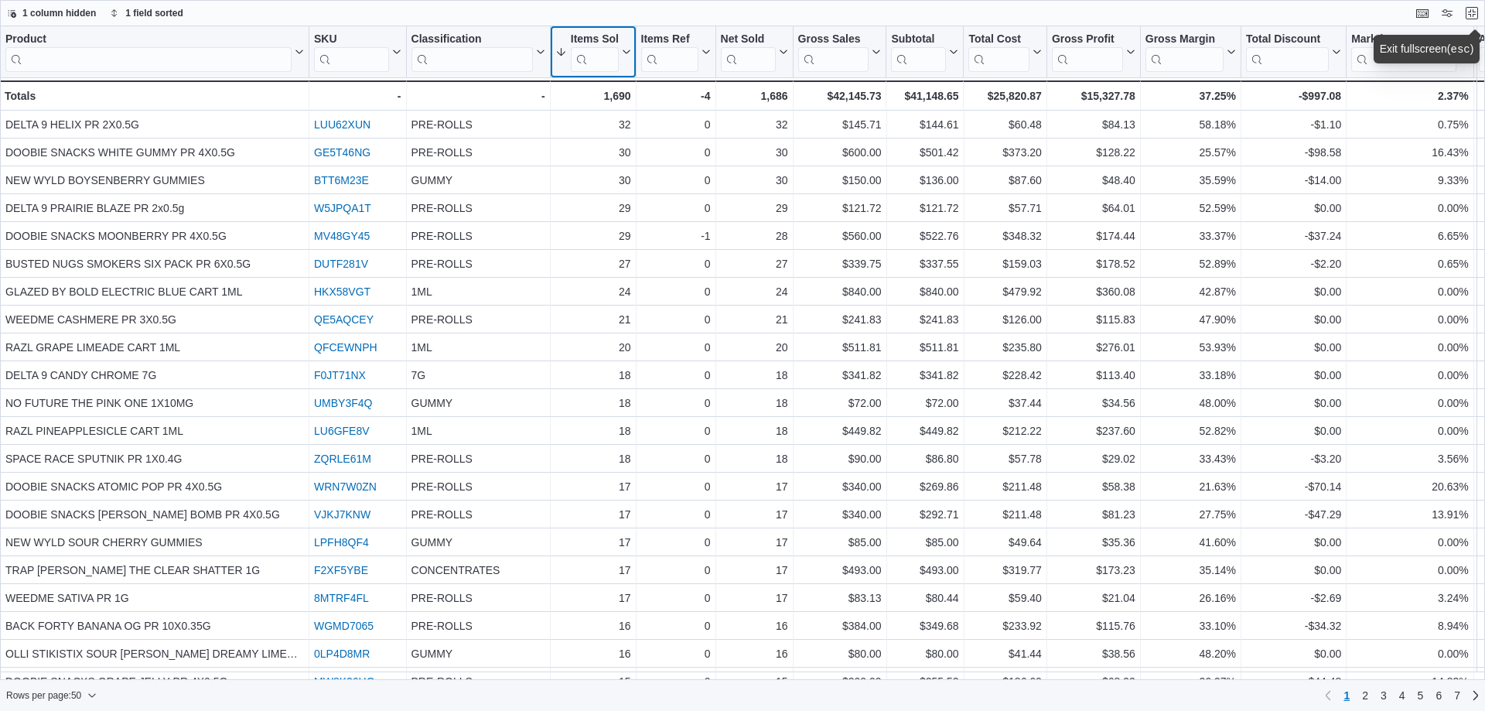
click at [621, 53] on icon at bounding box center [625, 51] width 12 height 9
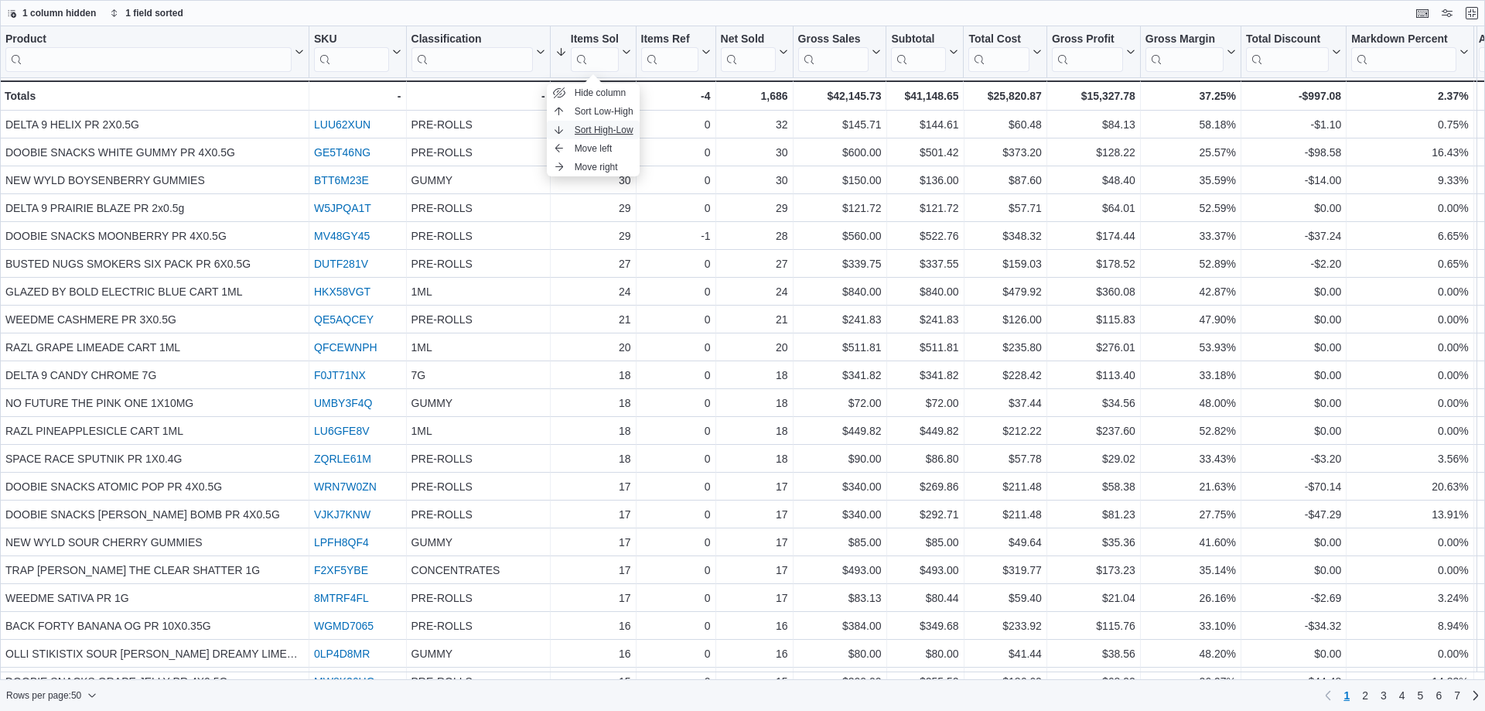
click at [607, 125] on span "Sort High-Low" at bounding box center [604, 130] width 59 height 12
drag, startPoint x: 1472, startPoint y: 7, endPoint x: 251, endPoint y: 676, distance: 1392.1
click at [1472, 7] on button "Exit fullscreen" at bounding box center [1472, 13] width 19 height 19
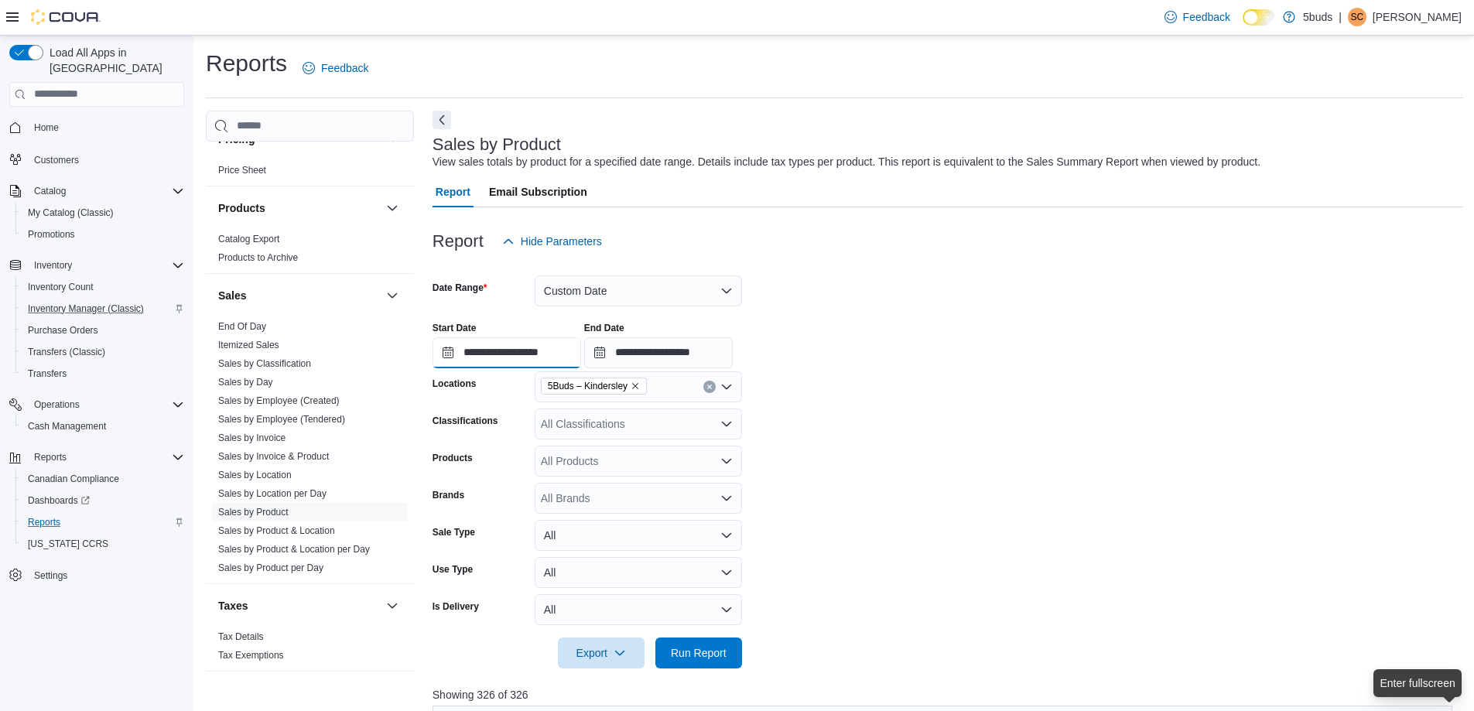
click at [546, 352] on input "**********" at bounding box center [506, 352] width 149 height 31
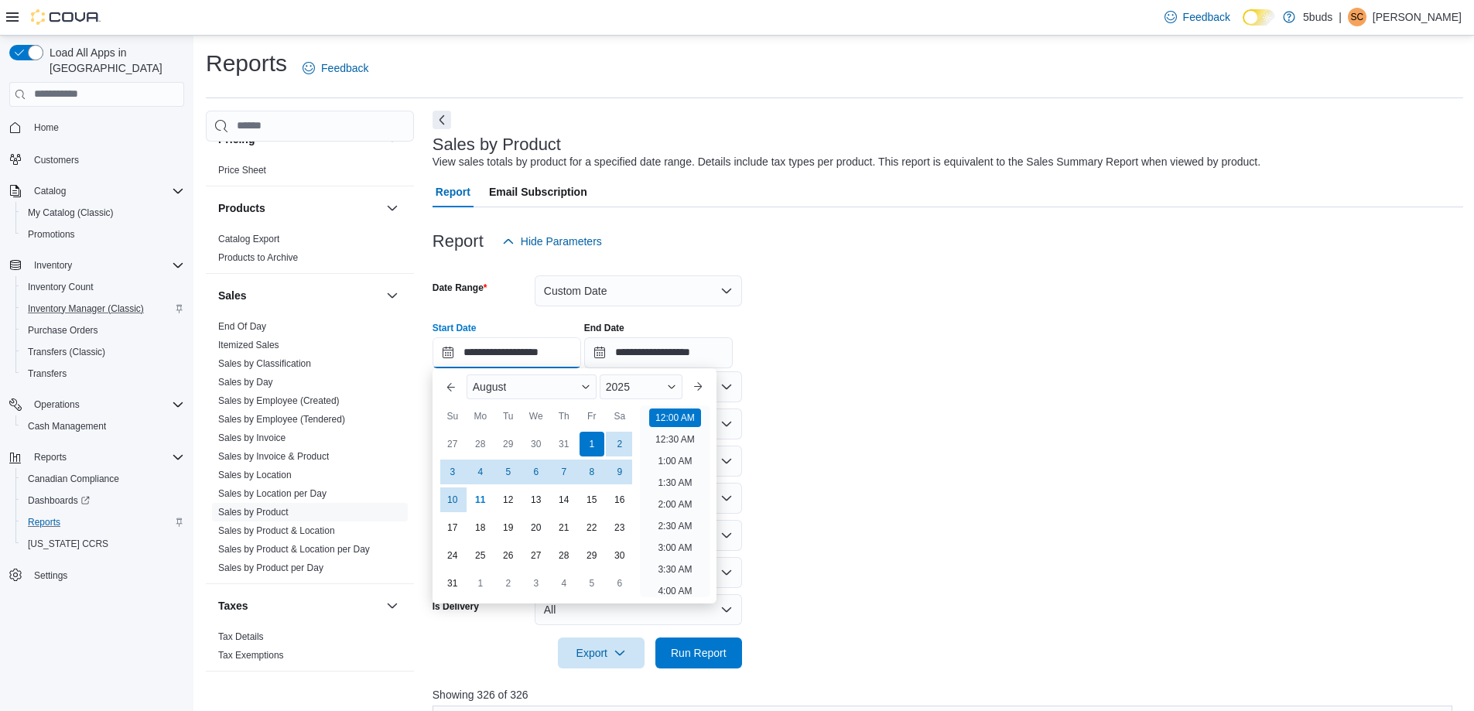
scroll to position [48, 0]
click at [622, 444] on div "2" at bounding box center [619, 443] width 27 height 27
type input "**********"
click at [810, 436] on form "**********" at bounding box center [947, 463] width 1030 height 412
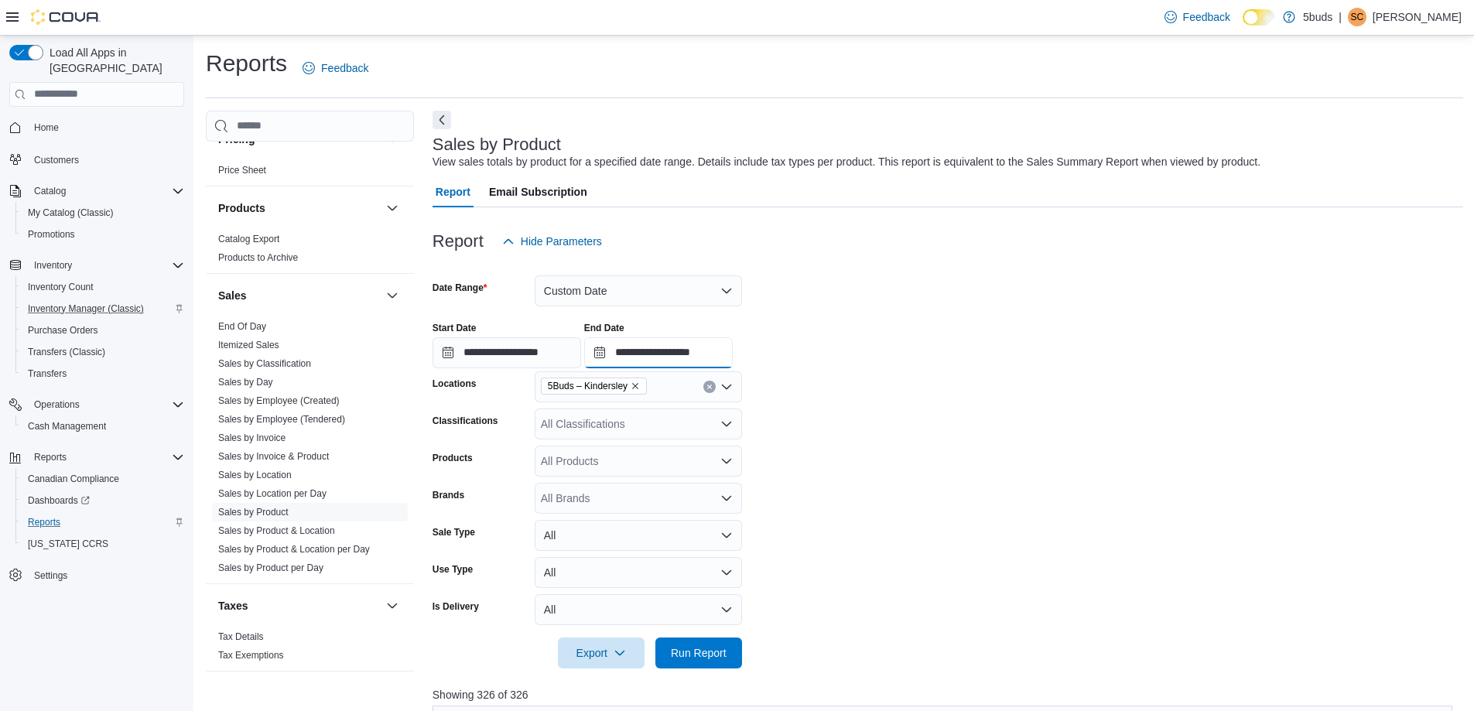
click at [725, 359] on input "**********" at bounding box center [658, 352] width 149 height 31
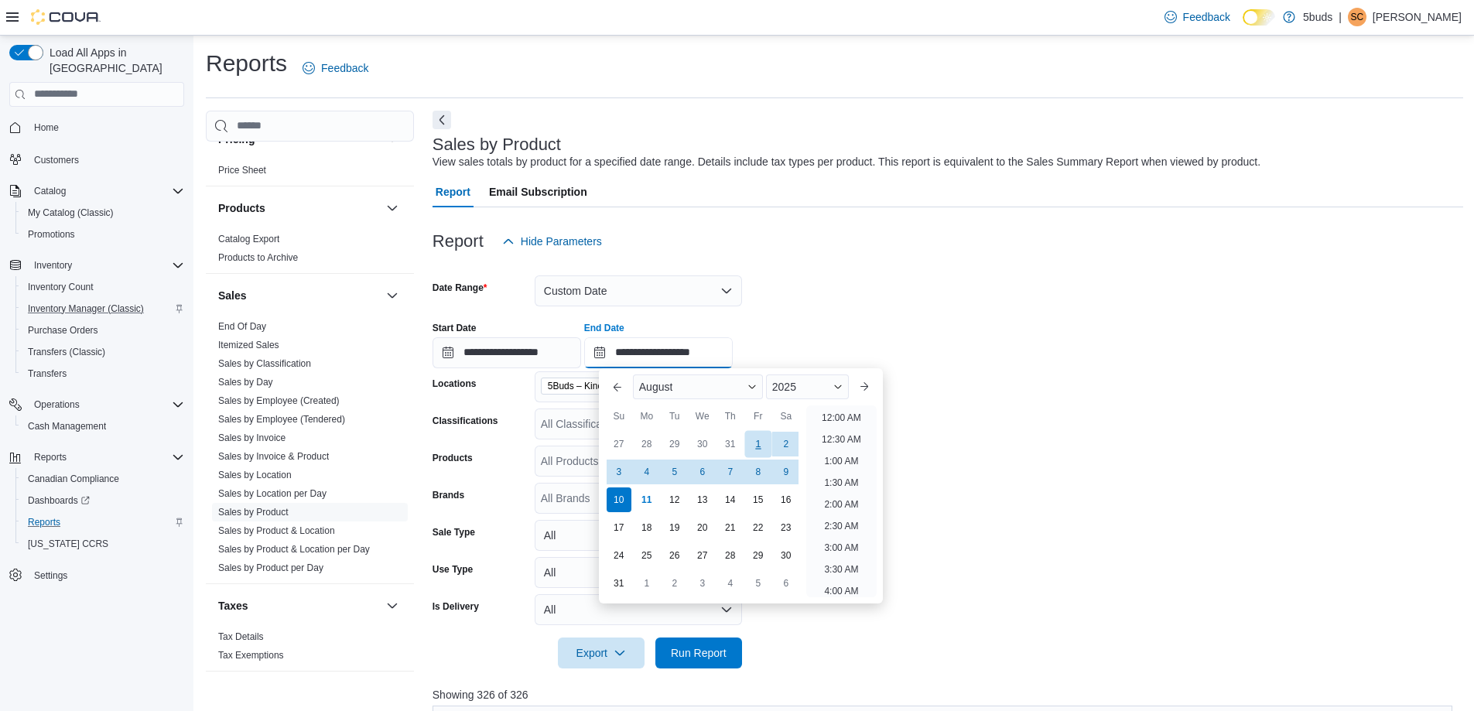
scroll to position [851, 0]
click at [758, 472] on div "8" at bounding box center [757, 471] width 27 height 27
type input "**********"
click at [929, 516] on form "**********" at bounding box center [947, 463] width 1030 height 412
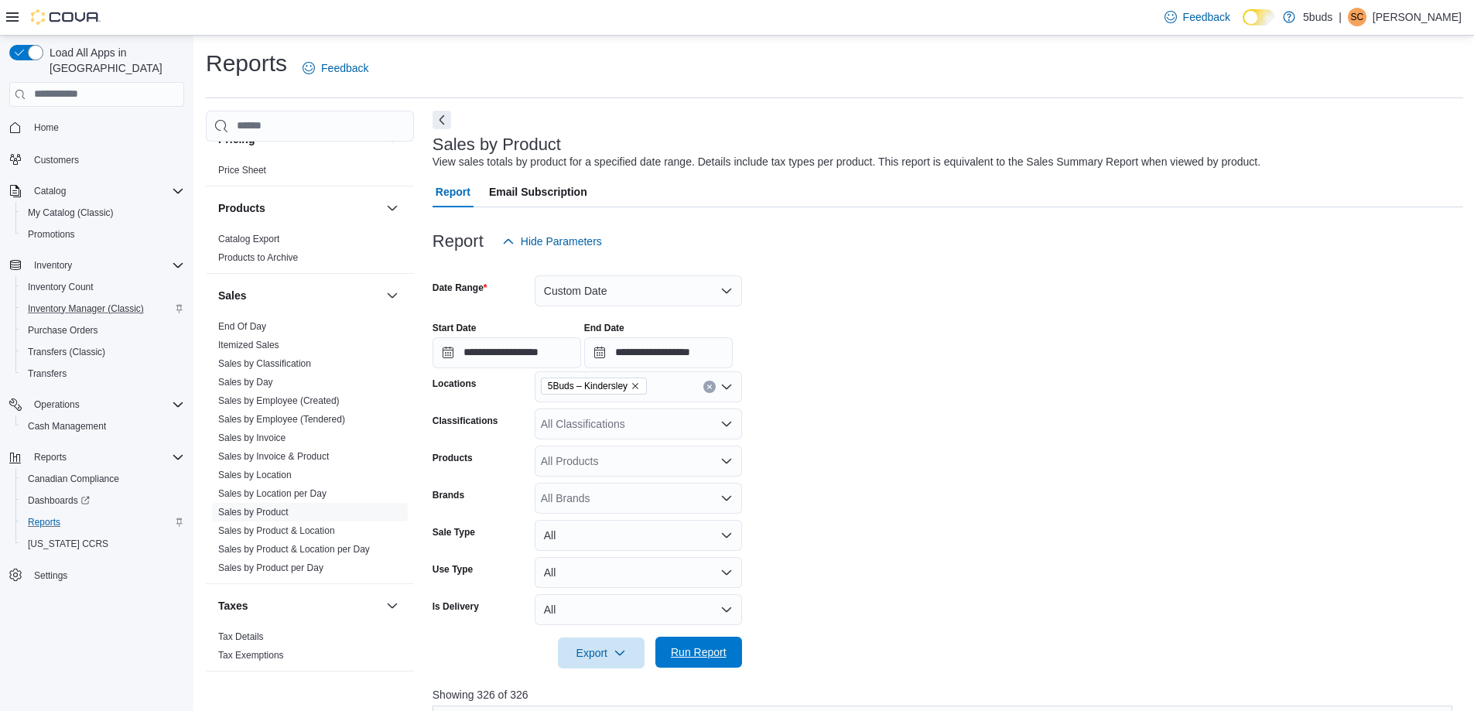
click at [702, 654] on span "Run Report" at bounding box center [699, 651] width 56 height 15
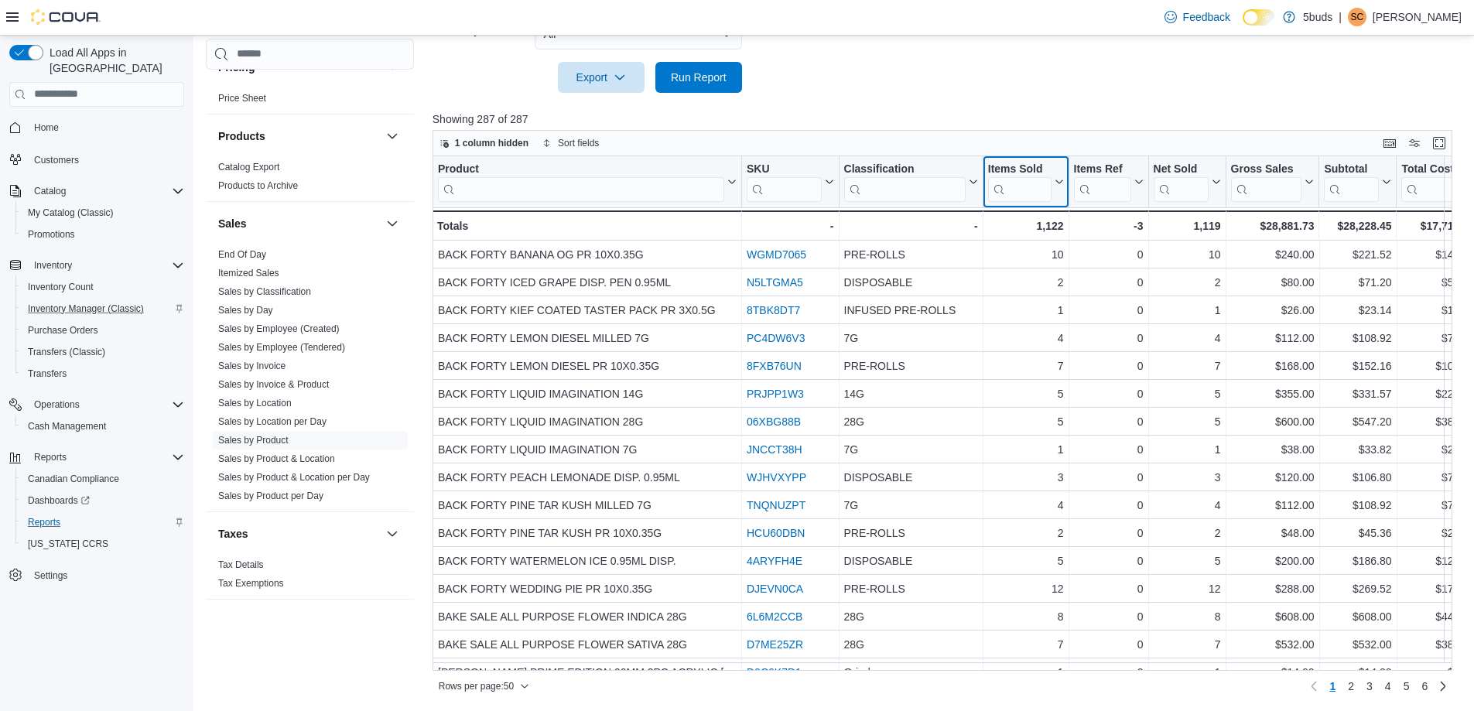
click at [1057, 177] on icon at bounding box center [1057, 181] width 12 height 9
click at [1046, 252] on button "Sort High-Low" at bounding box center [1025, 260] width 93 height 19
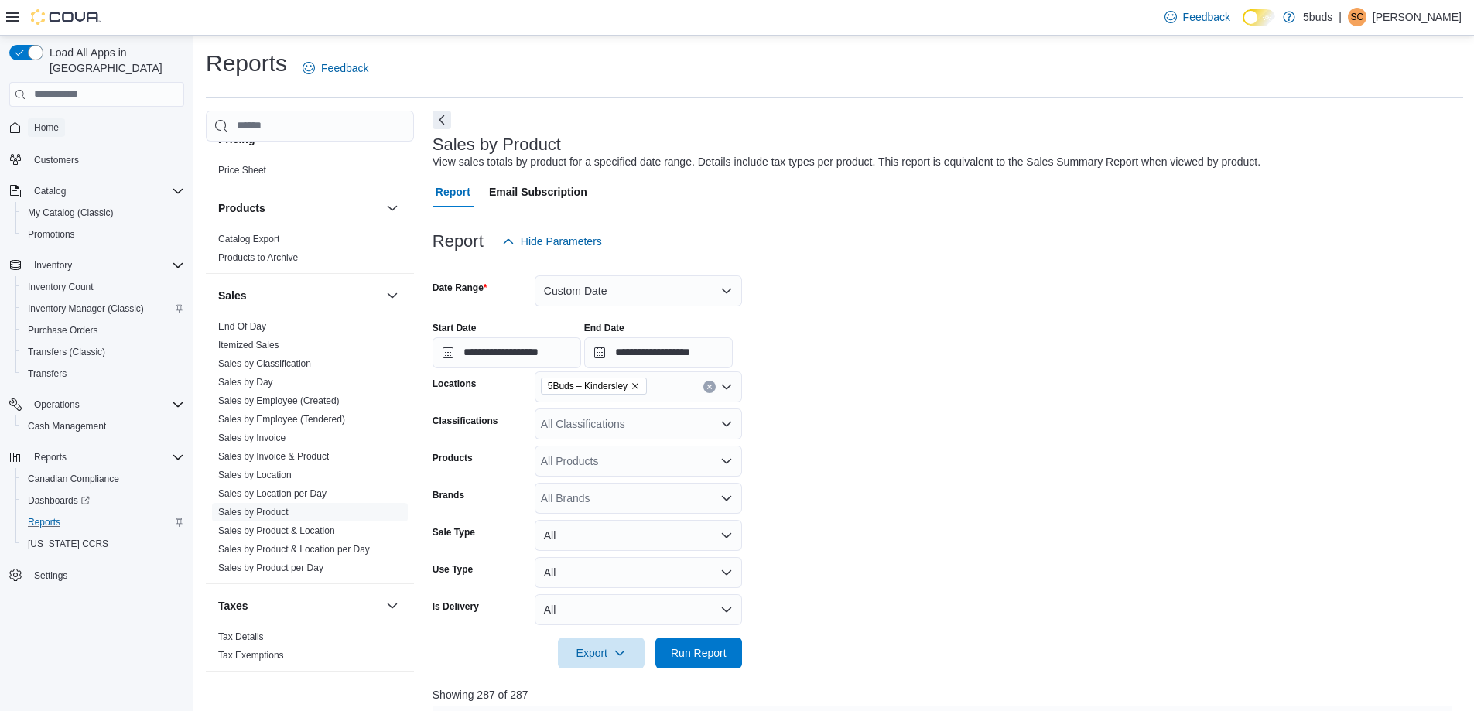
click at [43, 121] on span "Home" at bounding box center [46, 127] width 25 height 12
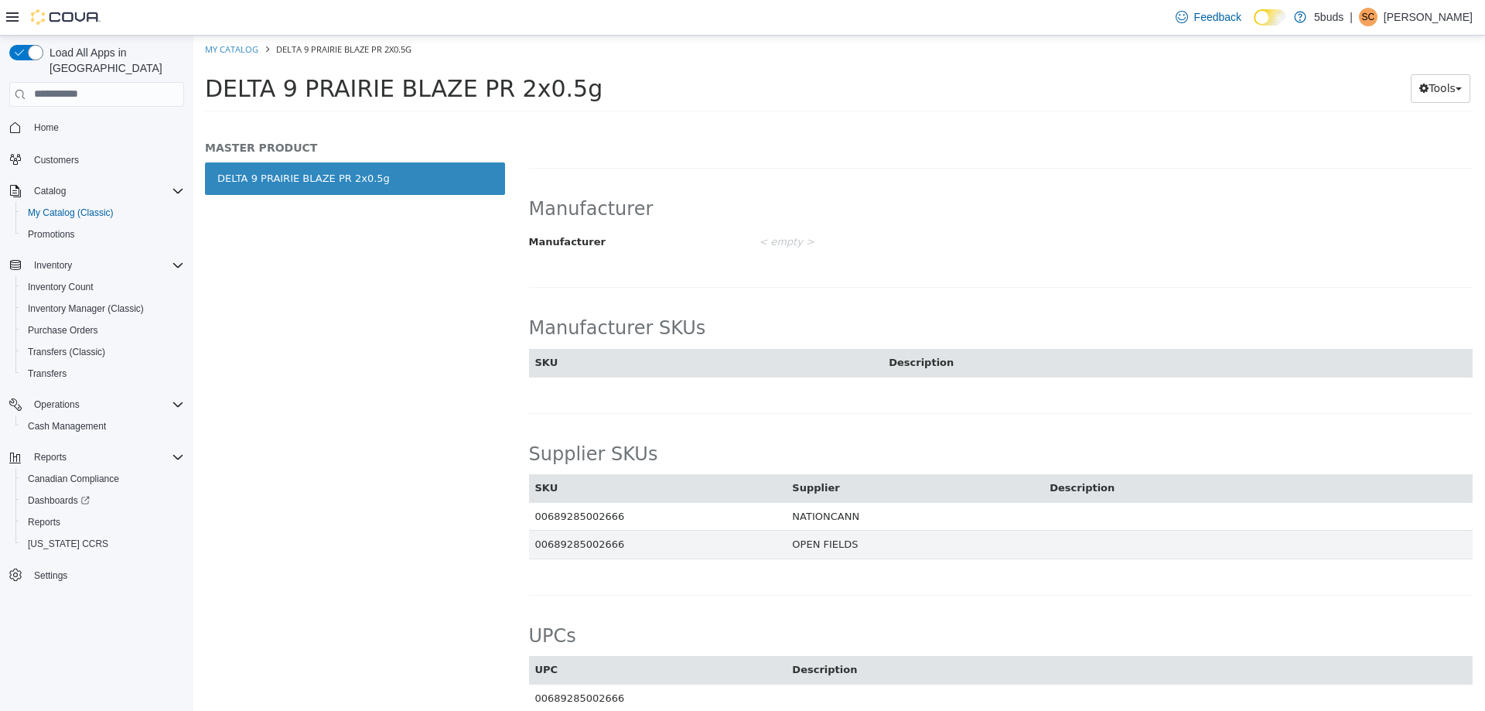
scroll to position [859, 0]
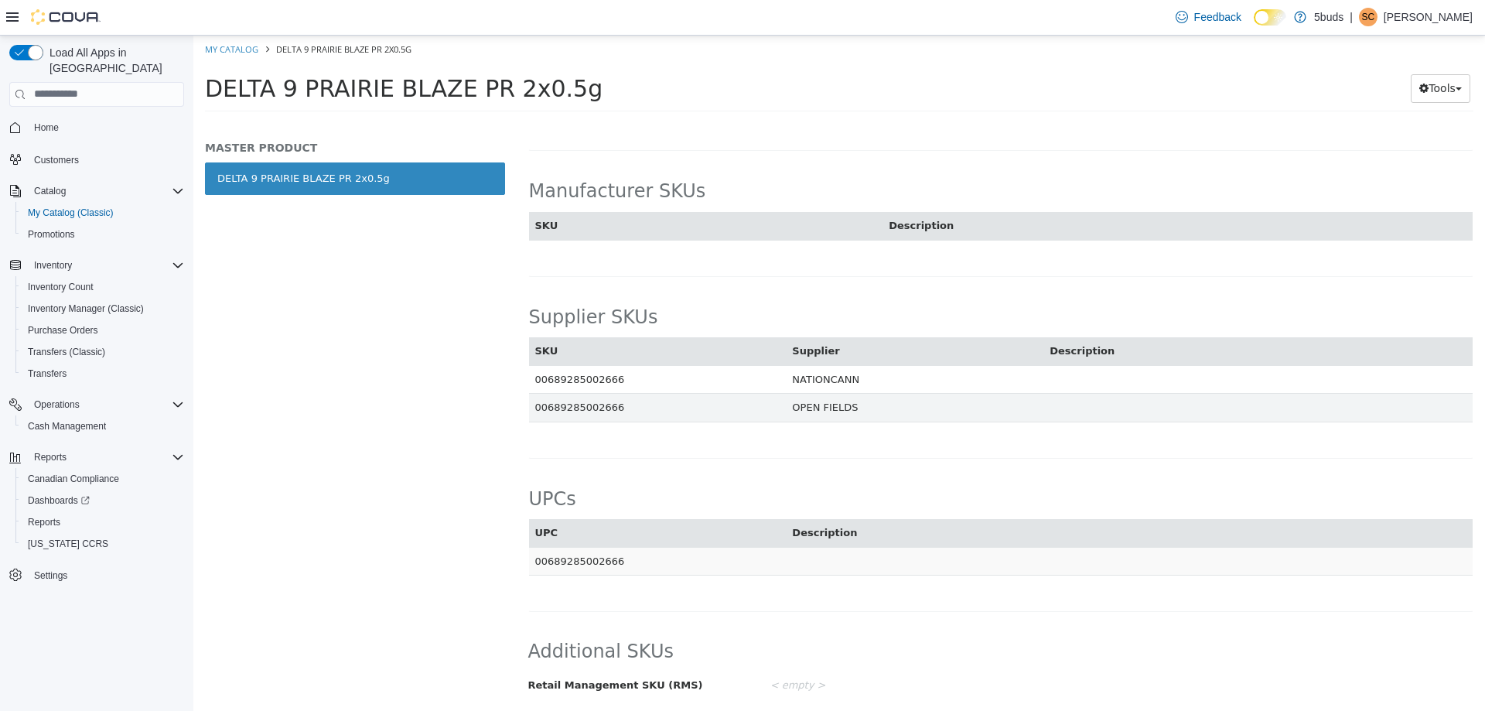
drag, startPoint x: 544, startPoint y: 562, endPoint x: 624, endPoint y: 562, distance: 80.5
click at [624, 562] on td "00689285002666" at bounding box center [658, 560] width 258 height 29
copy td "689285002666"
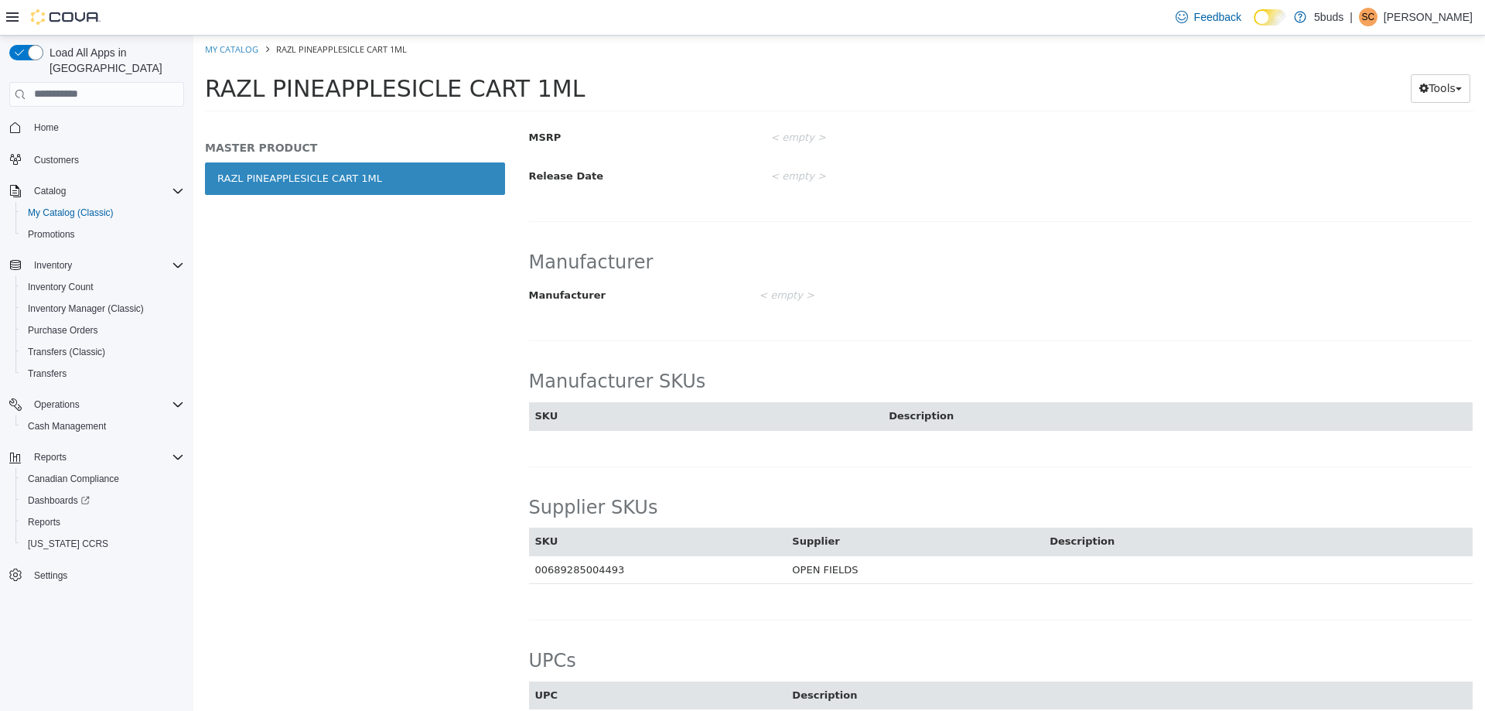
scroll to position [773, 0]
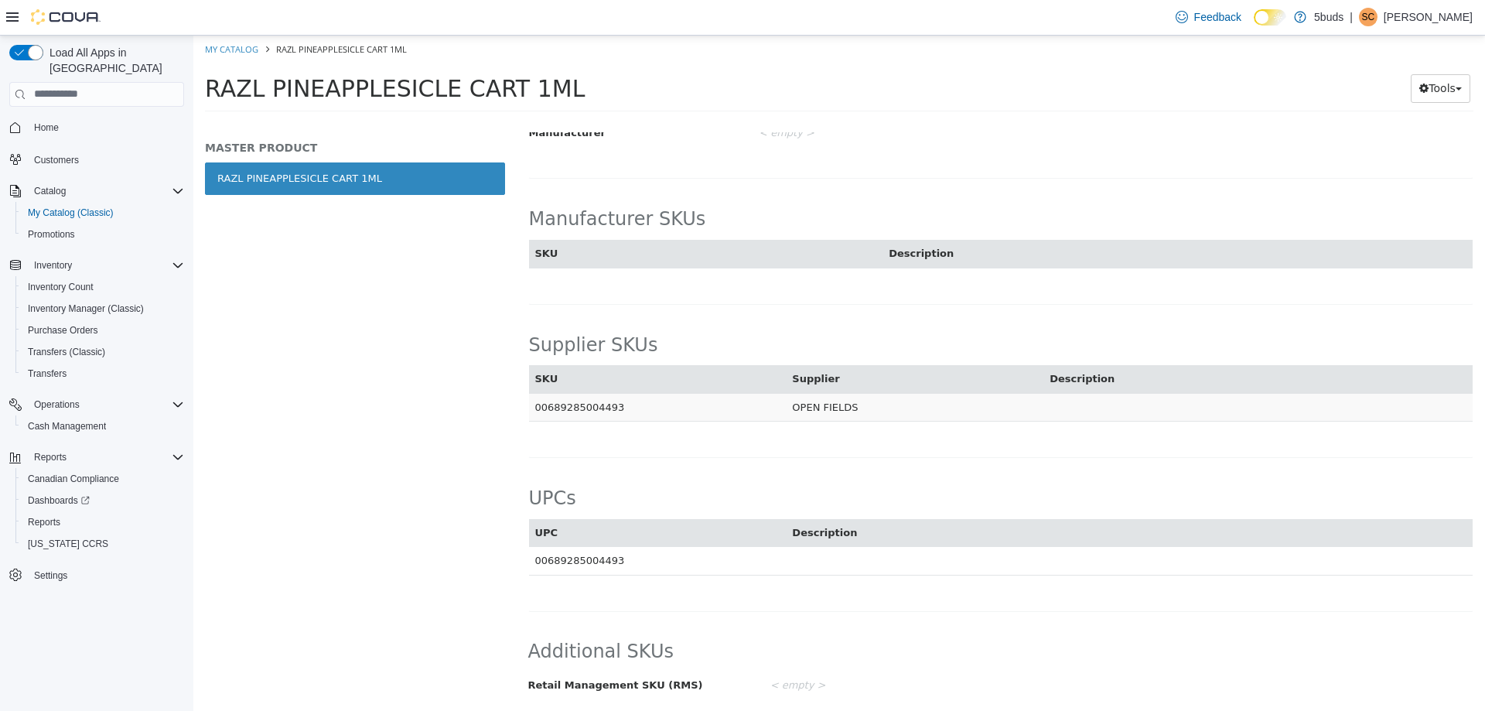
drag, startPoint x: 546, startPoint y: 405, endPoint x: 612, endPoint y: 421, distance: 67.6
click at [612, 421] on td "00689285004493" at bounding box center [658, 406] width 258 height 29
copy td "689285004493"
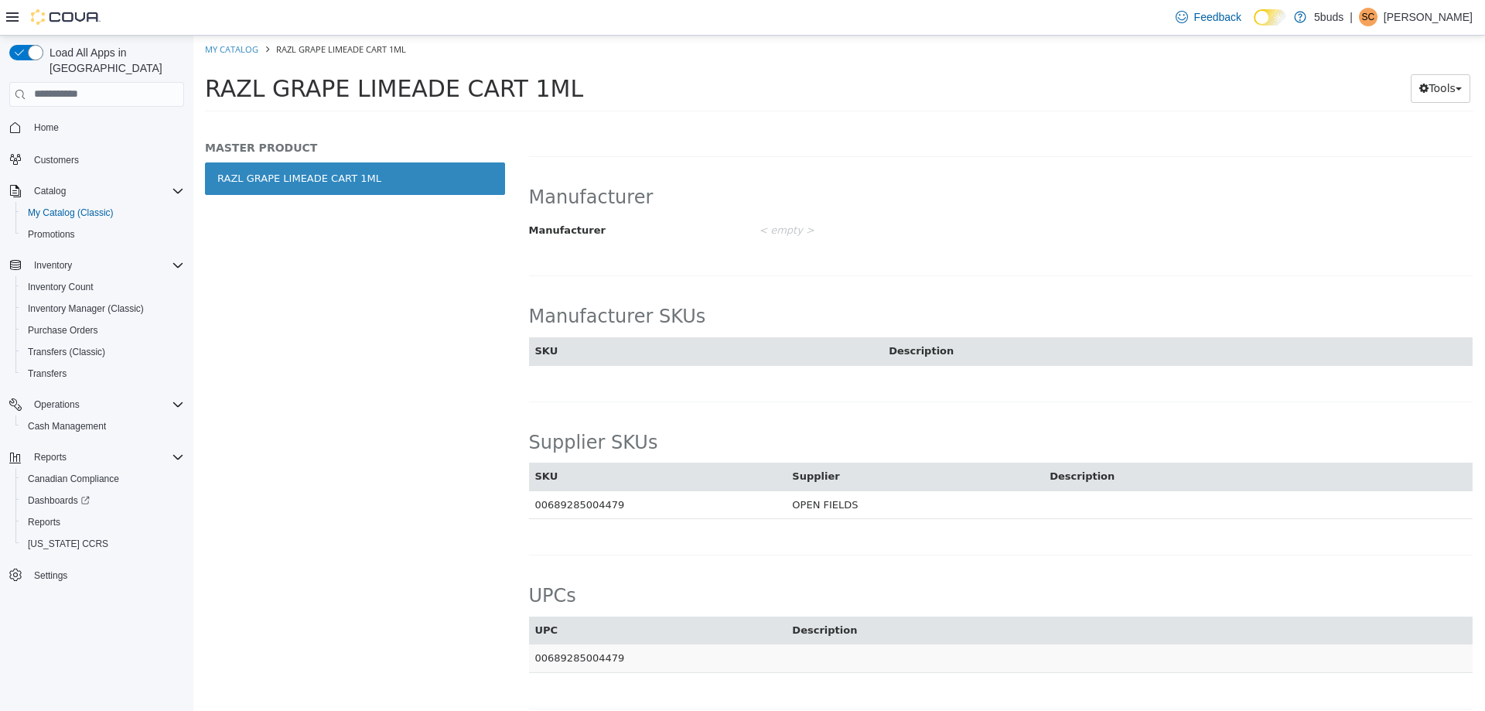
scroll to position [773, 0]
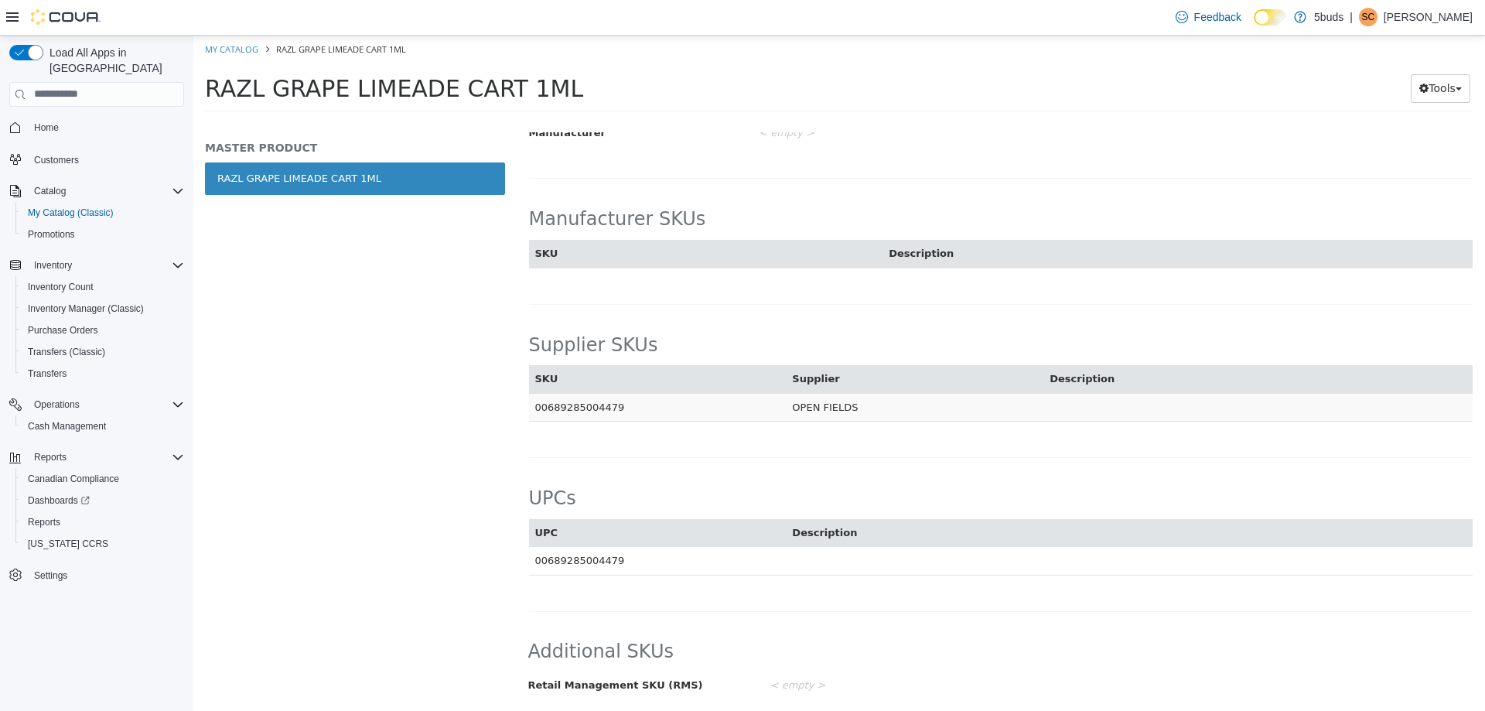
drag, startPoint x: 544, startPoint y: 409, endPoint x: 610, endPoint y: 408, distance: 65.8
click at [610, 408] on td "00689285004479" at bounding box center [658, 406] width 258 height 29
copy td "689285004479"
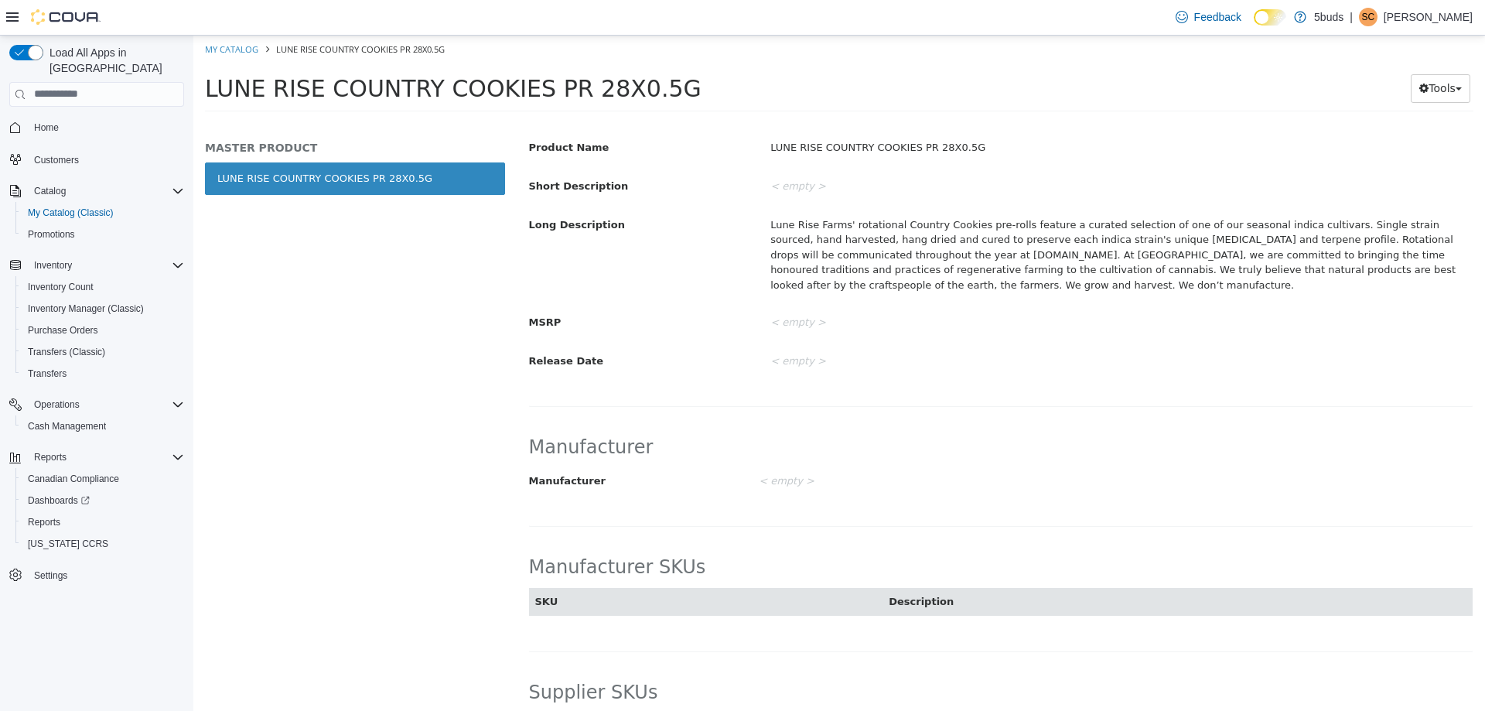
scroll to position [890, 0]
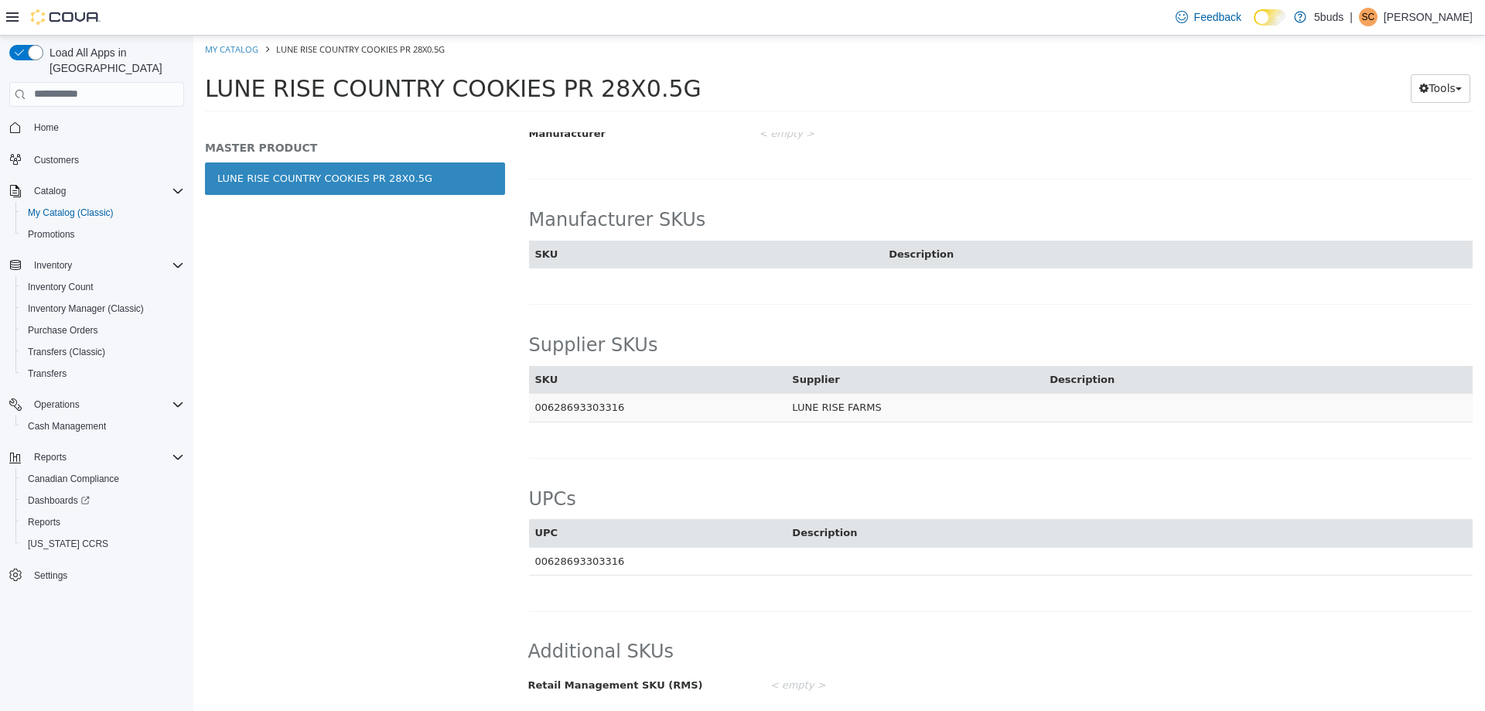
drag, startPoint x: 545, startPoint y: 409, endPoint x: 637, endPoint y: 408, distance: 92.8
click at [637, 408] on td "00628693303316" at bounding box center [658, 407] width 258 height 29
copy td "628693303316"
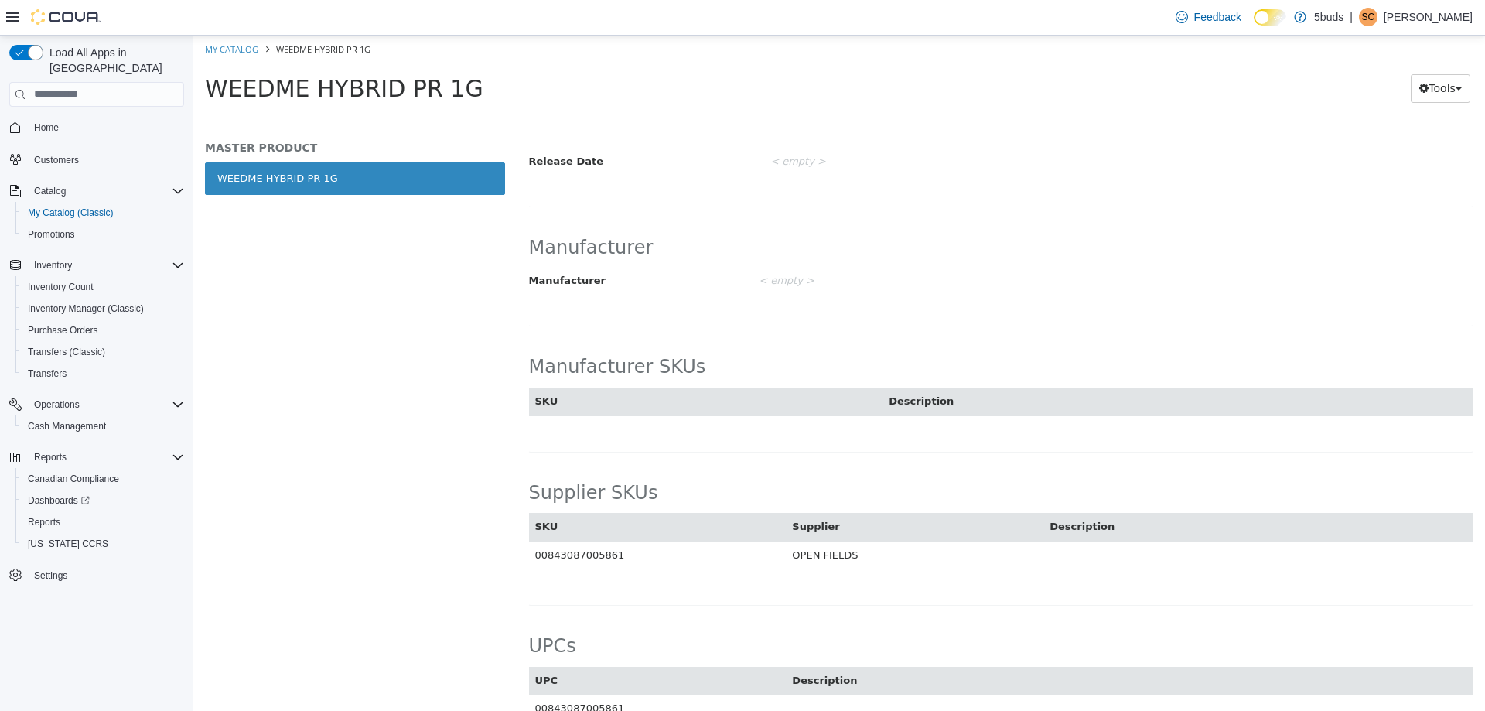
scroll to position [830, 0]
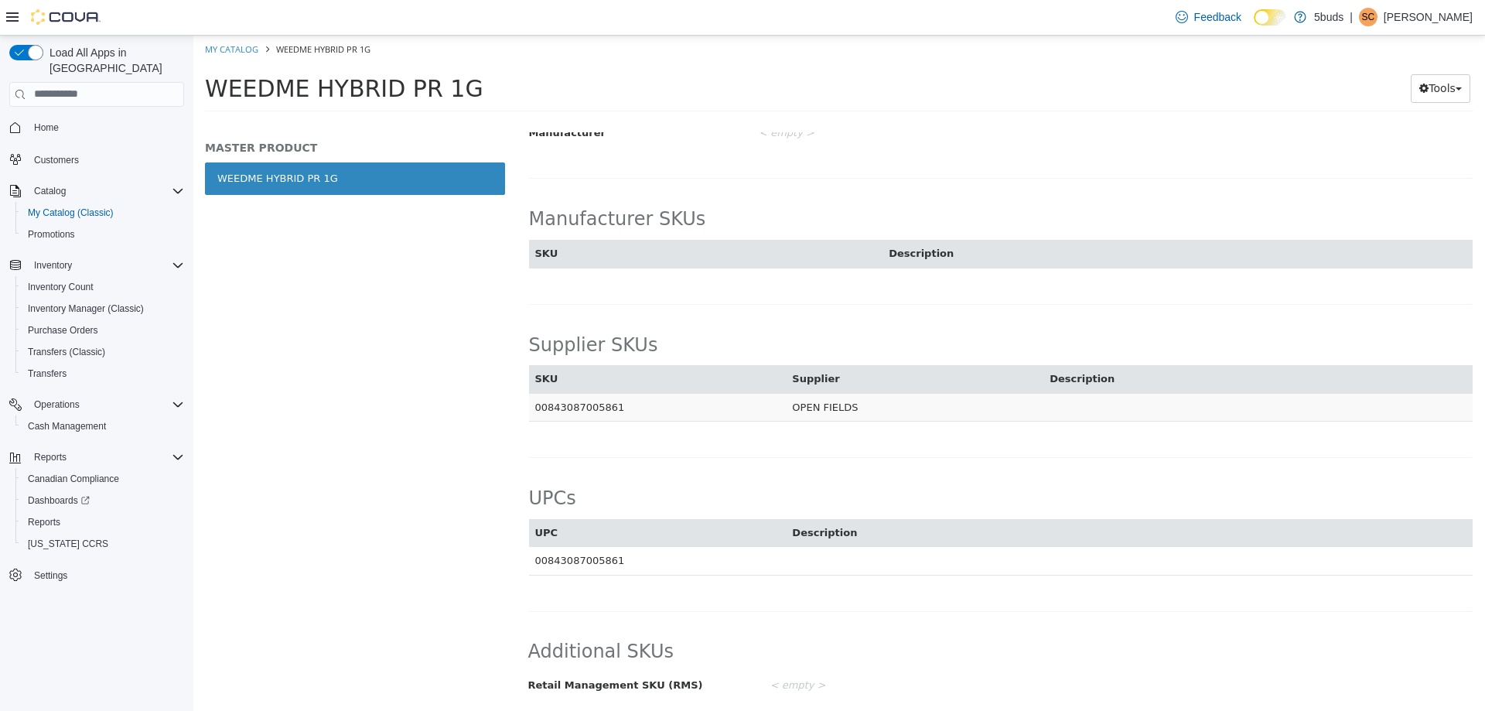
drag, startPoint x: 546, startPoint y: 403, endPoint x: 624, endPoint y: 408, distance: 77.5
click at [624, 408] on td "00843087005861" at bounding box center [658, 406] width 258 height 29
copy td "843087005861"
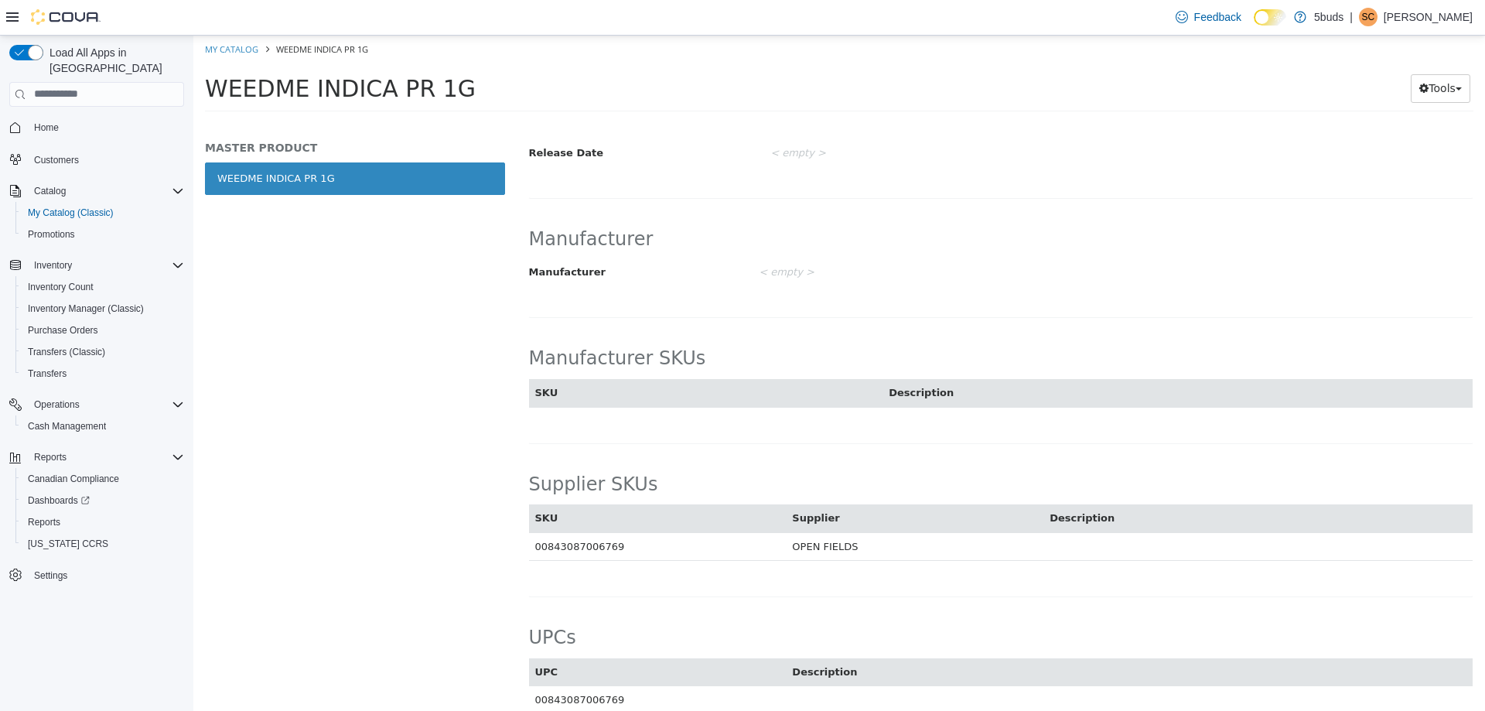
scroll to position [830, 0]
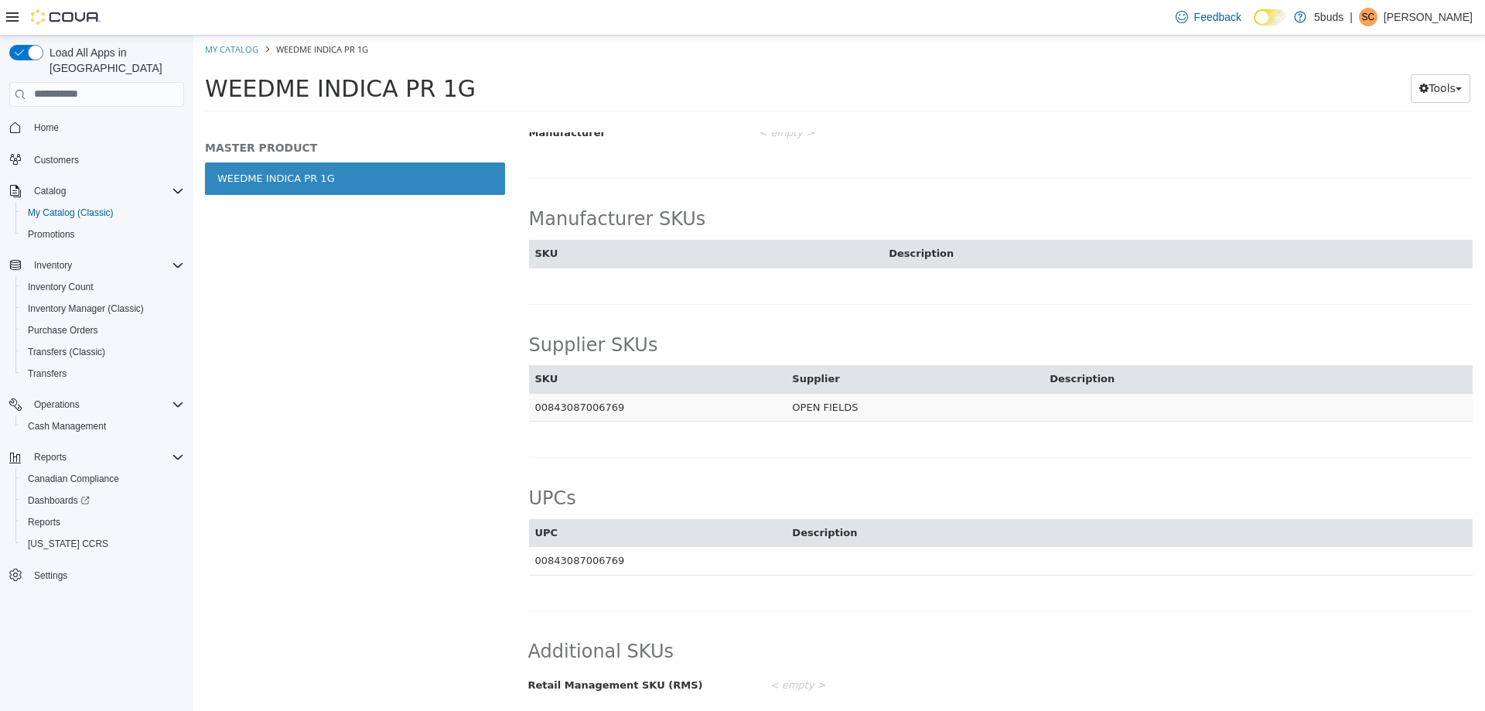
drag, startPoint x: 544, startPoint y: 405, endPoint x: 618, endPoint y: 405, distance: 74.3
click at [618, 405] on td "00843087006769" at bounding box center [658, 406] width 258 height 29
copy td "843087006769"
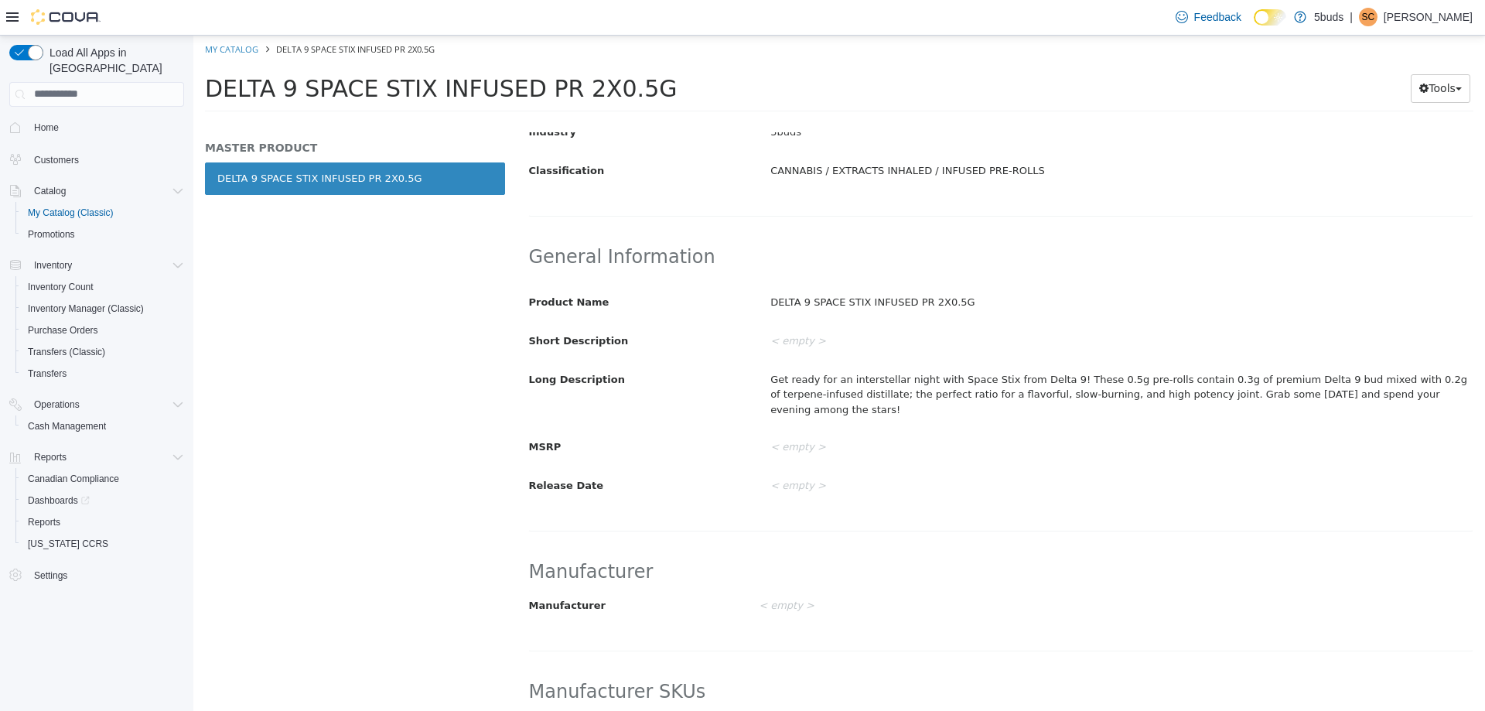
scroll to position [844, 0]
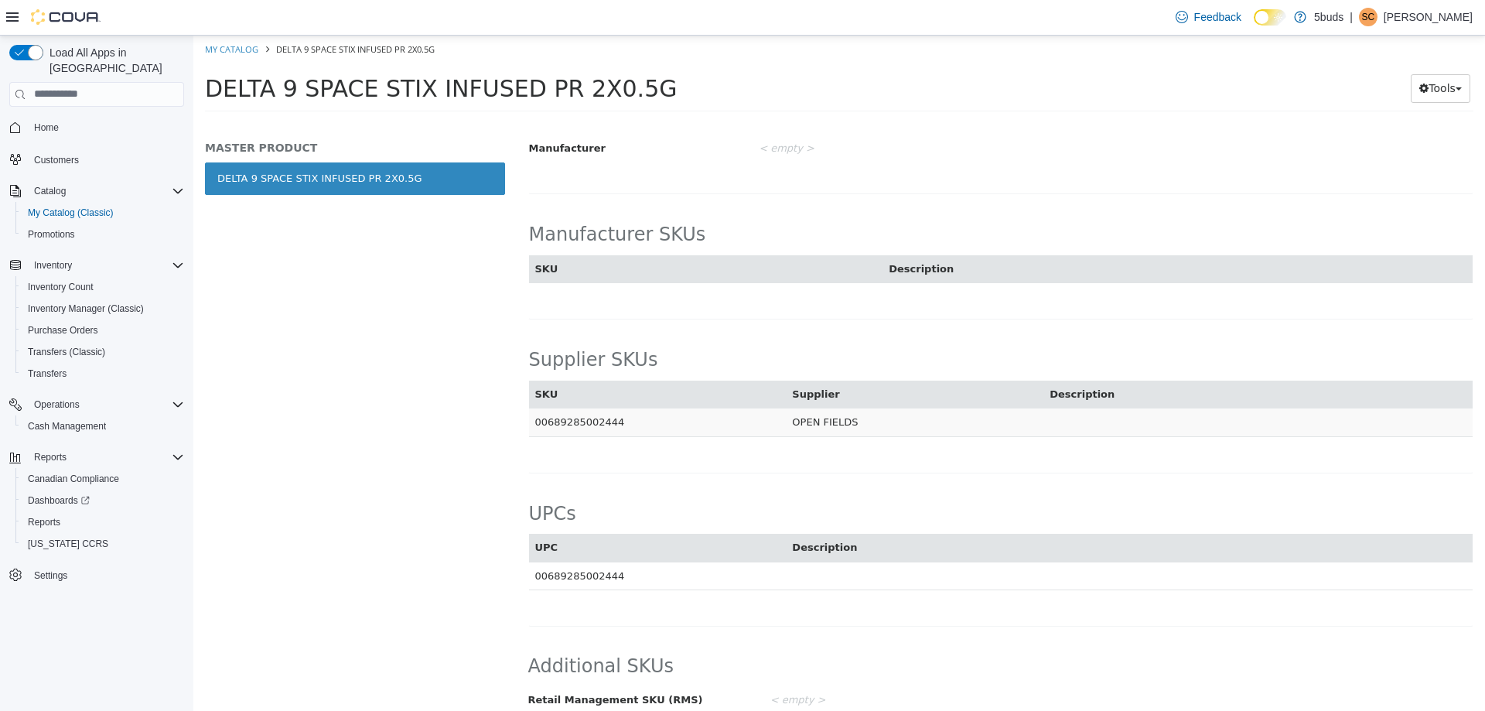
drag, startPoint x: 547, startPoint y: 403, endPoint x: 617, endPoint y: 401, distance: 69.7
click at [617, 408] on td "00689285002444" at bounding box center [658, 422] width 258 height 29
copy td "689285002444"
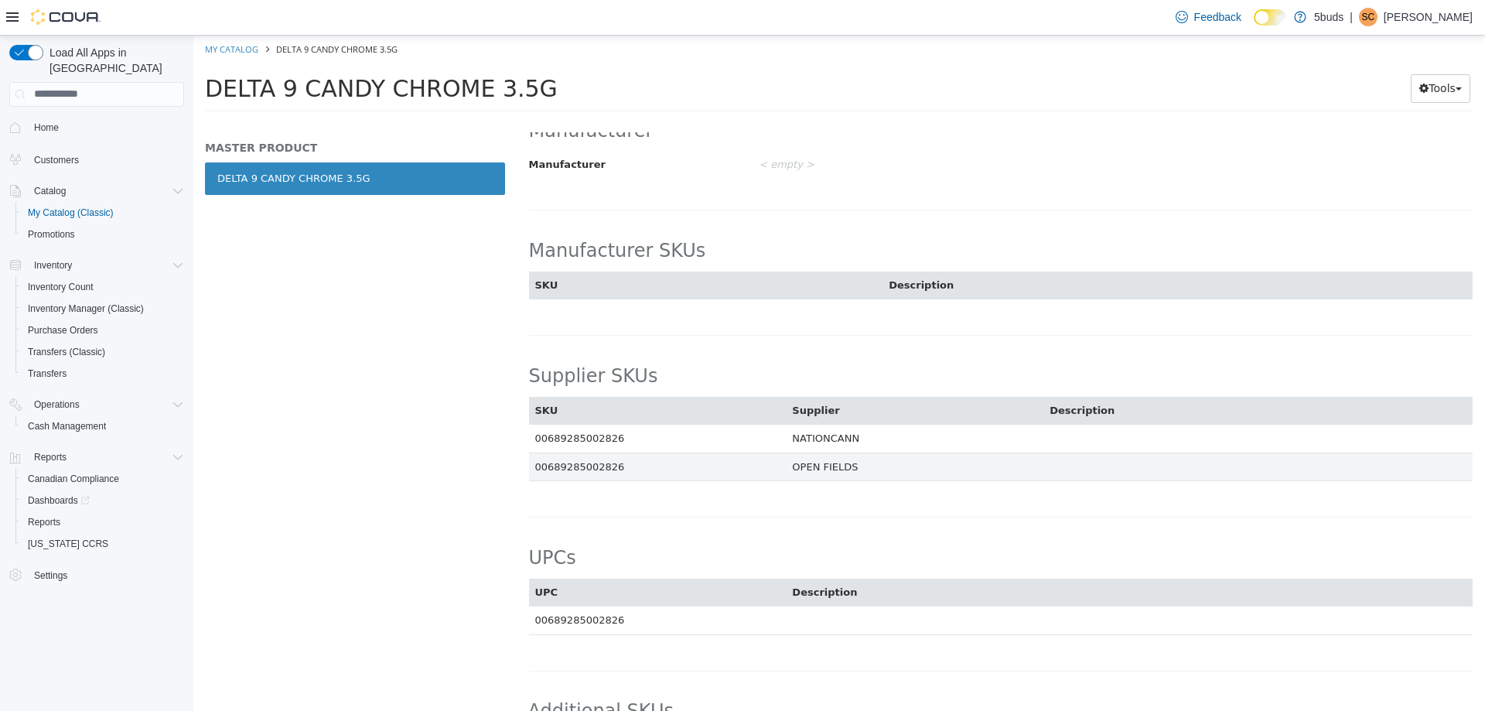
scroll to position [896, 0]
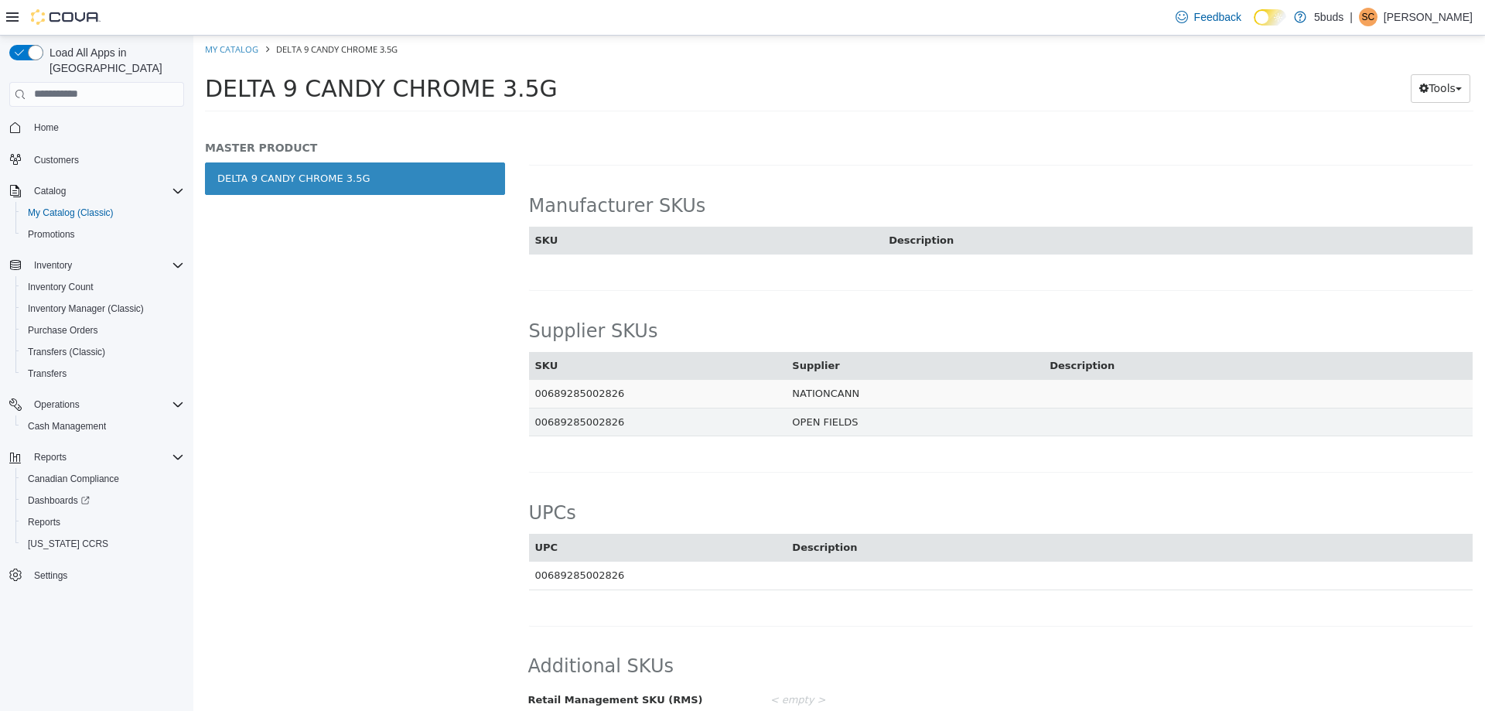
drag, startPoint x: 545, startPoint y: 376, endPoint x: 613, endPoint y: 376, distance: 68.1
click at [613, 379] on td "00689285002826" at bounding box center [658, 393] width 258 height 29
copy td "689285002826"
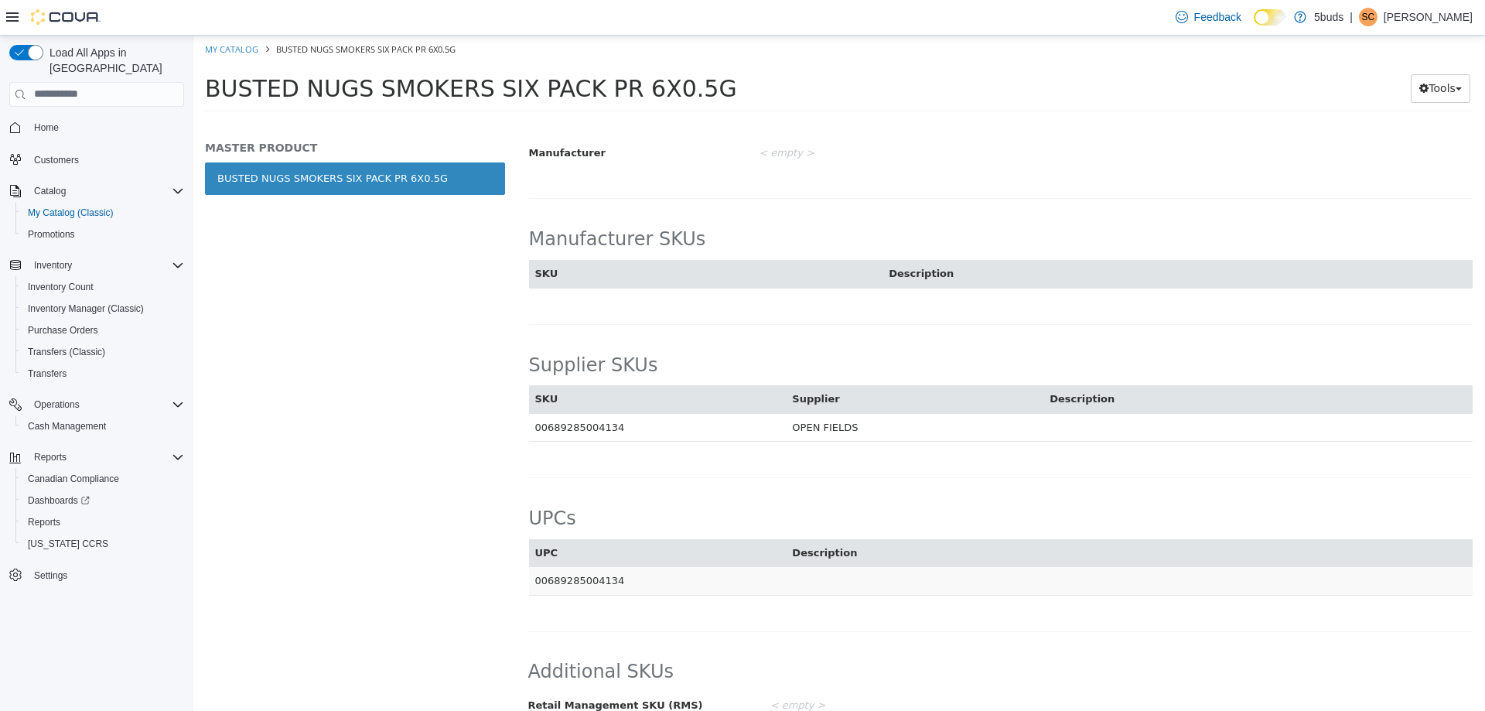
scroll to position [830, 0]
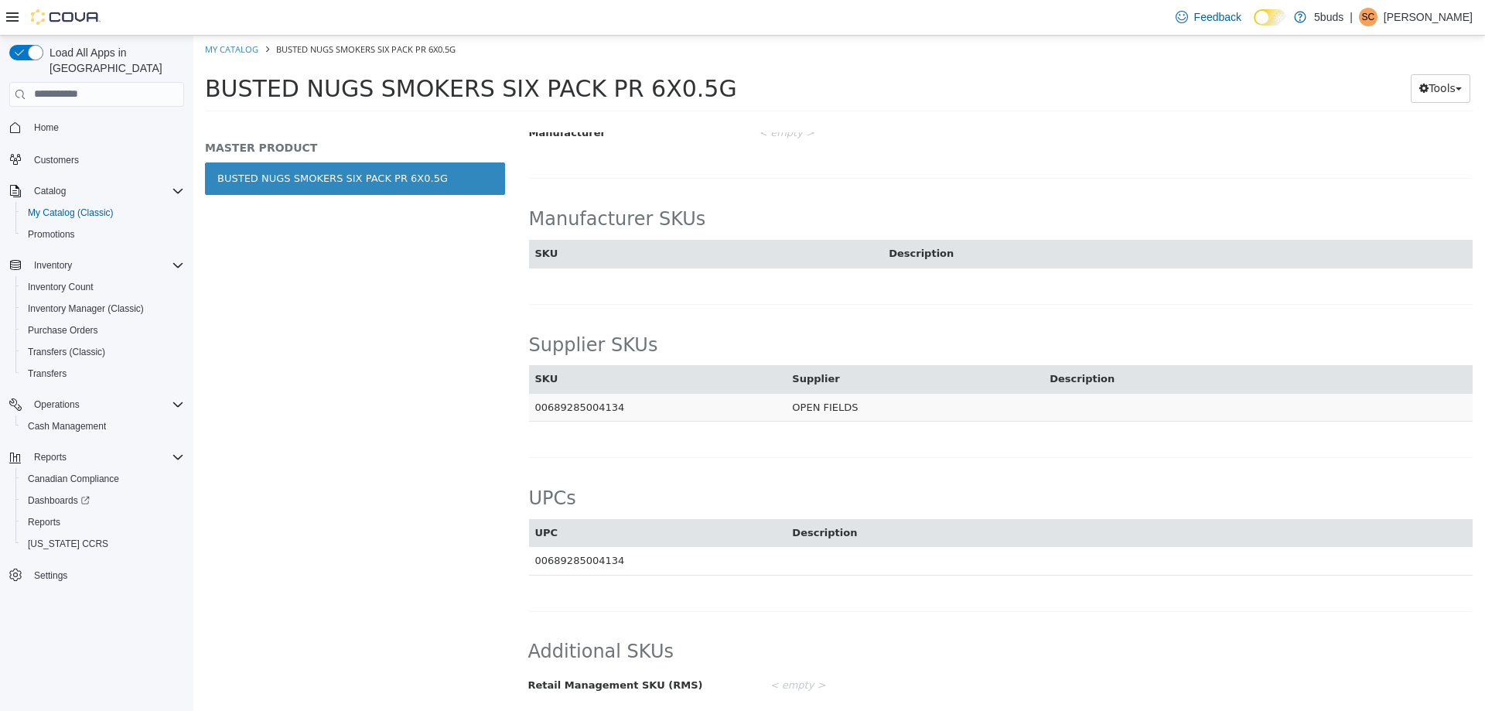
click at [535, 407] on td "00689285004134" at bounding box center [658, 406] width 258 height 29
drag, startPoint x: 544, startPoint y: 407, endPoint x: 617, endPoint y: 413, distance: 73.8
click at [617, 413] on td "00689285004134" at bounding box center [658, 406] width 258 height 29
copy td "689285004134"
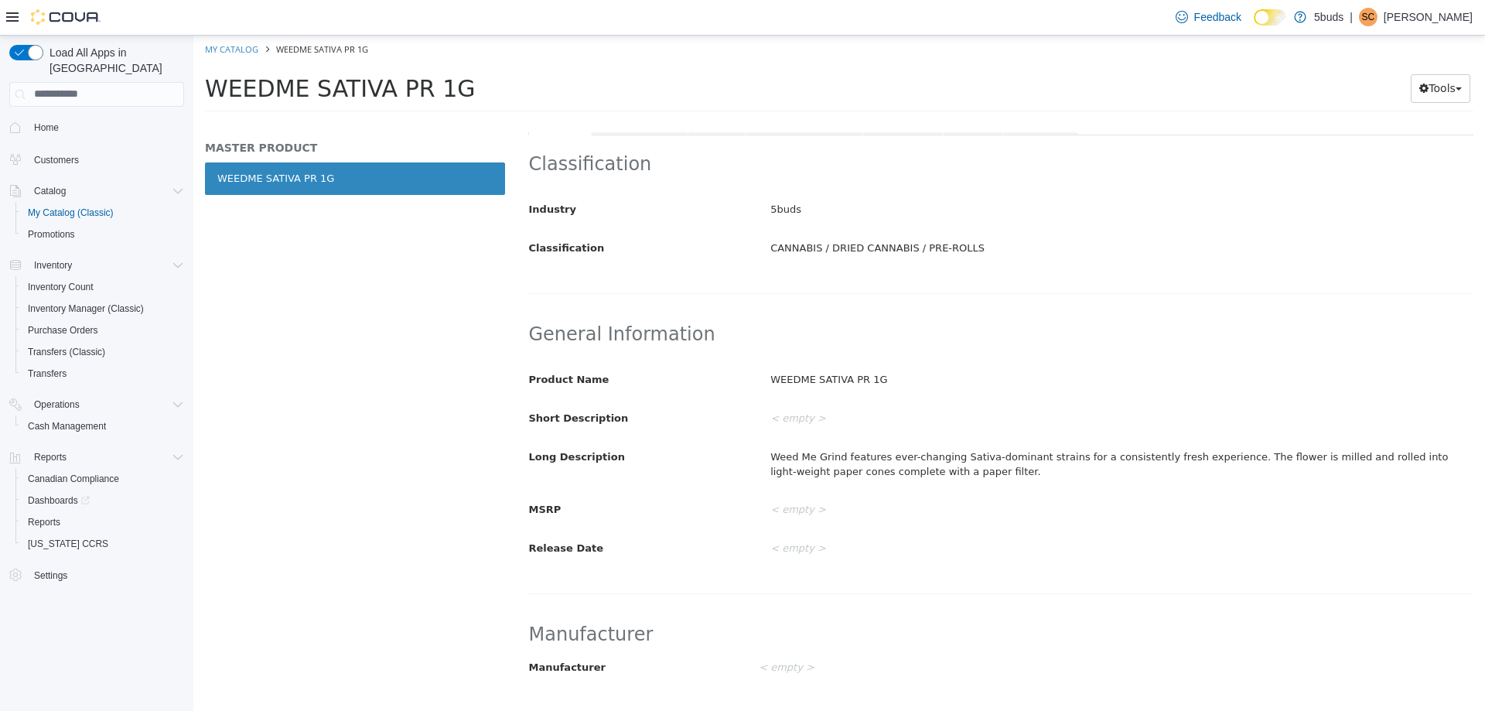
scroll to position [774, 0]
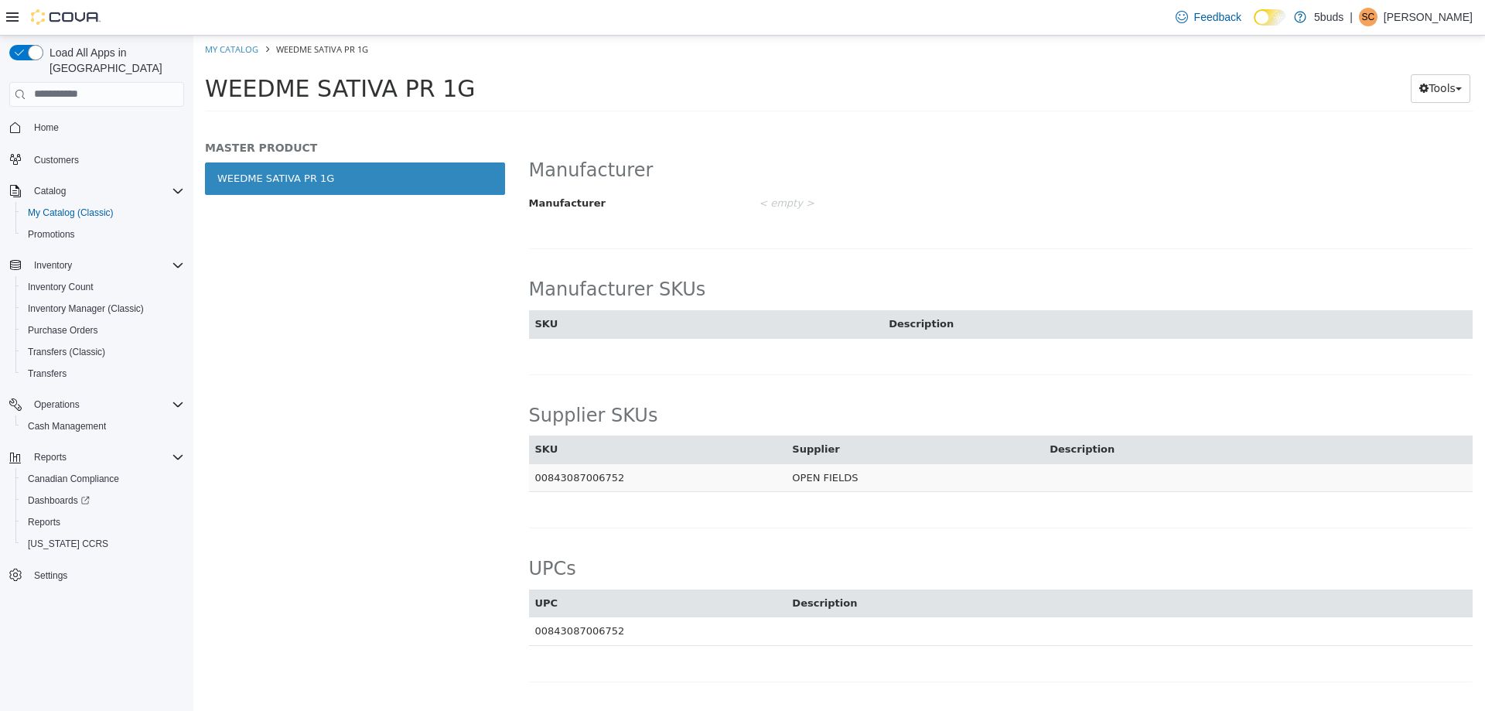
drag, startPoint x: 545, startPoint y: 477, endPoint x: 613, endPoint y: 477, distance: 68.8
click at [613, 477] on td "00843087006752" at bounding box center [658, 477] width 258 height 29
copy td "843087006752"
